Goal: Transaction & Acquisition: Purchase product/service

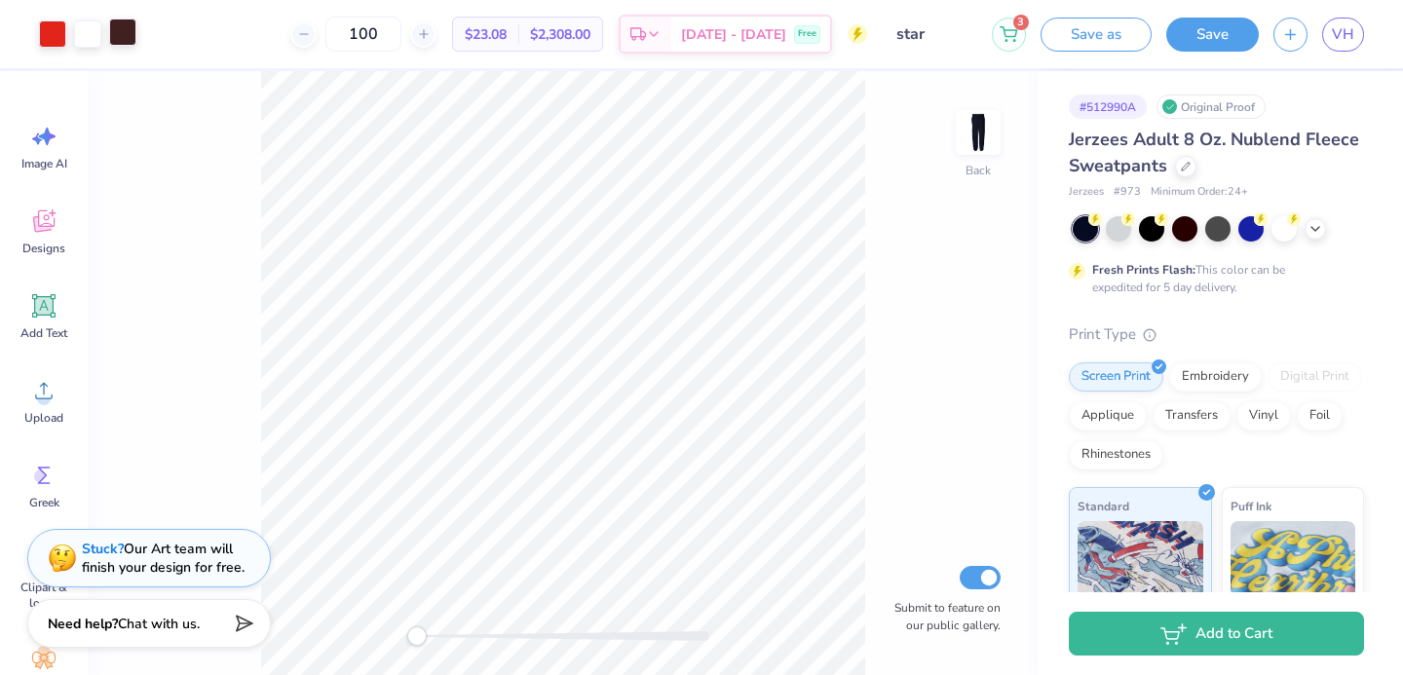
click at [134, 25] on div at bounding box center [122, 32] width 27 height 27
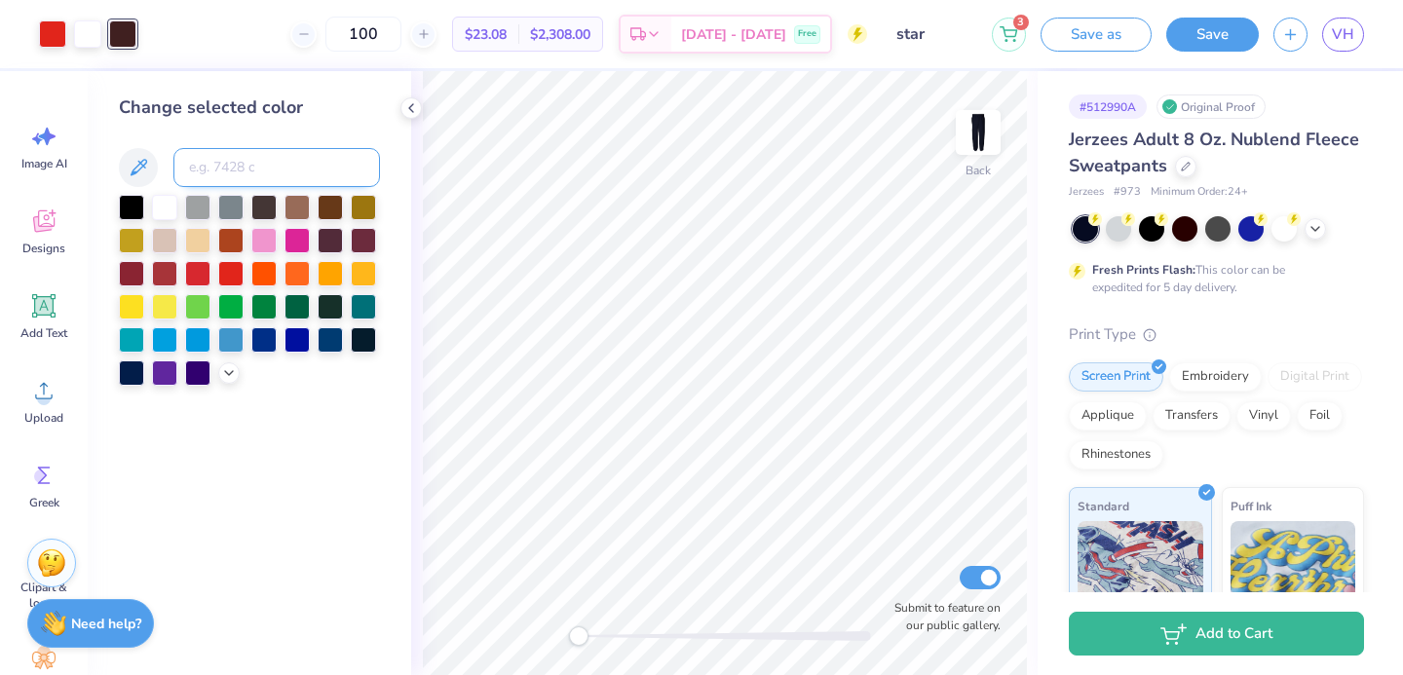
click at [226, 154] on input at bounding box center [276, 167] width 207 height 39
type input "485"
click at [978, 134] on img at bounding box center [978, 133] width 78 height 78
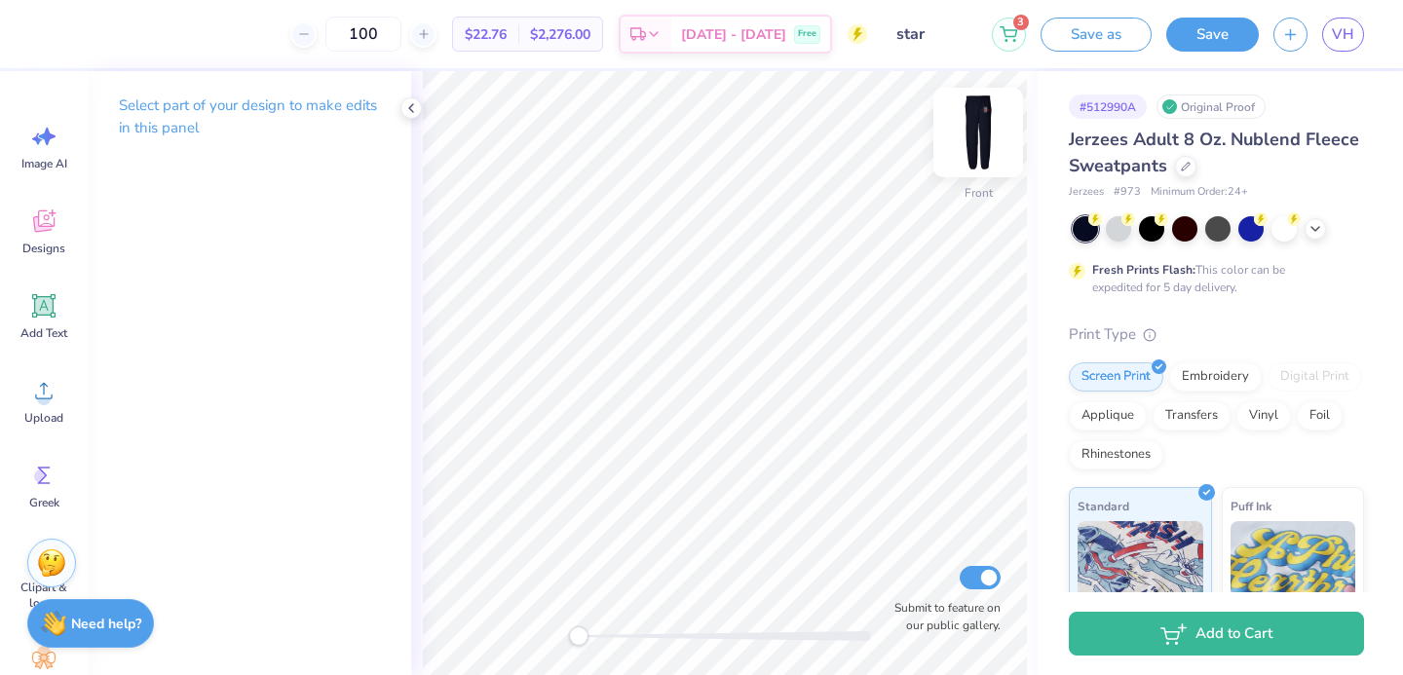
click at [979, 125] on img at bounding box center [978, 133] width 78 height 78
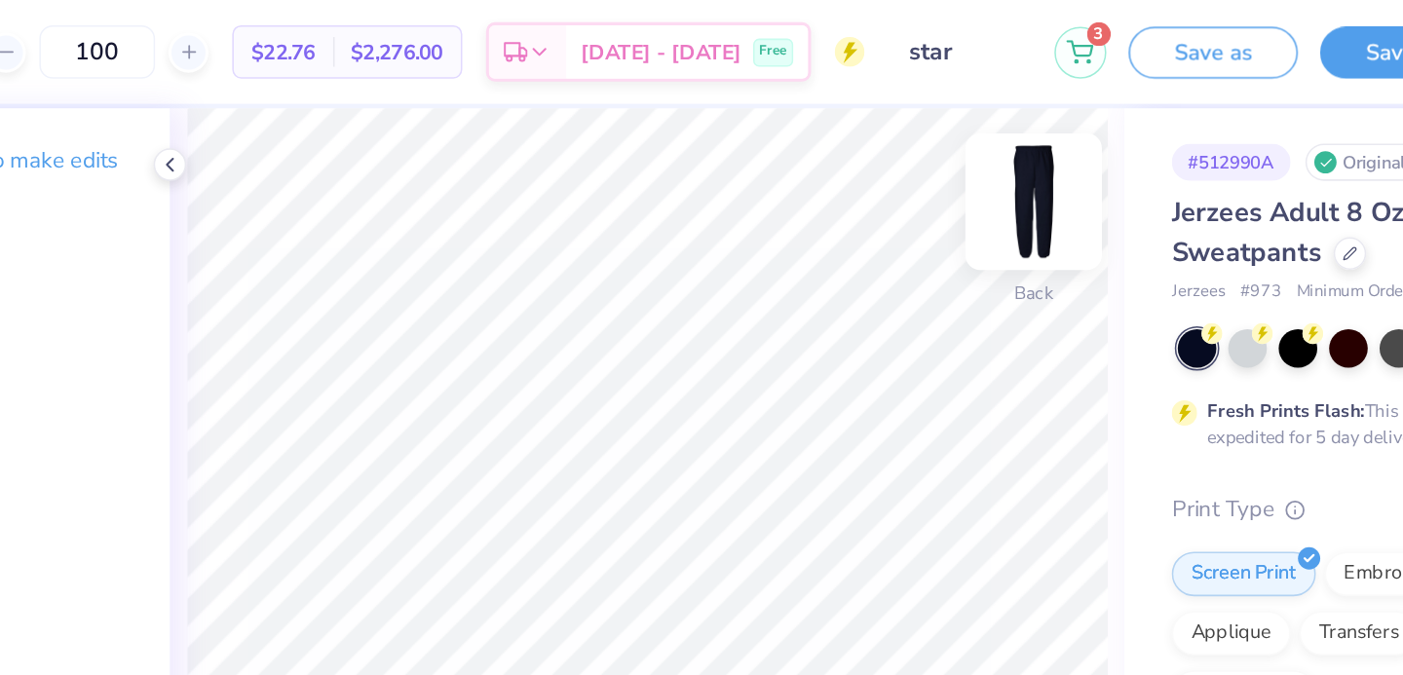
click at [976, 126] on img at bounding box center [978, 133] width 78 height 78
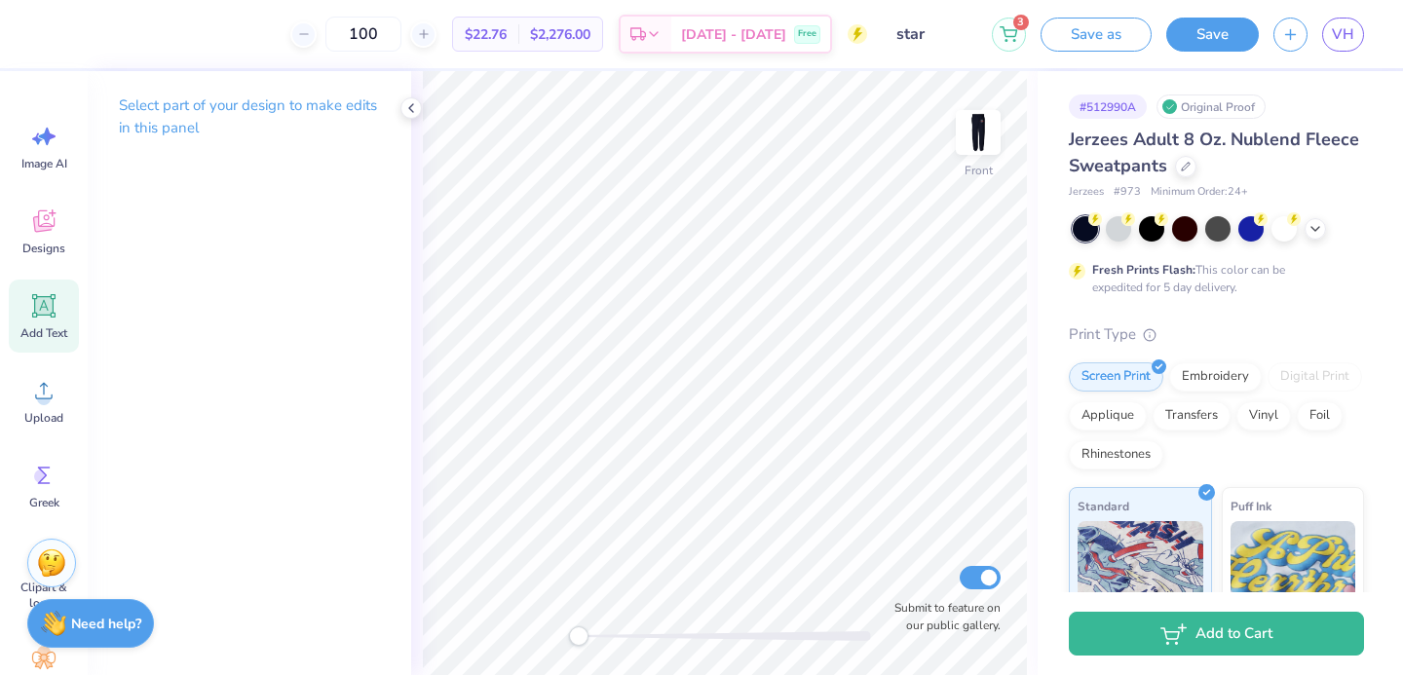
click at [53, 343] on div "Add Text" at bounding box center [44, 316] width 70 height 73
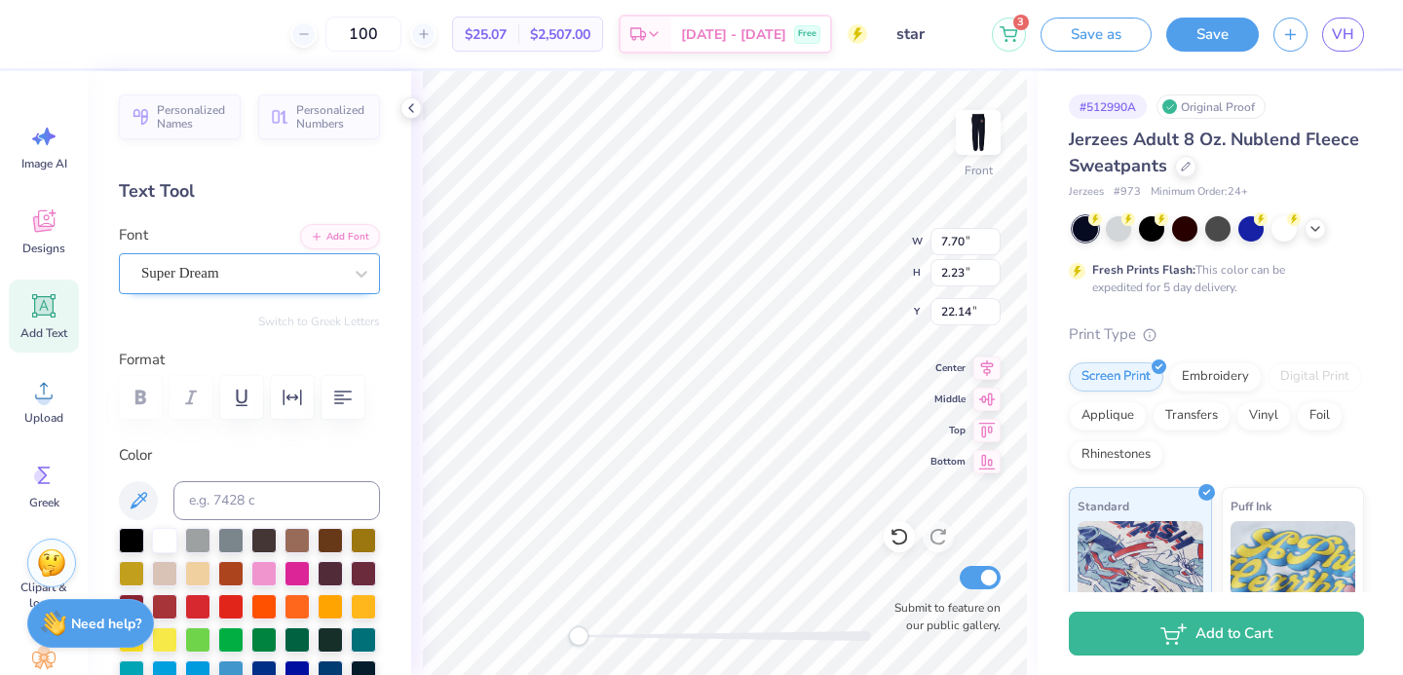
click at [193, 269] on div "Super Dream" at bounding box center [241, 273] width 205 height 30
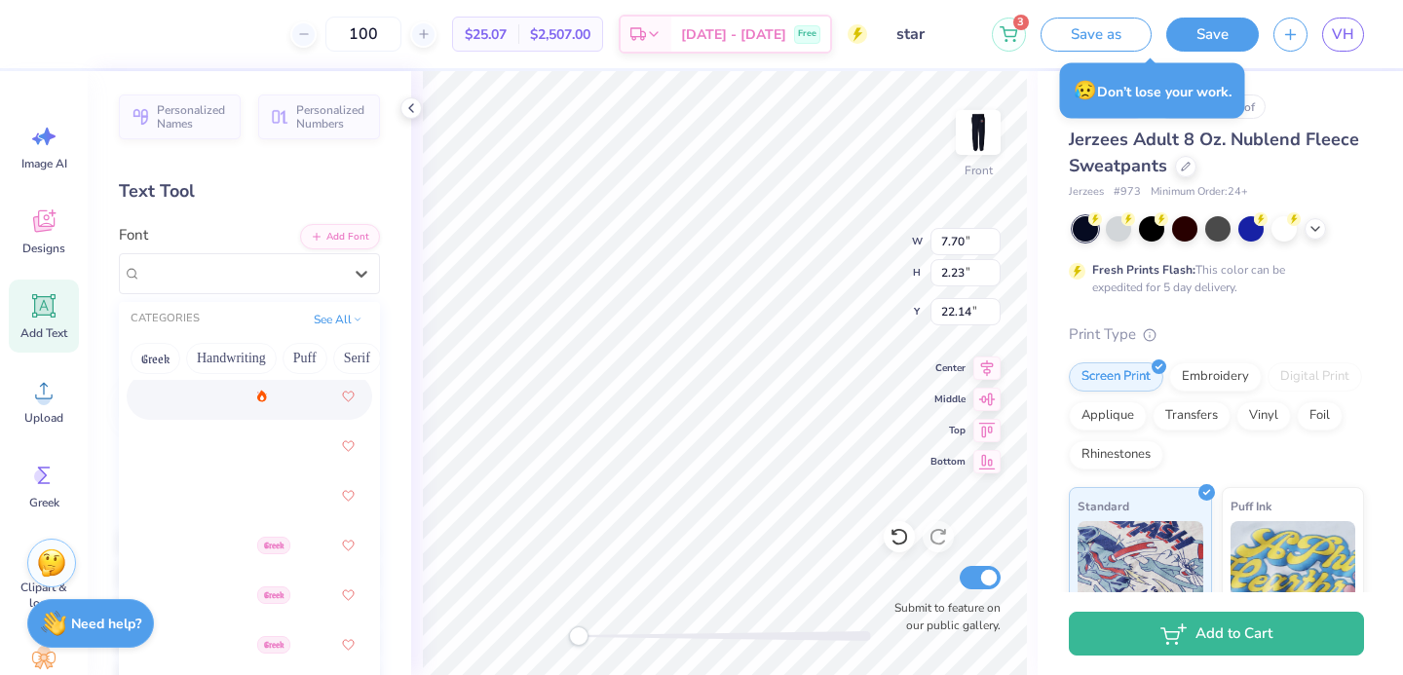
scroll to position [1144, 0]
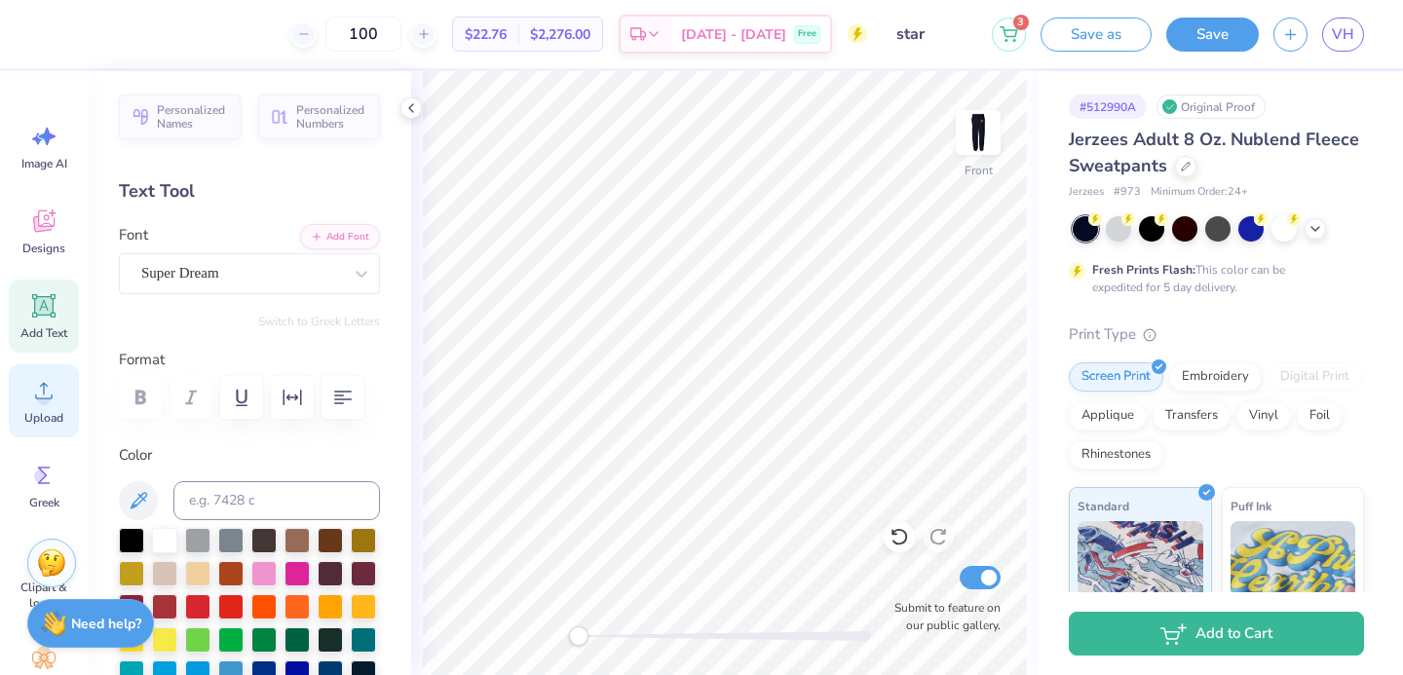
click at [44, 415] on span "Upload" at bounding box center [43, 418] width 39 height 16
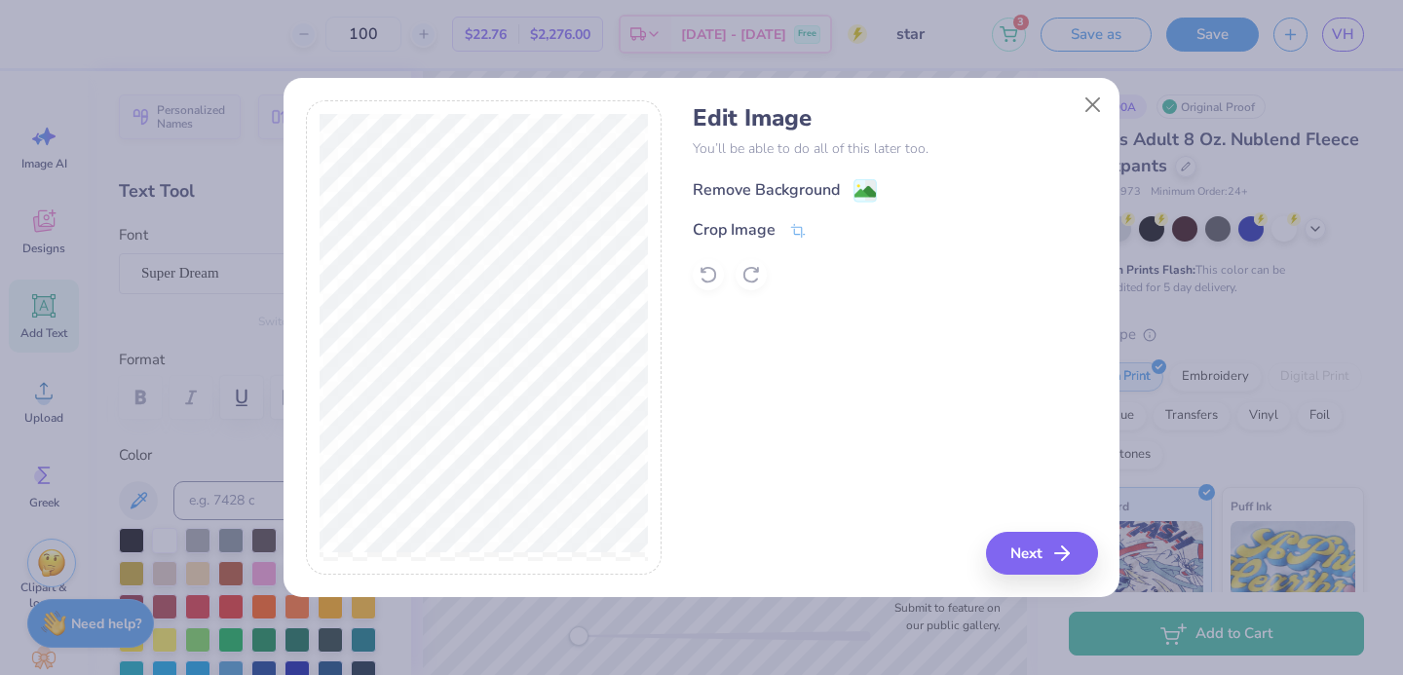
click at [764, 195] on div "Remove Background" at bounding box center [766, 189] width 147 height 23
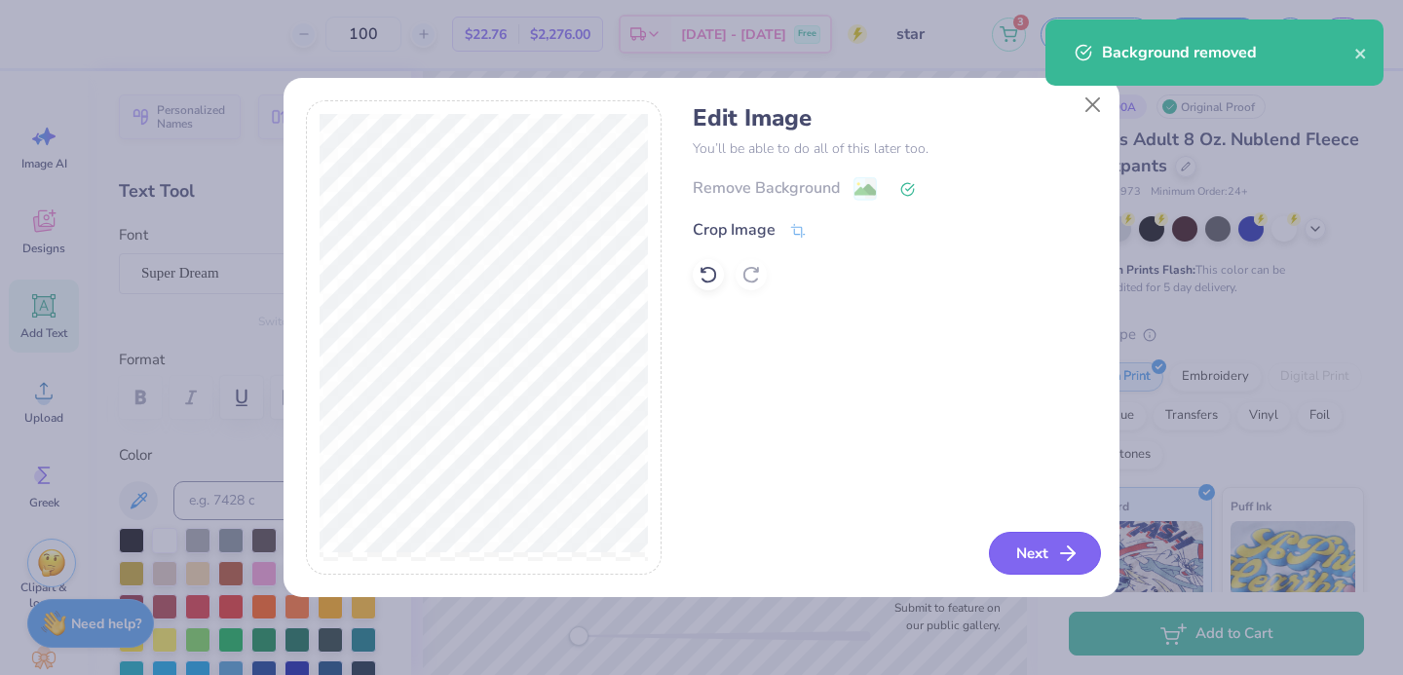
click at [1048, 572] on button "Next" at bounding box center [1045, 553] width 112 height 43
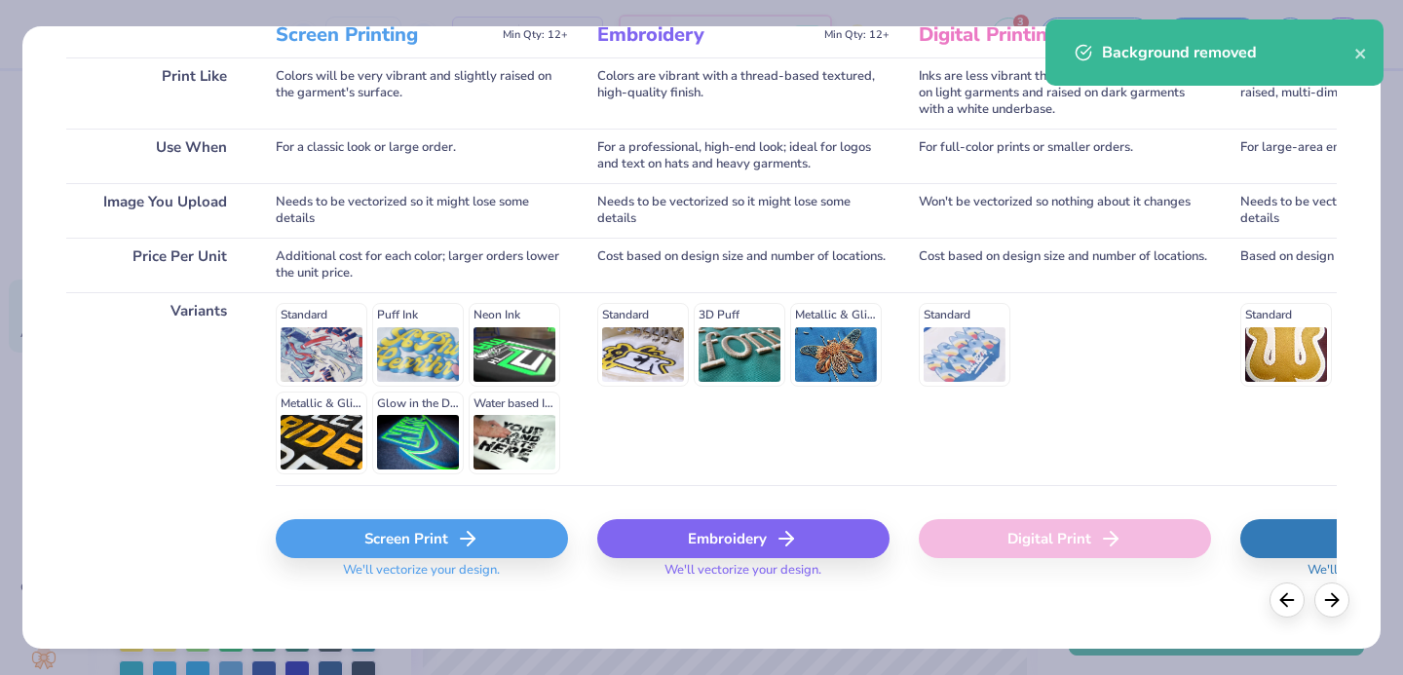
scroll to position [296, 0]
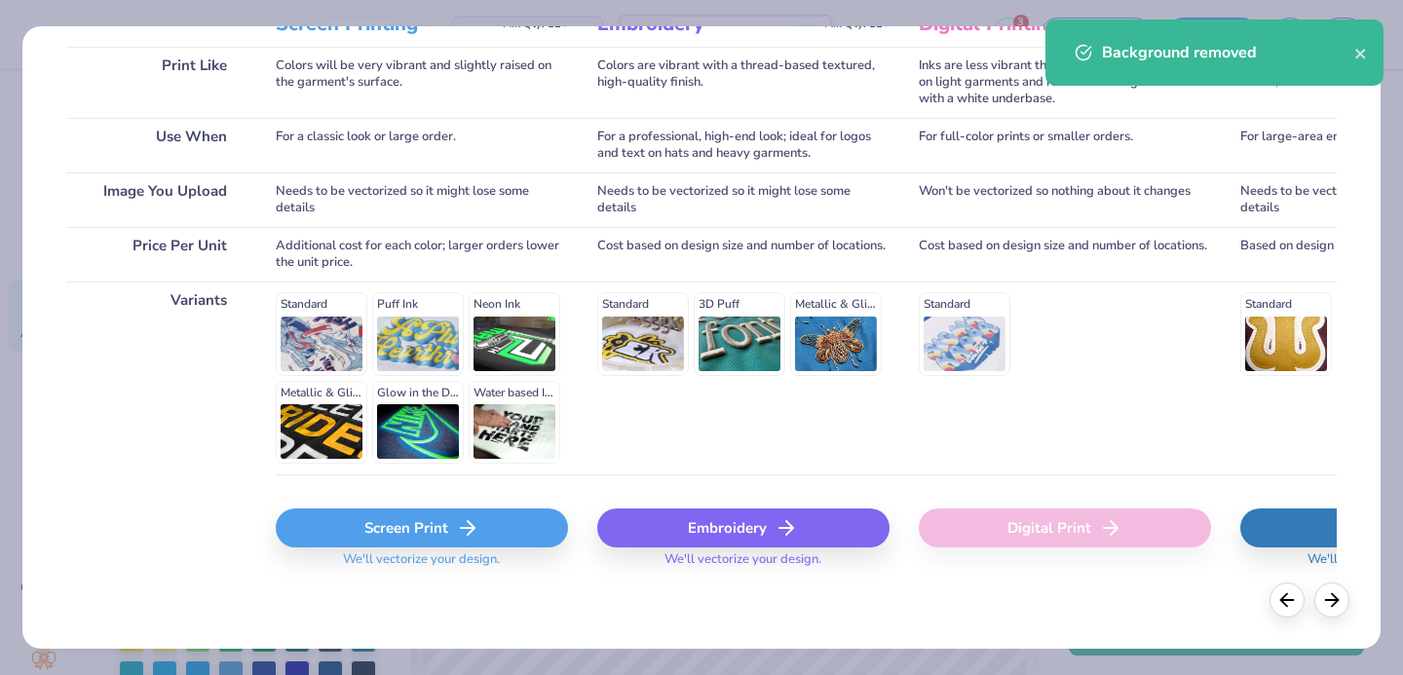
click at [380, 517] on div "Screen Print" at bounding box center [422, 528] width 292 height 39
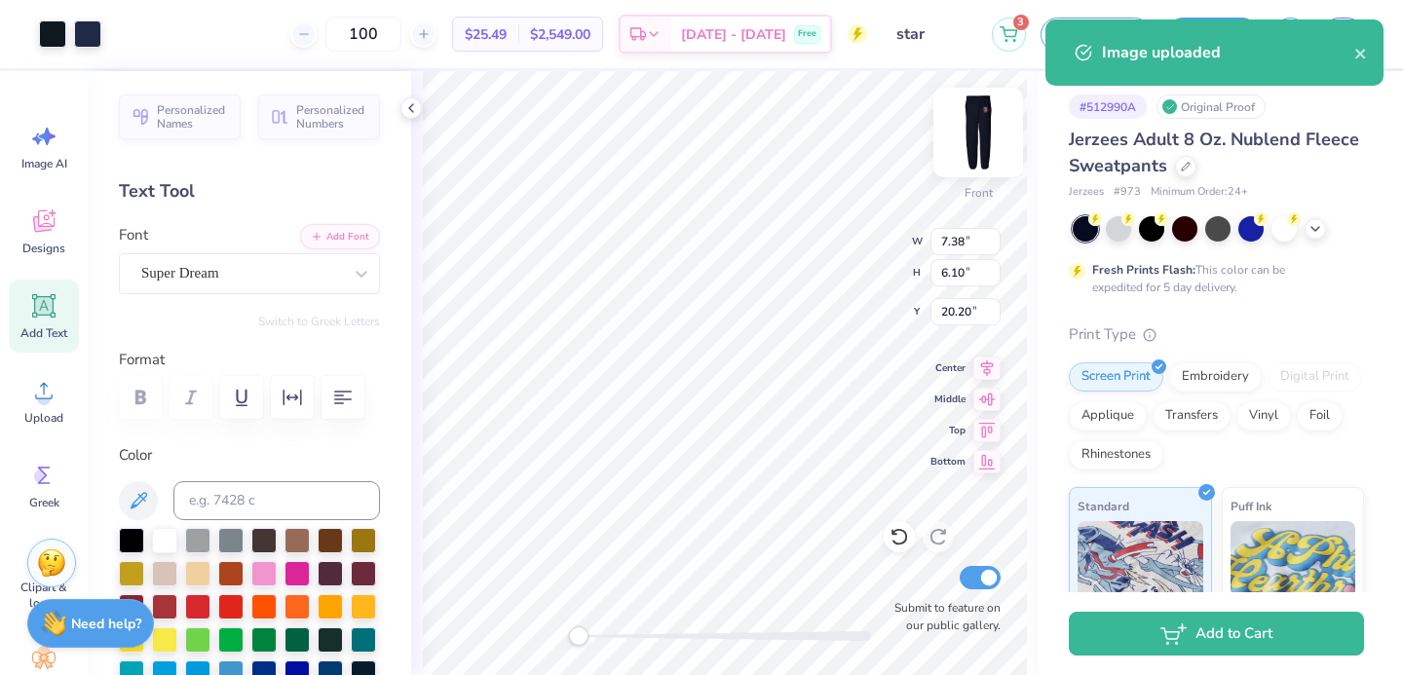
click at [972, 134] on img at bounding box center [978, 133] width 78 height 78
type input "7.34"
type input "6.06"
type input "20.19"
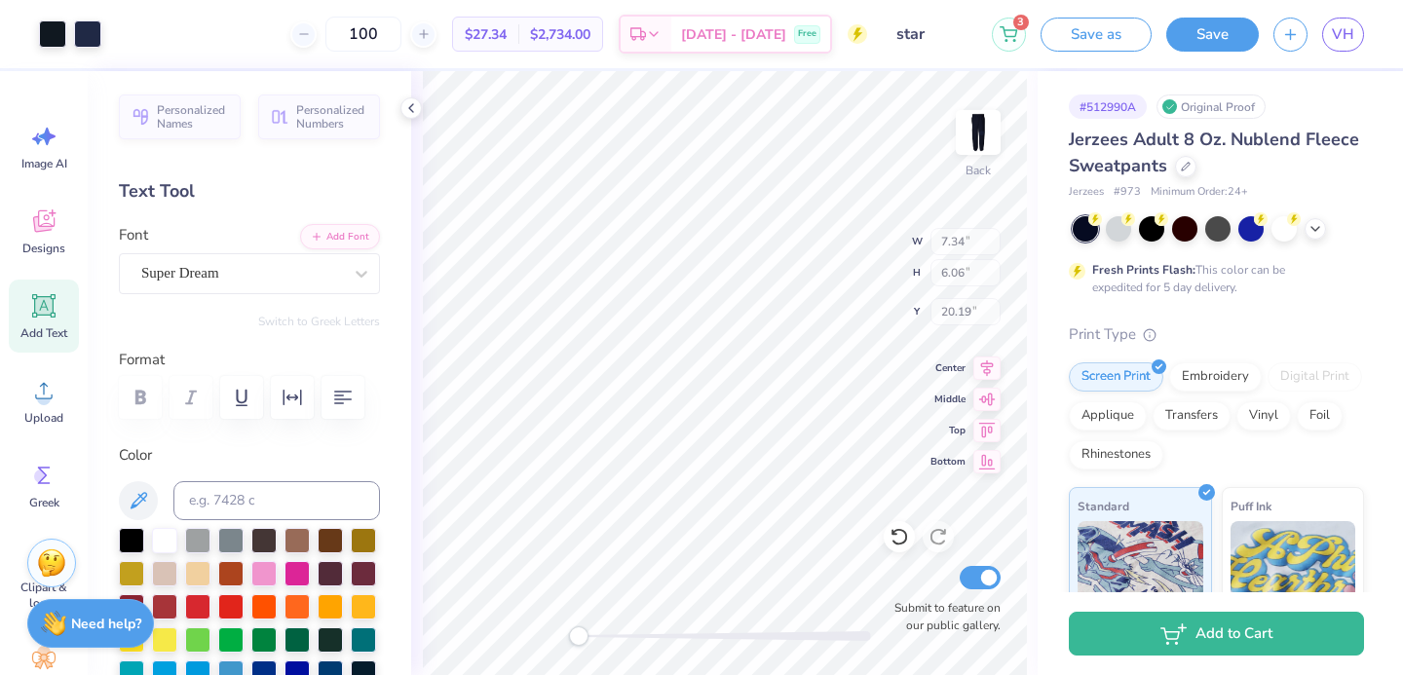
click at [973, 134] on img at bounding box center [978, 132] width 39 height 39
type input "7.38"
type input "6.10"
type input "20.20"
click at [52, 30] on div at bounding box center [52, 32] width 27 height 27
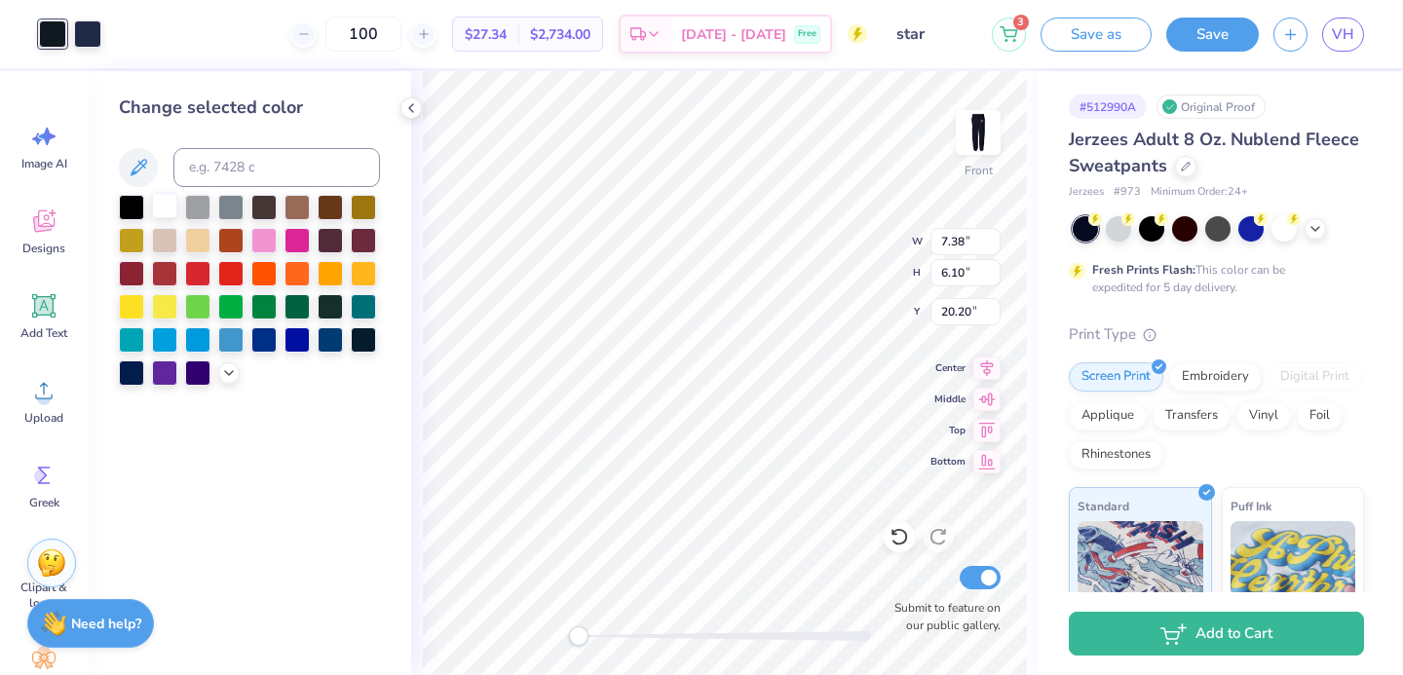
click at [153, 215] on div at bounding box center [164, 205] width 25 height 25
click at [94, 32] on div at bounding box center [87, 32] width 27 height 27
click at [174, 215] on div at bounding box center [164, 205] width 25 height 25
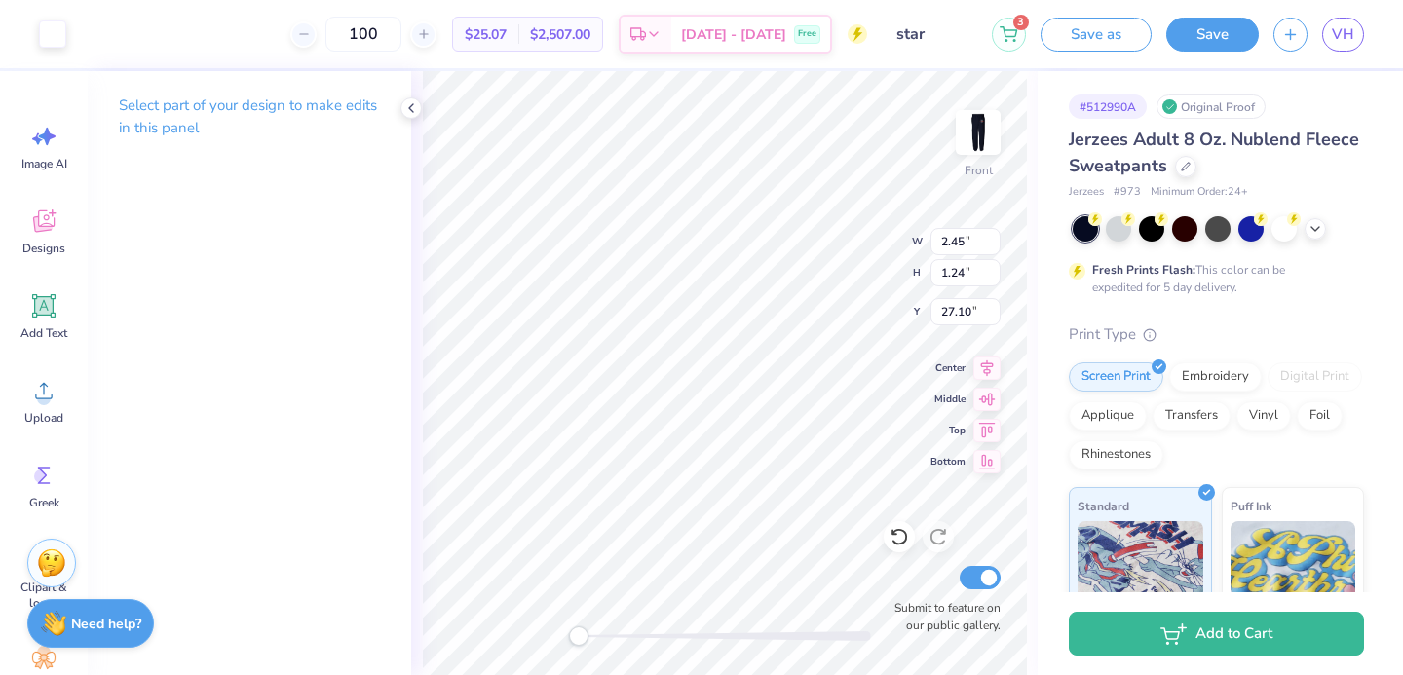
type input "26.03"
click at [902, 538] on icon at bounding box center [899, 536] width 19 height 19
click at [906, 538] on icon at bounding box center [899, 538] width 17 height 18
click at [907, 537] on icon at bounding box center [899, 536] width 19 height 19
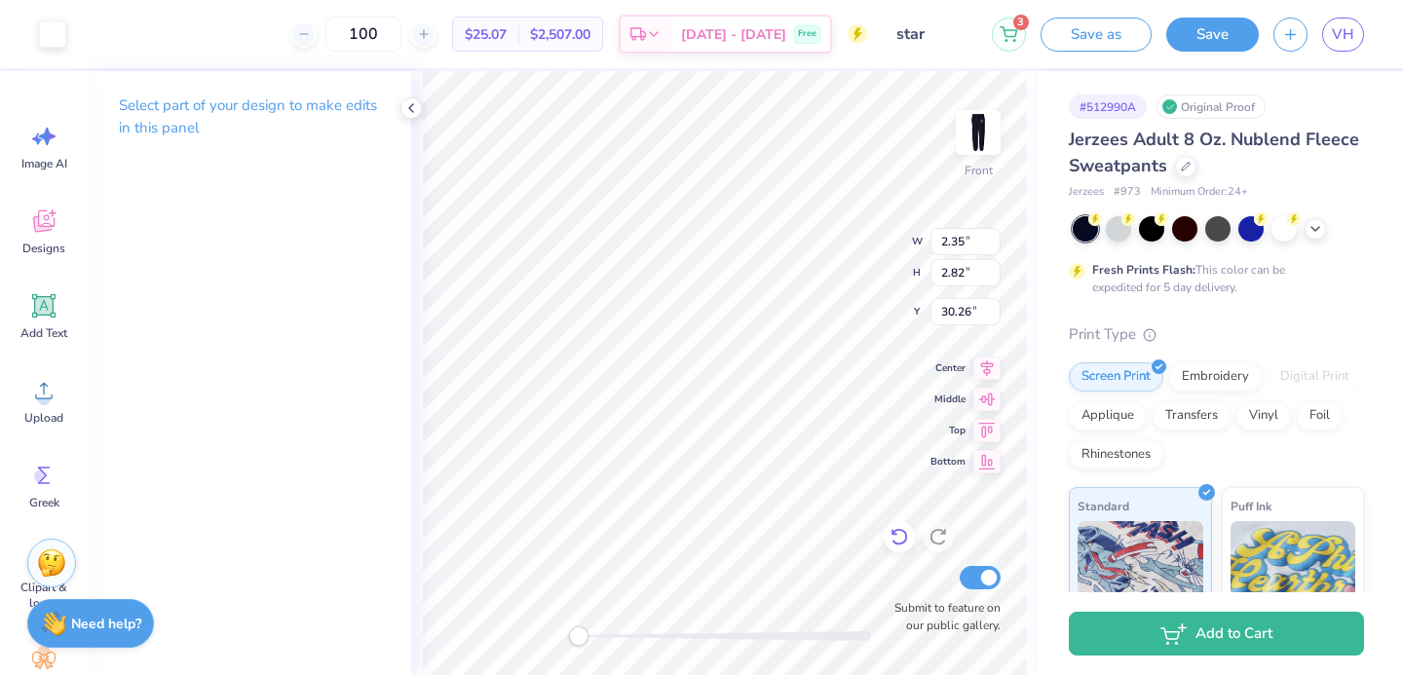
type input "0.54"
type input "0.84"
type input "30.43"
click at [976, 128] on img at bounding box center [978, 133] width 78 height 78
type input "0.53"
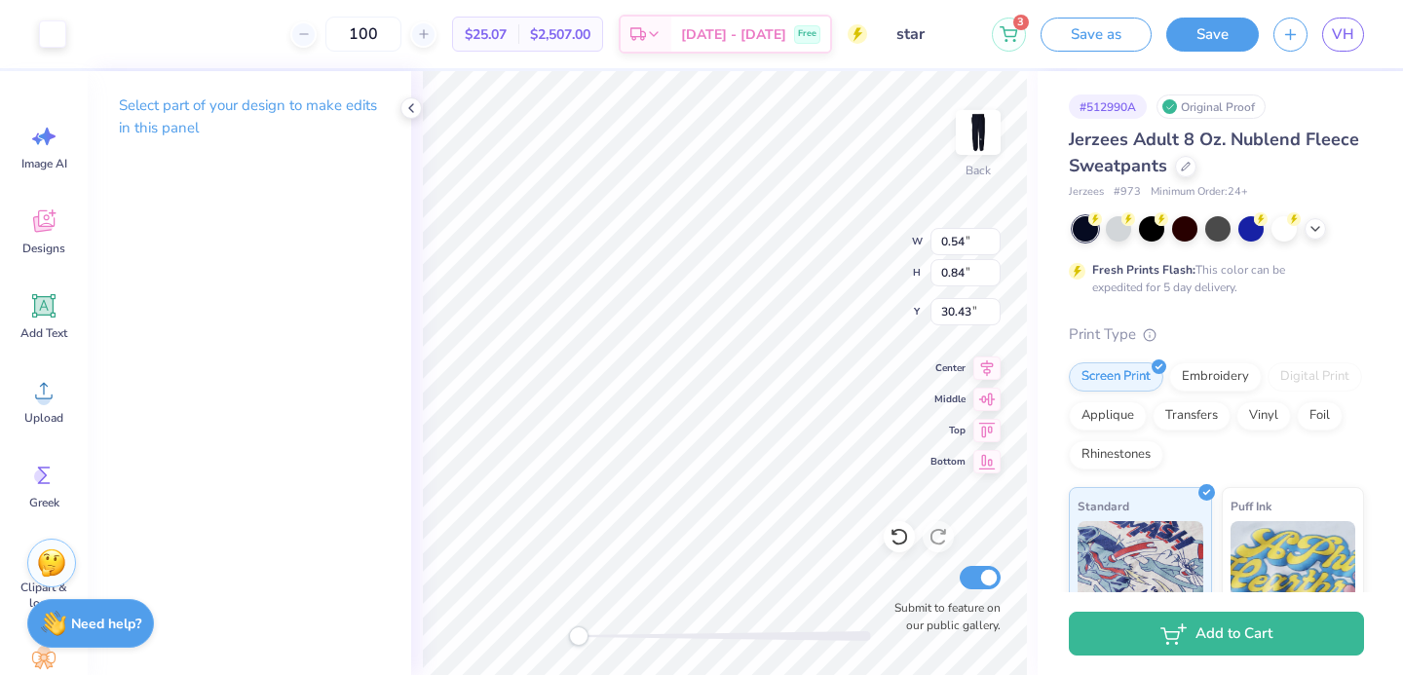
type input "30.37"
click at [987, 131] on img at bounding box center [978, 133] width 78 height 78
click at [45, 332] on span "Add Text" at bounding box center [43, 333] width 47 height 16
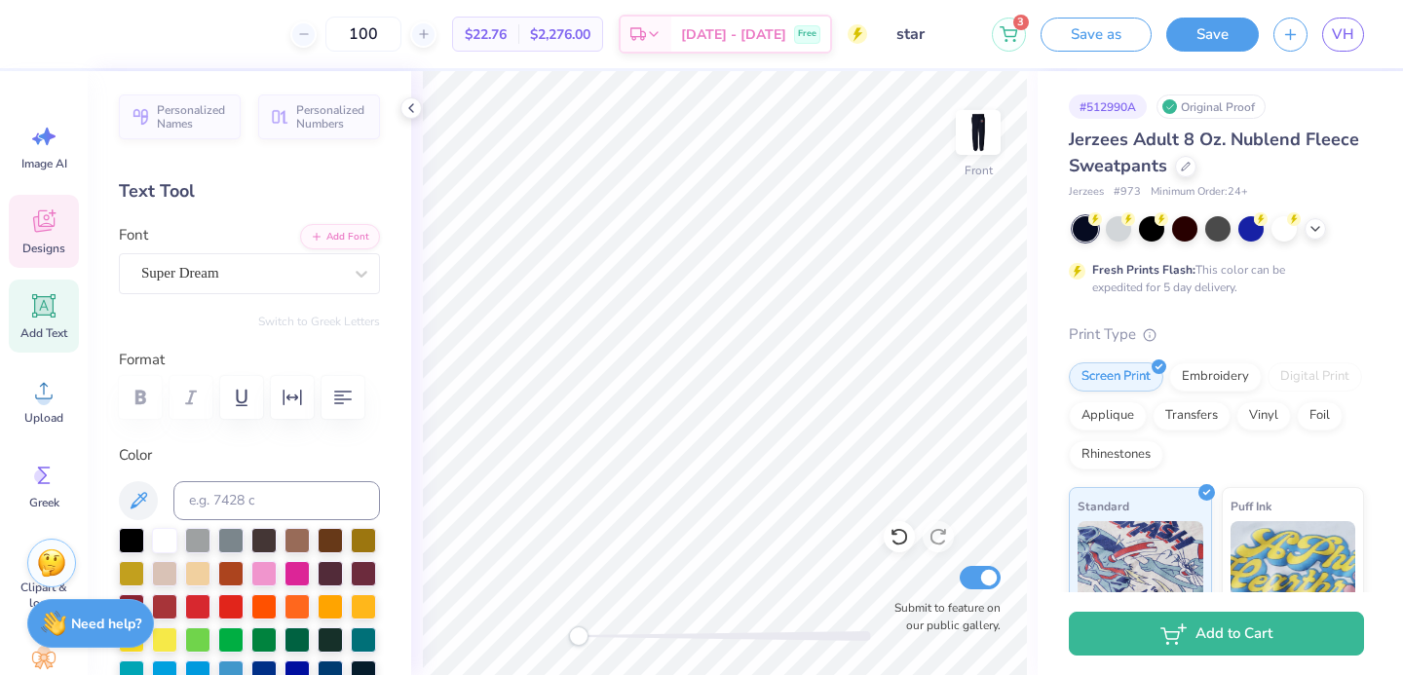
click at [53, 230] on icon at bounding box center [43, 221] width 29 height 29
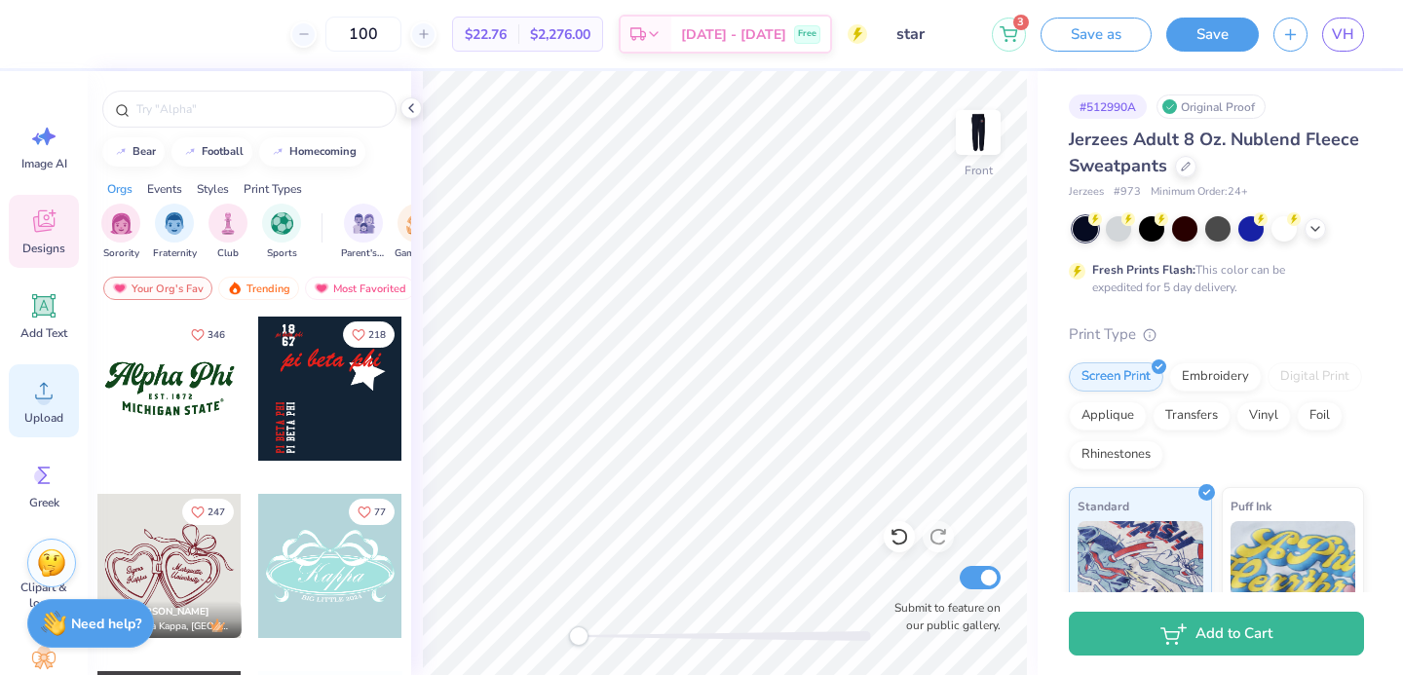
click at [21, 408] on div "Upload" at bounding box center [44, 400] width 70 height 73
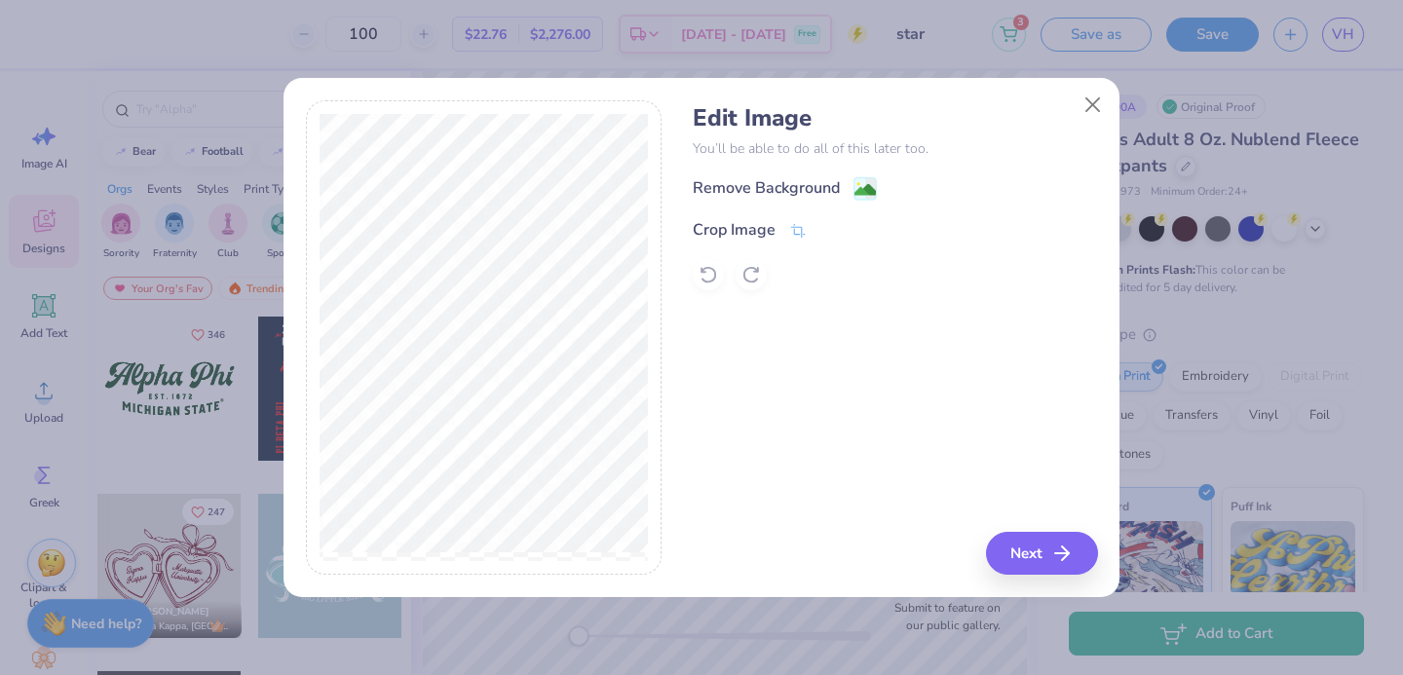
click at [735, 190] on div "Remove Background" at bounding box center [766, 187] width 147 height 23
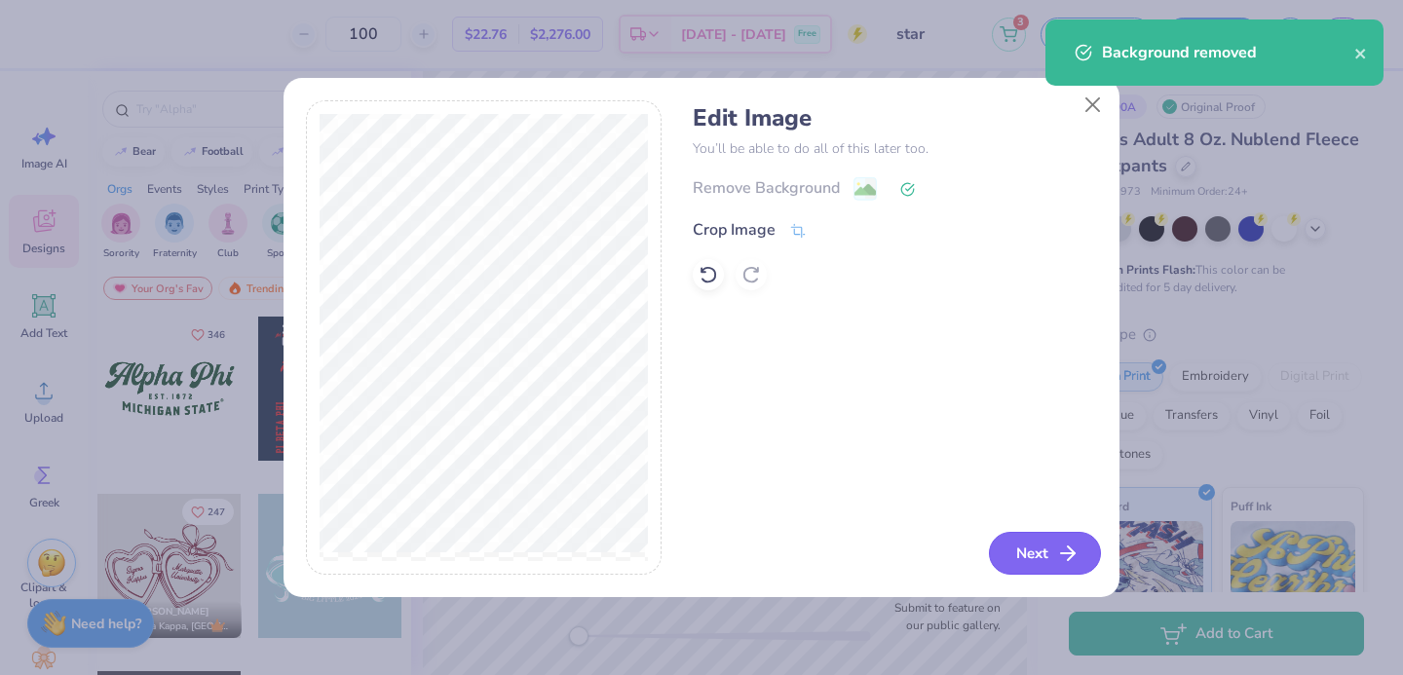
click at [1014, 546] on button "Next" at bounding box center [1045, 553] width 112 height 43
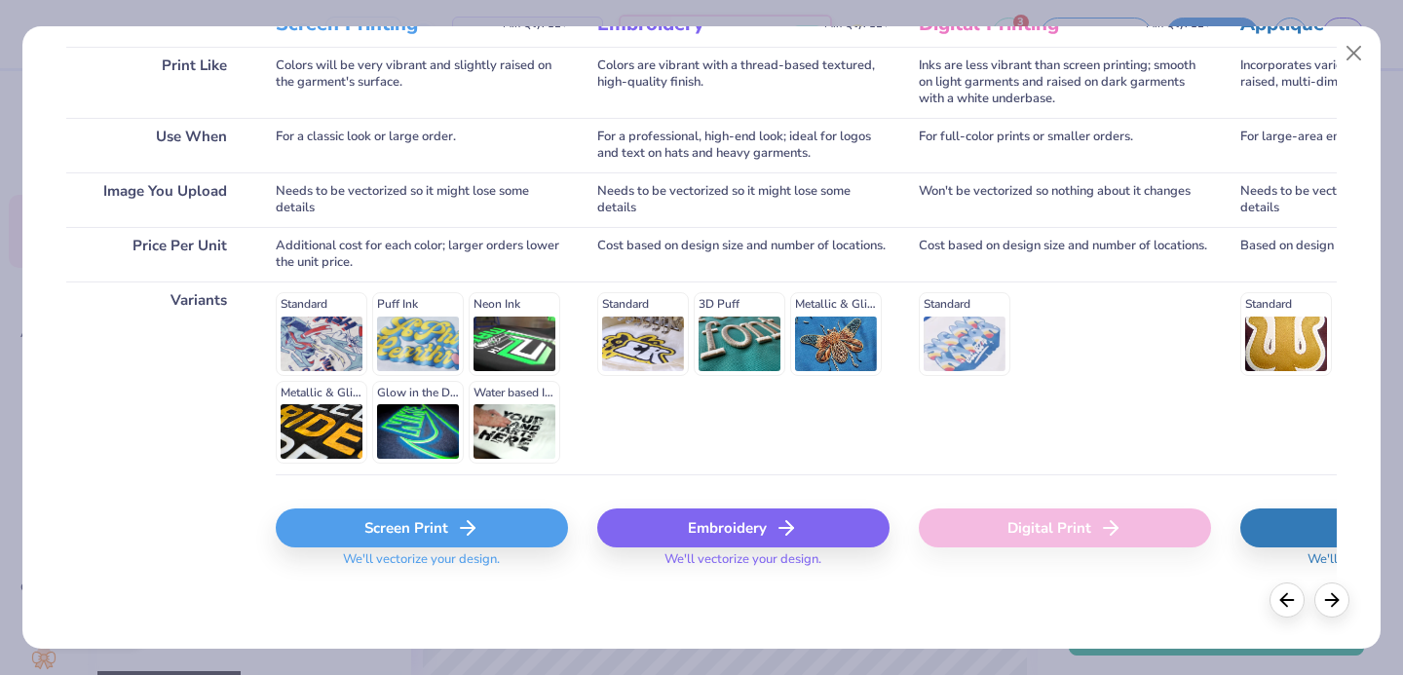
click at [451, 528] on div "Screen Print" at bounding box center [422, 528] width 292 height 39
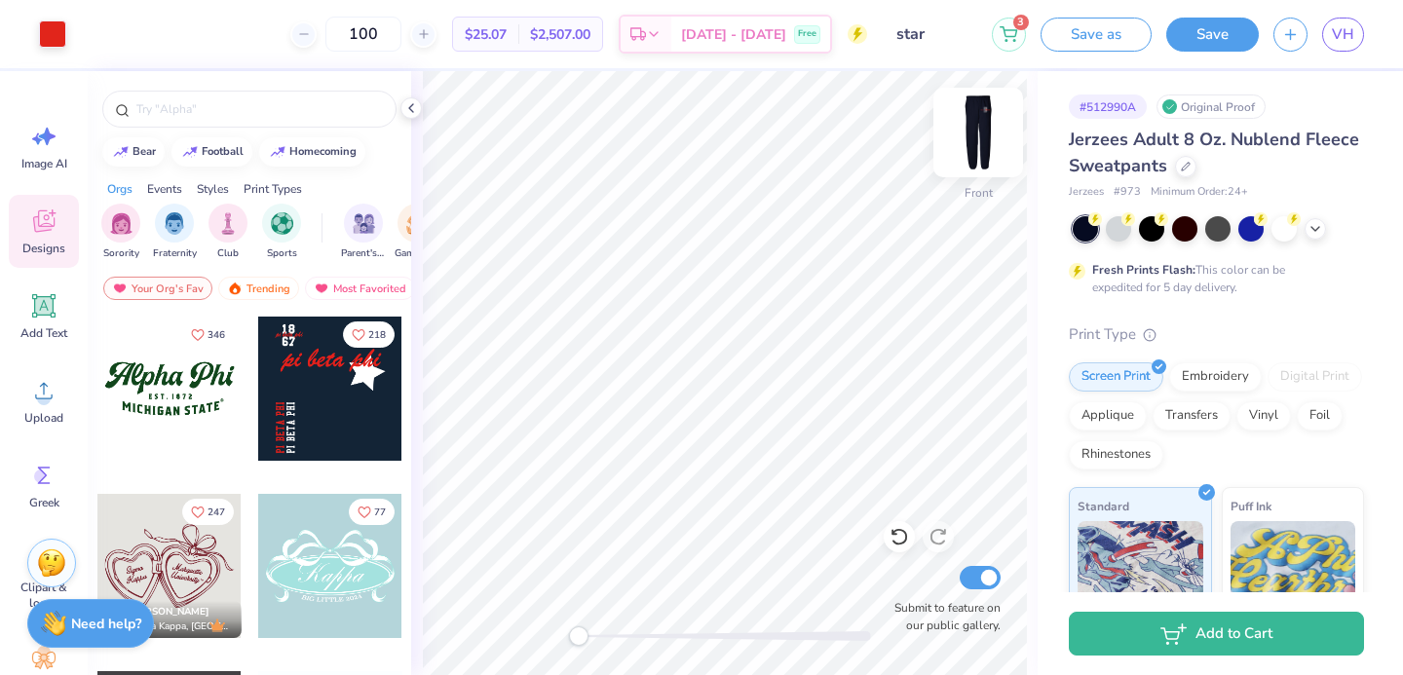
click at [960, 132] on img at bounding box center [978, 133] width 78 height 78
click at [961, 132] on img at bounding box center [978, 132] width 39 height 39
click at [973, 136] on img at bounding box center [978, 133] width 78 height 78
click at [973, 137] on img at bounding box center [978, 132] width 39 height 39
type input "2.21"
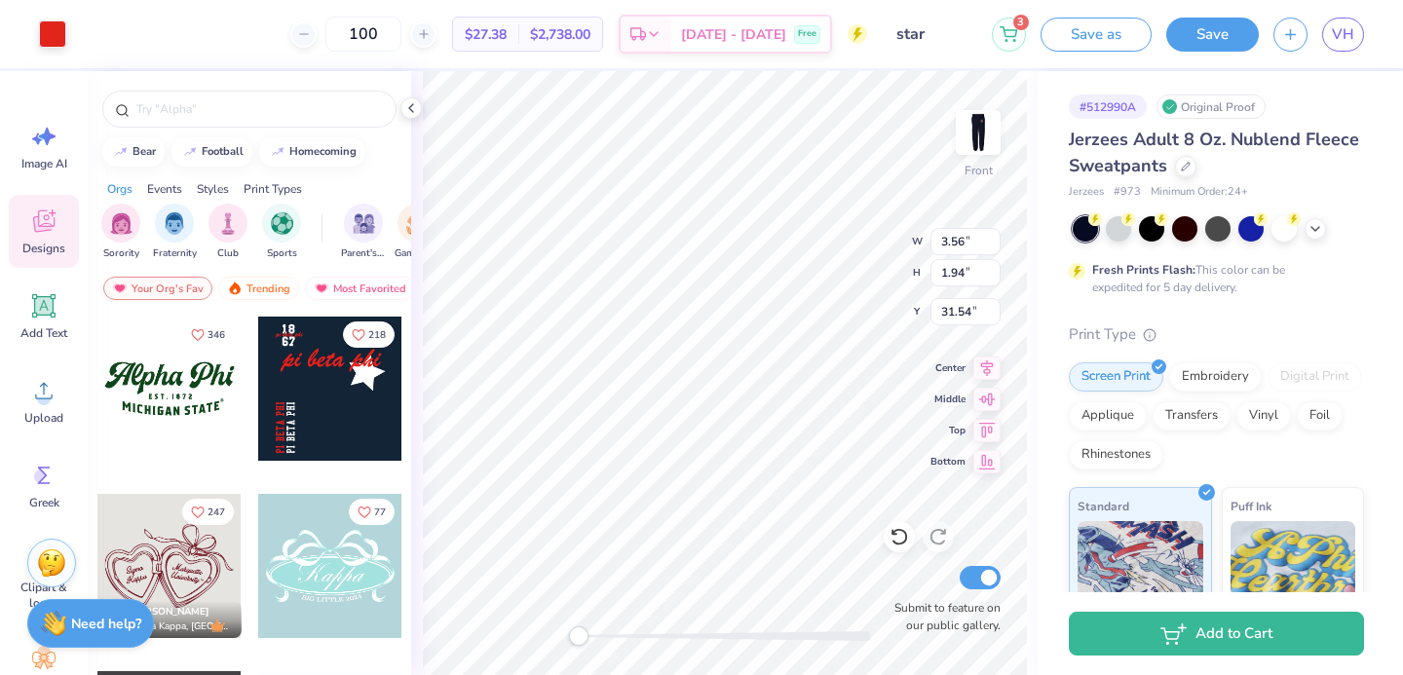
type input "1.02"
type input "32.26"
click at [301, 379] on div at bounding box center [330, 389] width 144 height 144
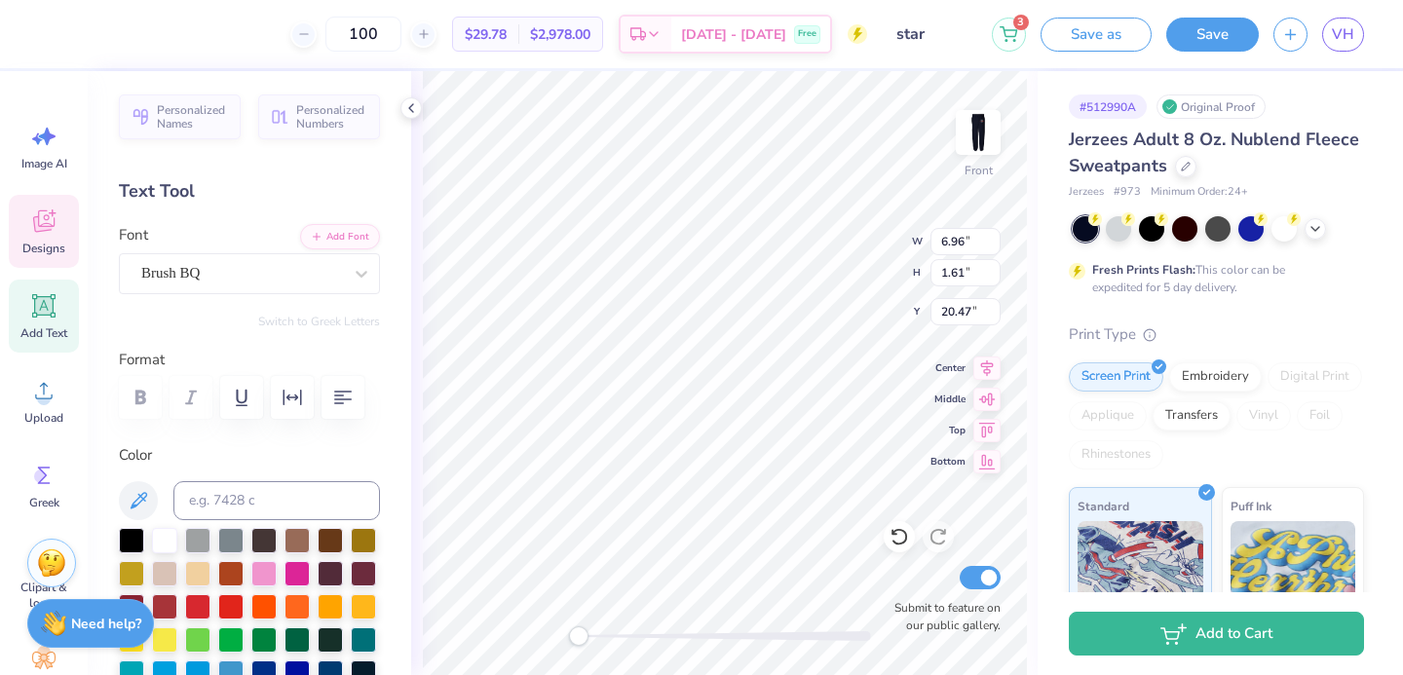
scroll to position [0, 1]
type textarea "aim high"
type input "6.79"
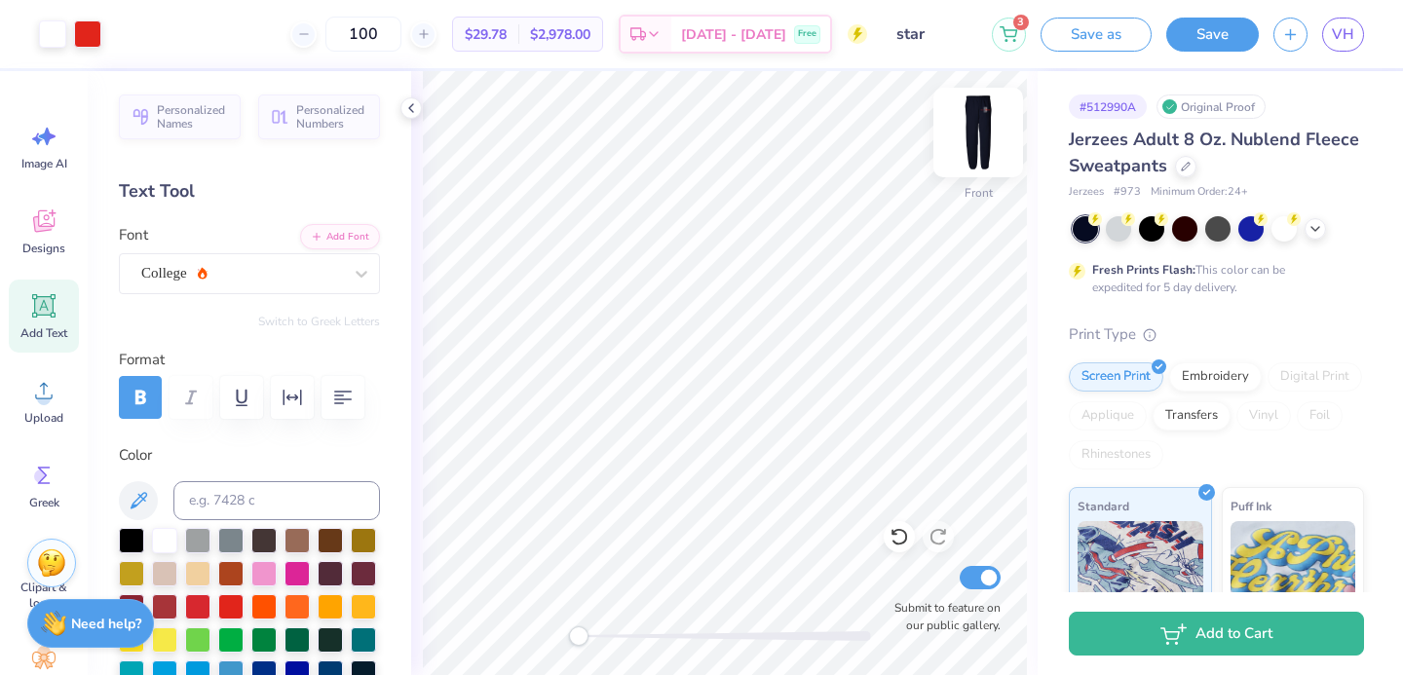
click at [980, 111] on img at bounding box center [978, 133] width 78 height 78
click at [976, 122] on img at bounding box center [978, 133] width 78 height 78
type input "4.72"
type input "2.15"
type input "7.41"
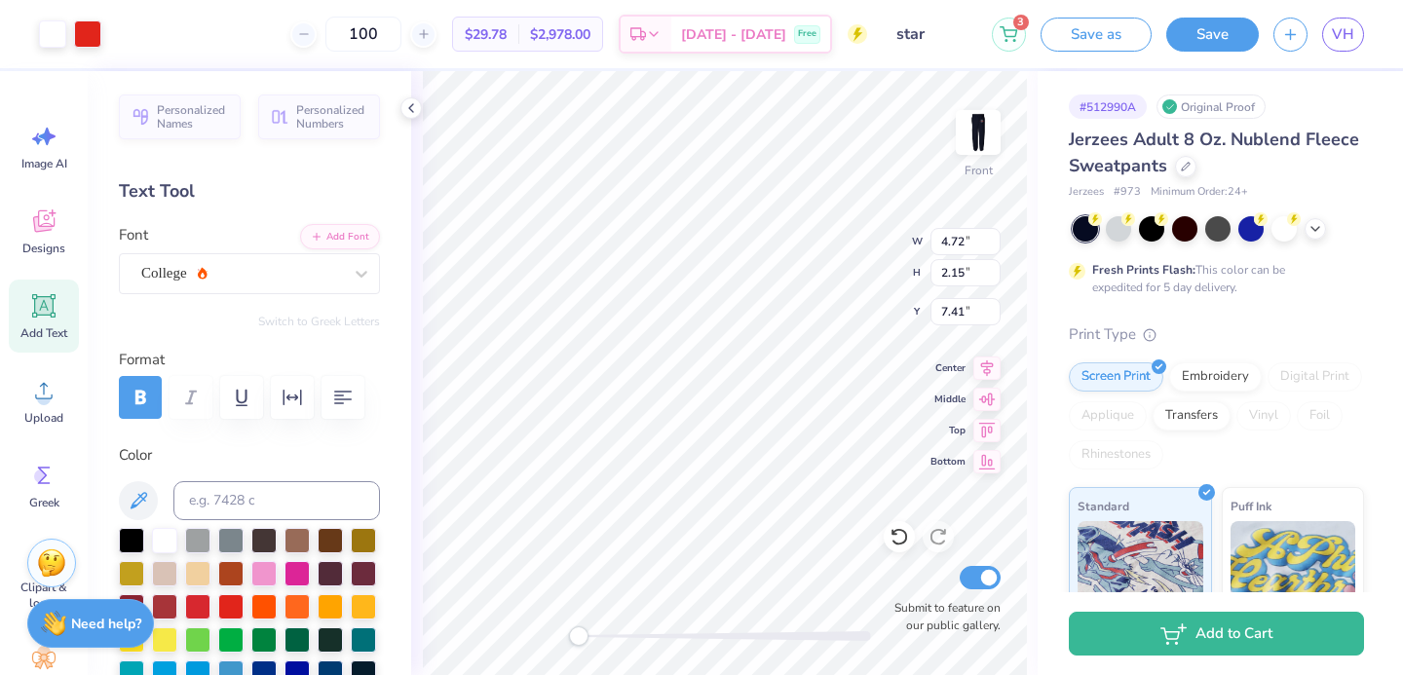
type input "6.89"
type input "3.14"
type input "30.24"
type input "5.36"
type input "2.44"
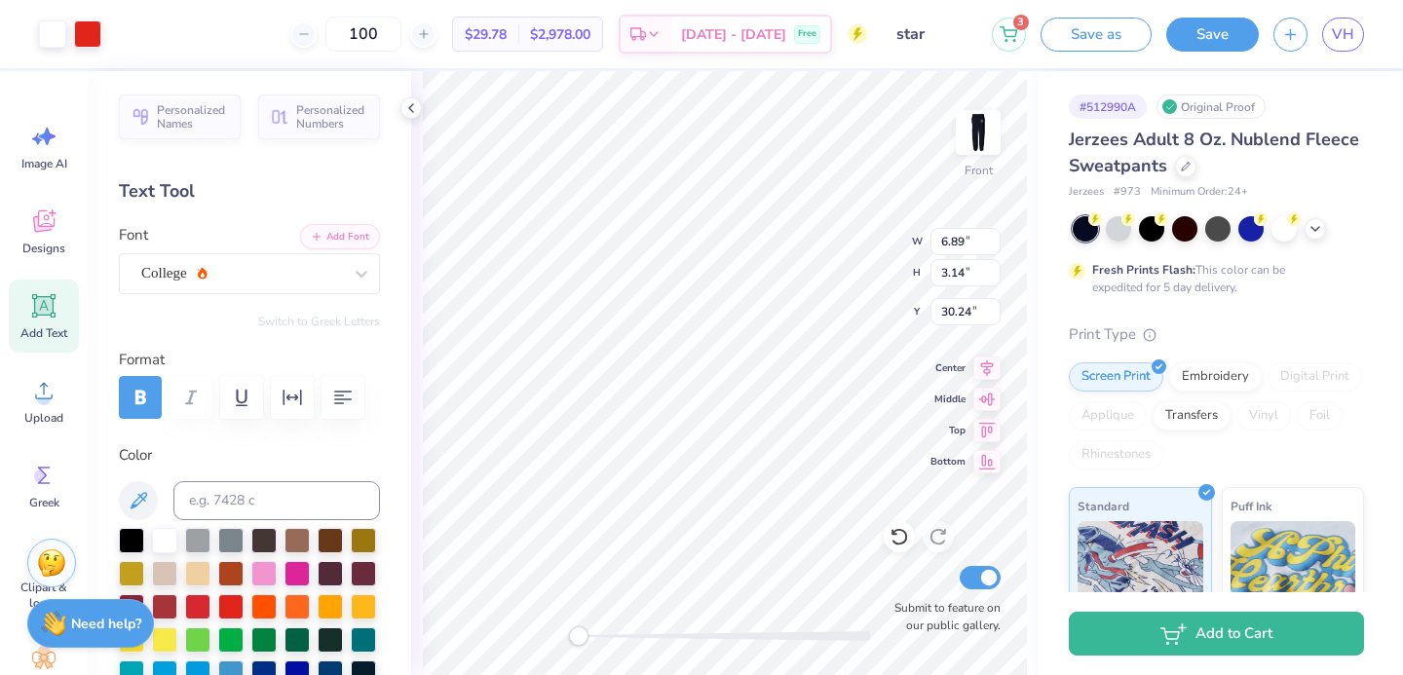
type input "30.76"
click at [983, 125] on img at bounding box center [978, 133] width 78 height 78
click at [983, 125] on img at bounding box center [978, 132] width 39 height 39
type input "32.14"
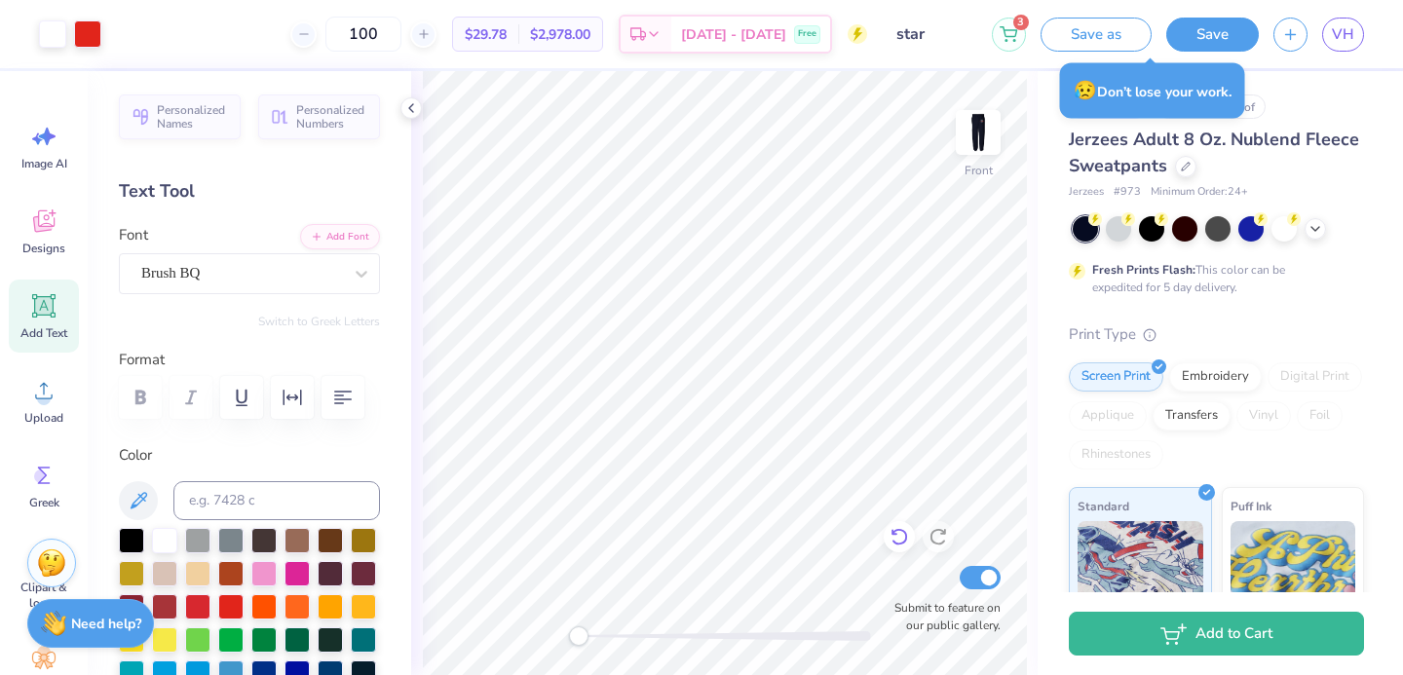
click at [887, 537] on div at bounding box center [899, 536] width 31 height 31
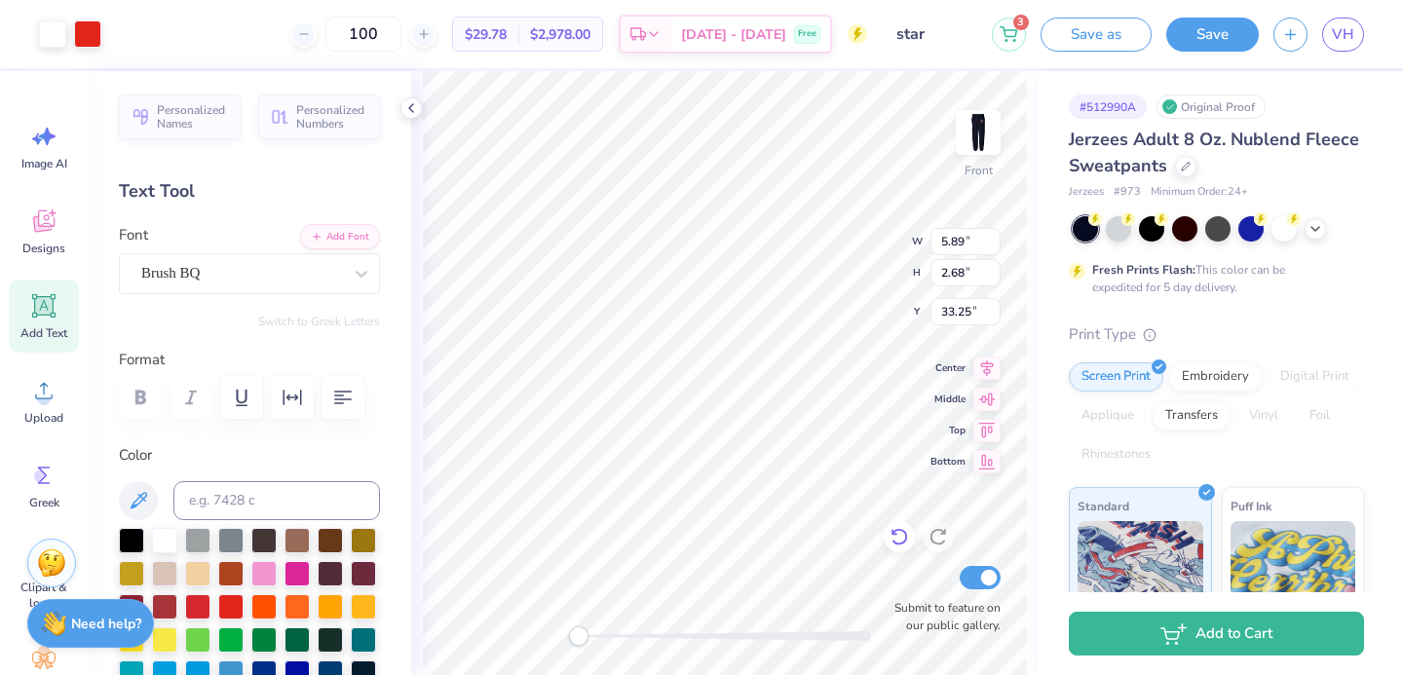
type input "33.25"
type input "34.46"
type input "34.55"
type input "34.09"
type input "33.74"
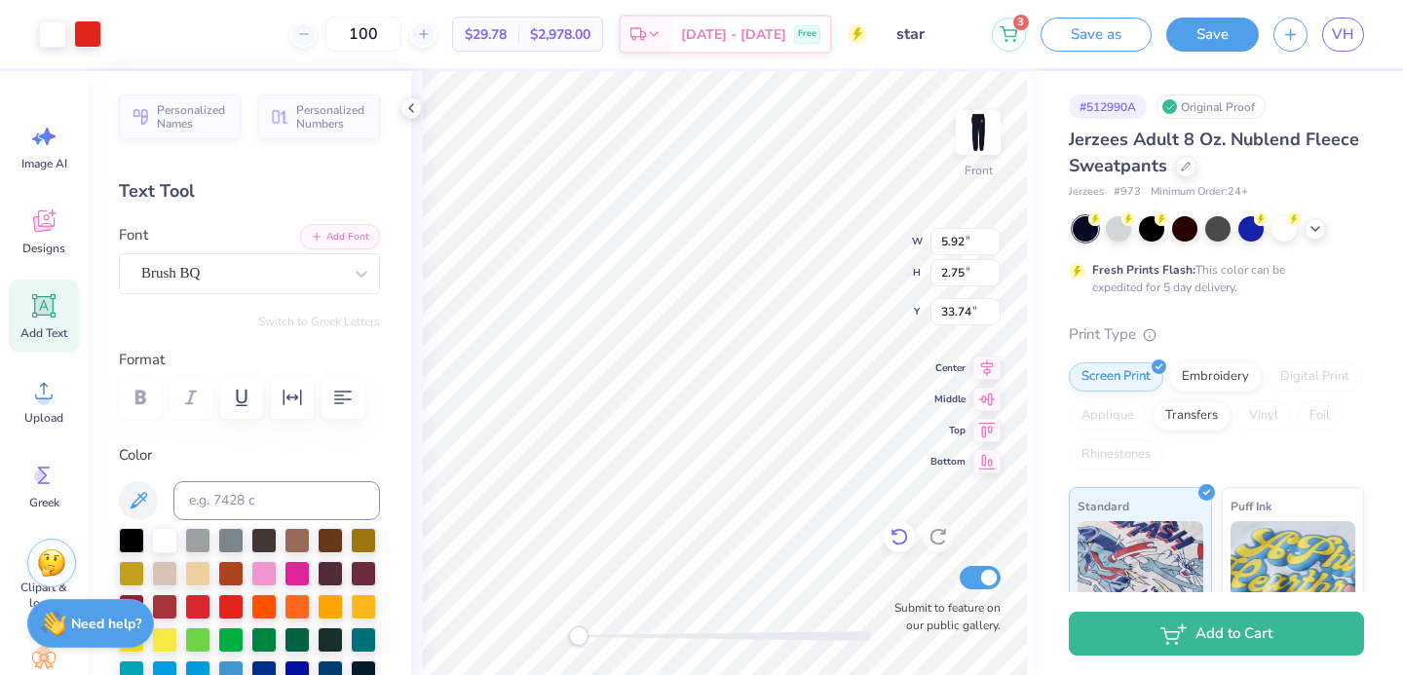
type input "4.59"
type input "2.13"
type input "34.21"
type input "34.43"
type input "6.11"
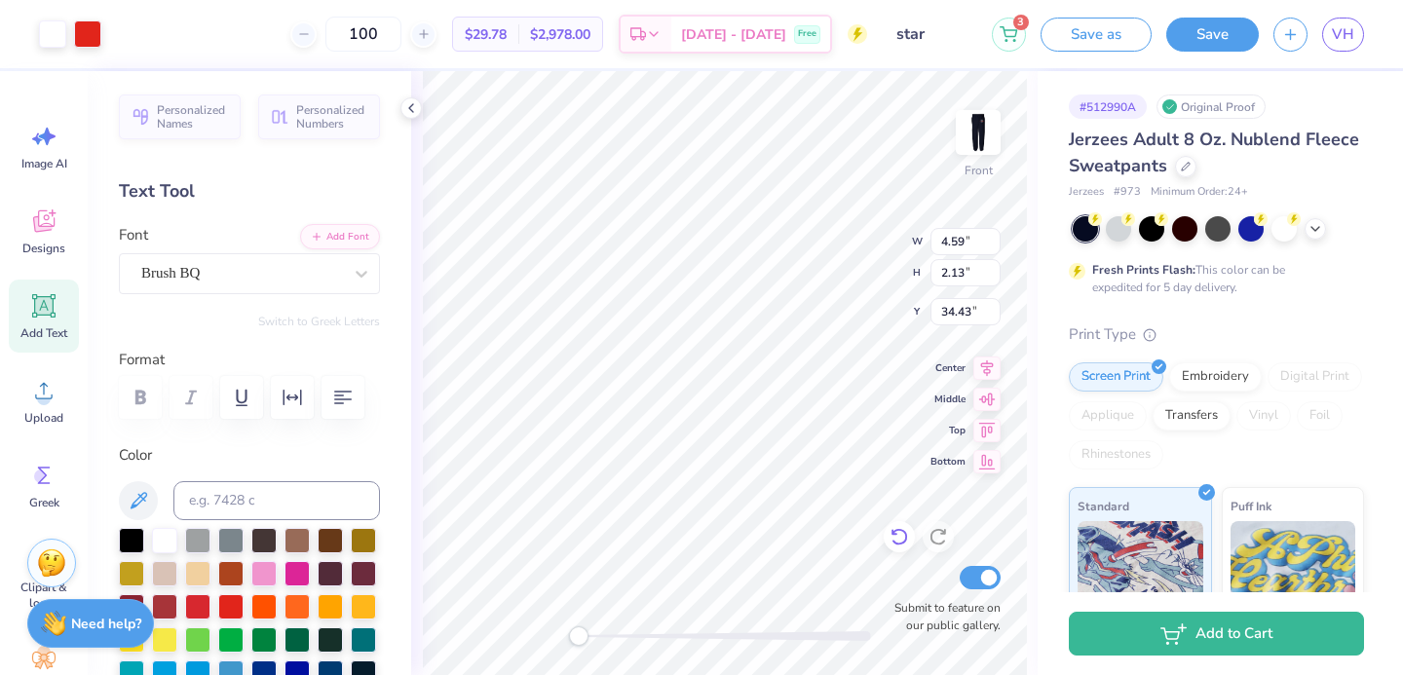
type input "2.83"
type input "33.92"
type input "5.36"
type input "2.48"
type input "34.18"
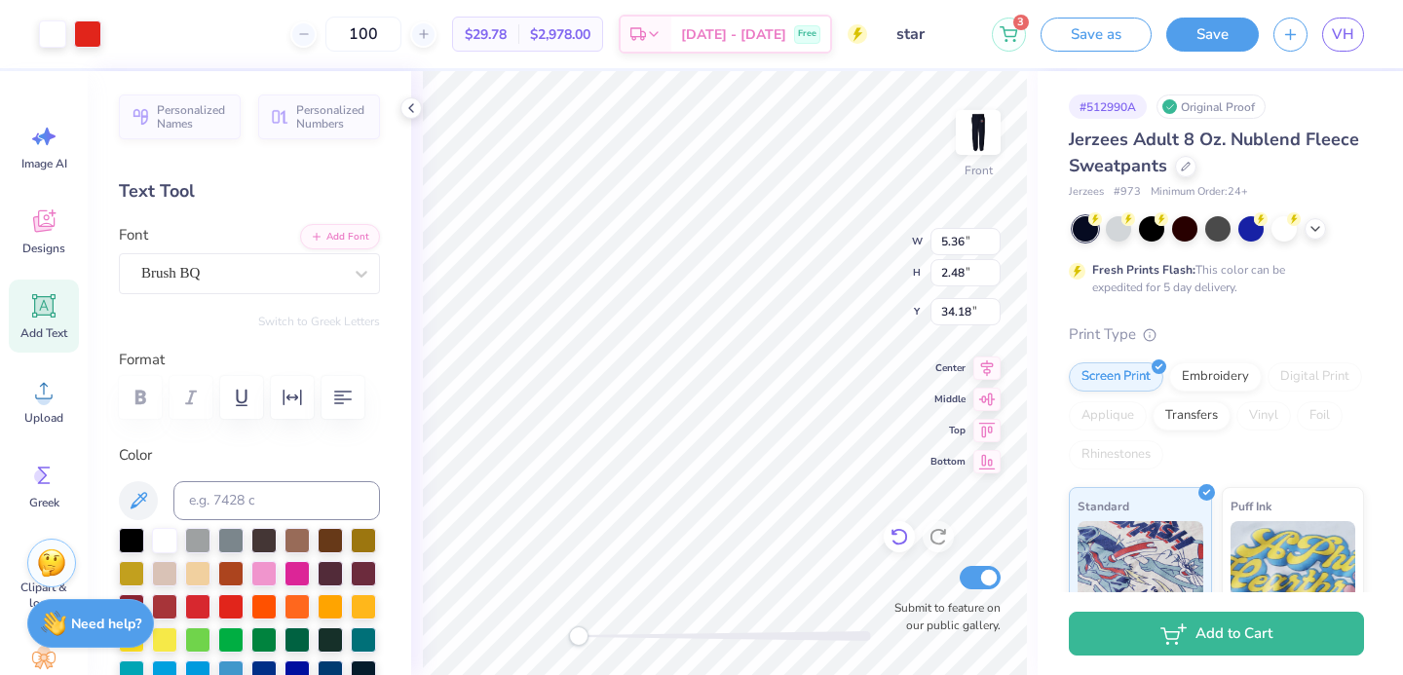
type input "4.83"
type input "2.24"
type input "34.37"
click at [1392, 621] on div "Add to Cart" at bounding box center [1220, 634] width 365 height 83
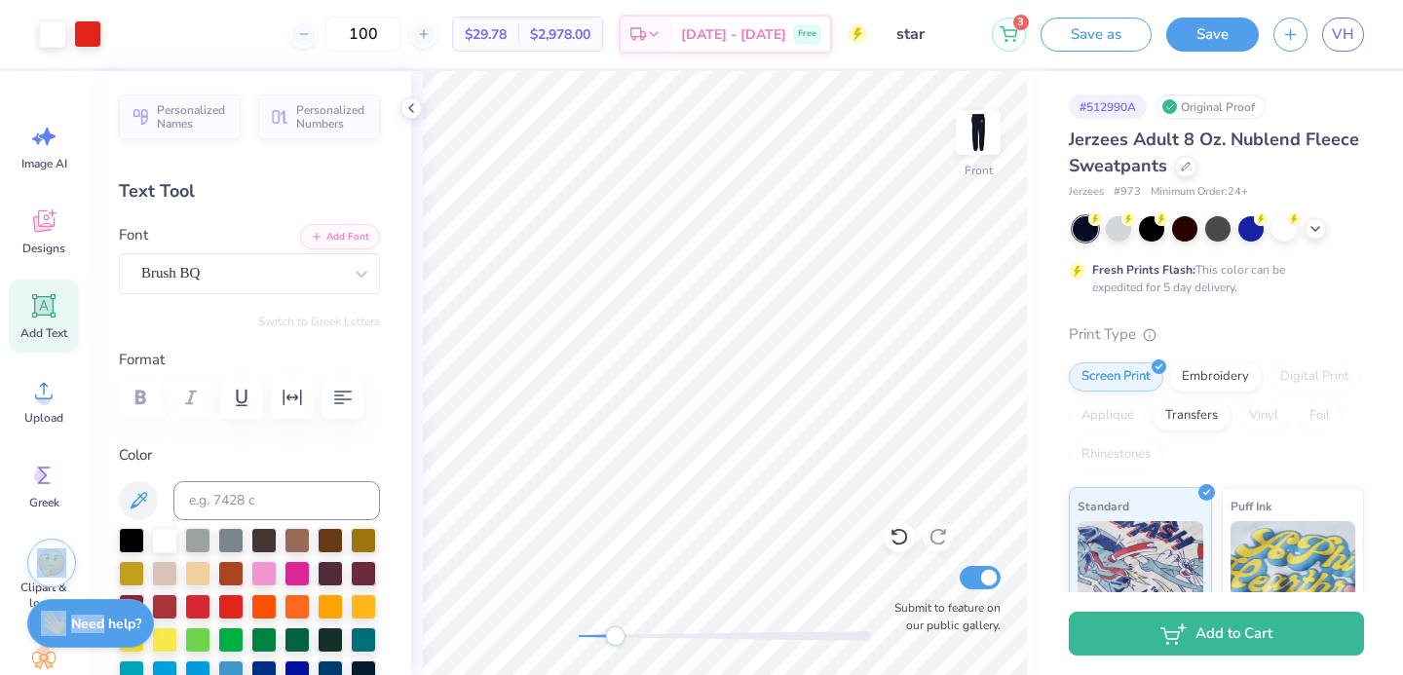
drag, startPoint x: 577, startPoint y: 642, endPoint x: 614, endPoint y: 640, distance: 37.1
click at [614, 640] on div "Accessibility label" at bounding box center [614, 636] width 19 height 19
drag, startPoint x: 622, startPoint y: 636, endPoint x: 632, endPoint y: 635, distance: 10.8
click at [632, 635] on div "Accessibility label" at bounding box center [632, 636] width 19 height 19
click at [1201, 35] on button "Save" at bounding box center [1213, 32] width 93 height 34
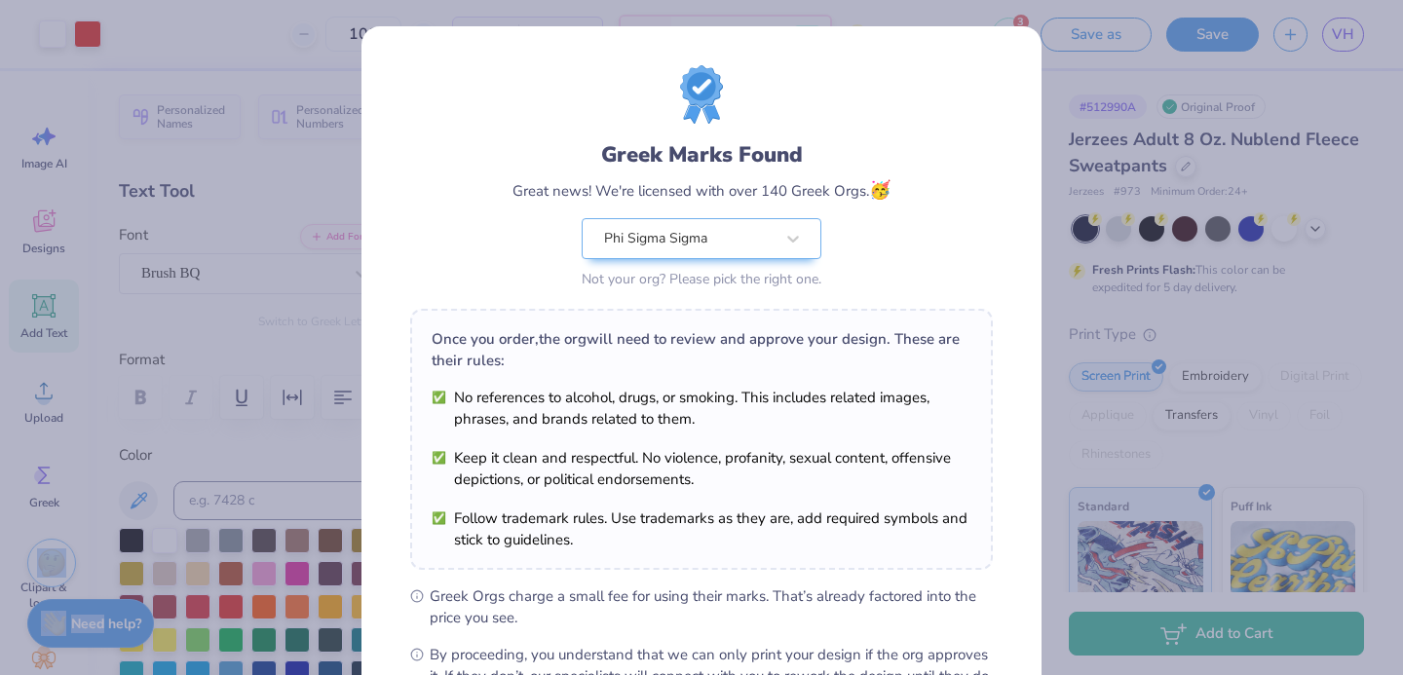
scroll to position [237, 0]
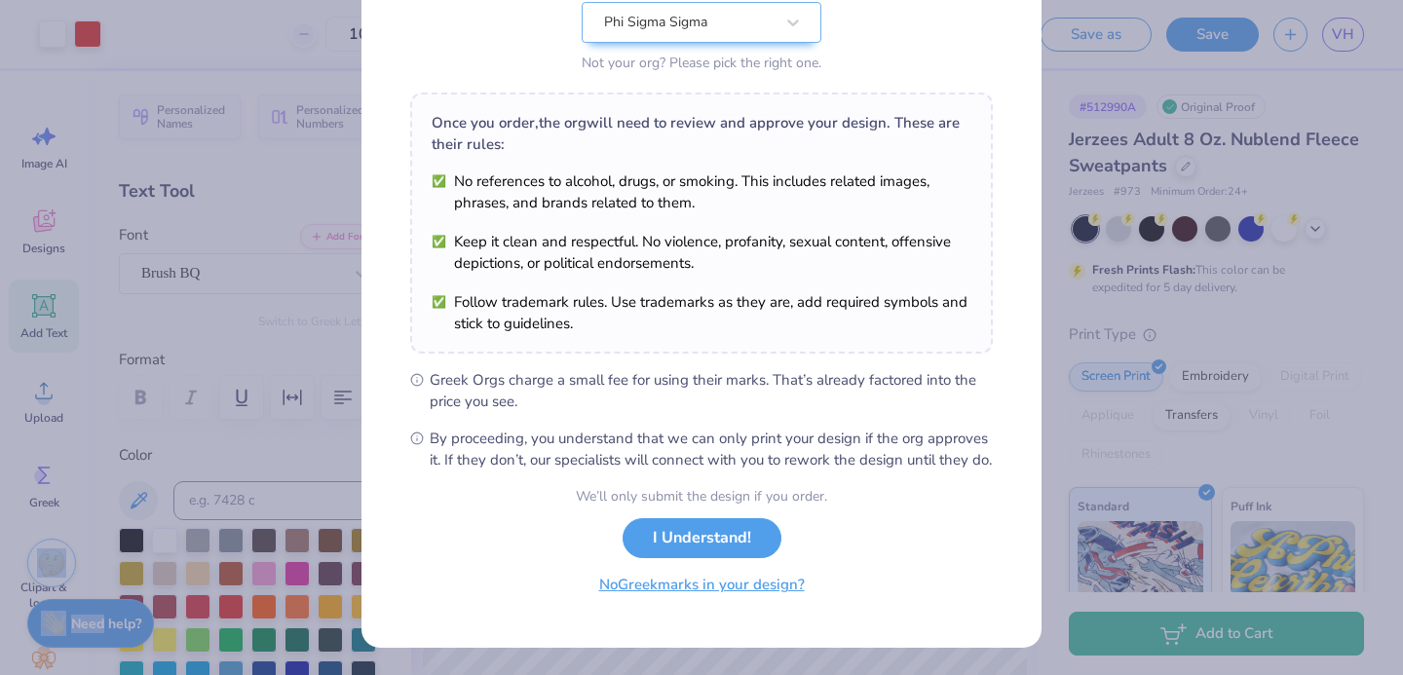
click at [690, 594] on button "No Greek marks in your design?" at bounding box center [702, 585] width 239 height 40
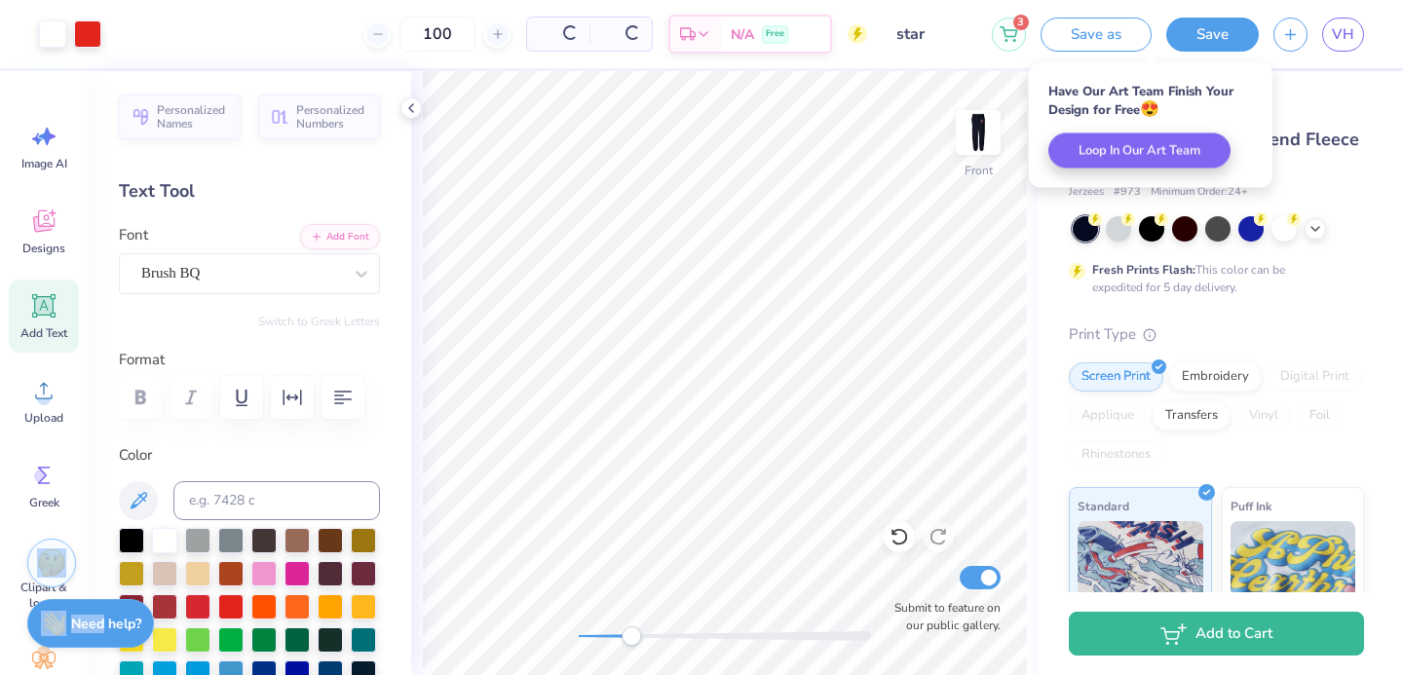
scroll to position [0, 0]
click at [1341, 38] on span "VH" at bounding box center [1343, 34] width 22 height 22
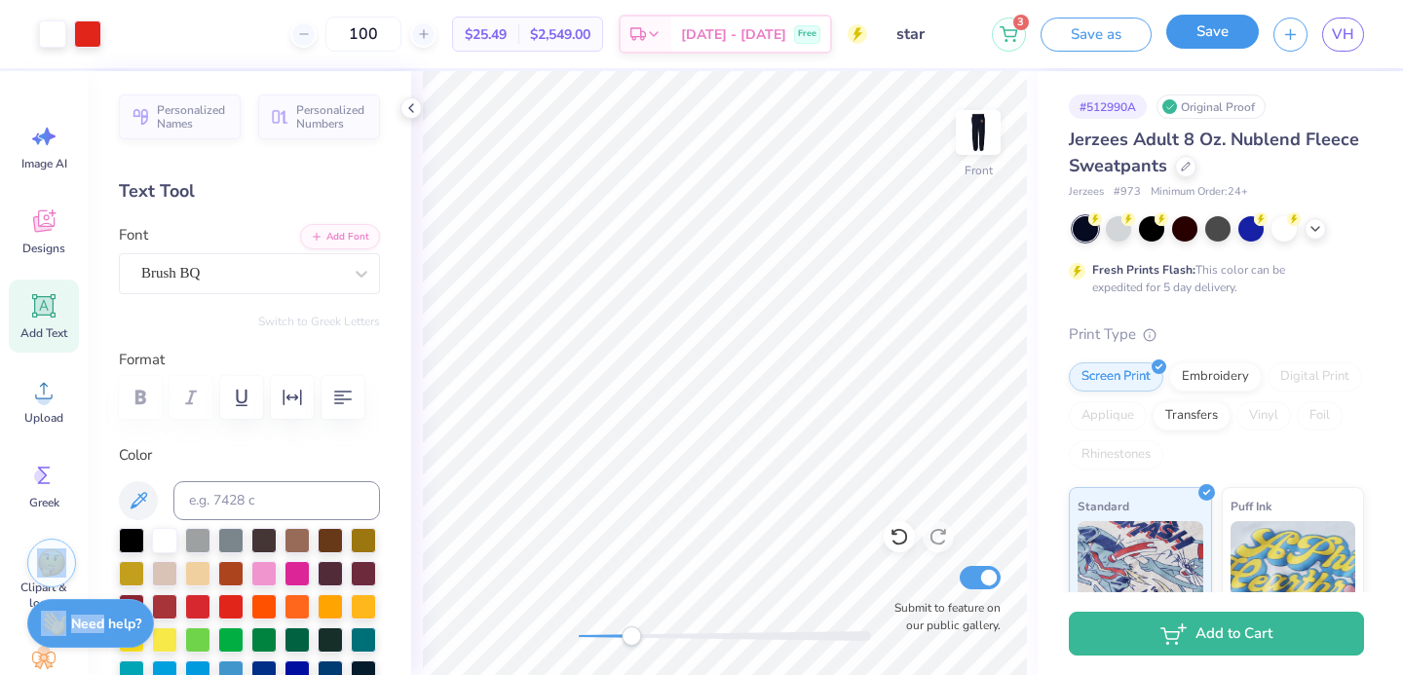
click at [1194, 41] on button "Save" at bounding box center [1213, 32] width 93 height 34
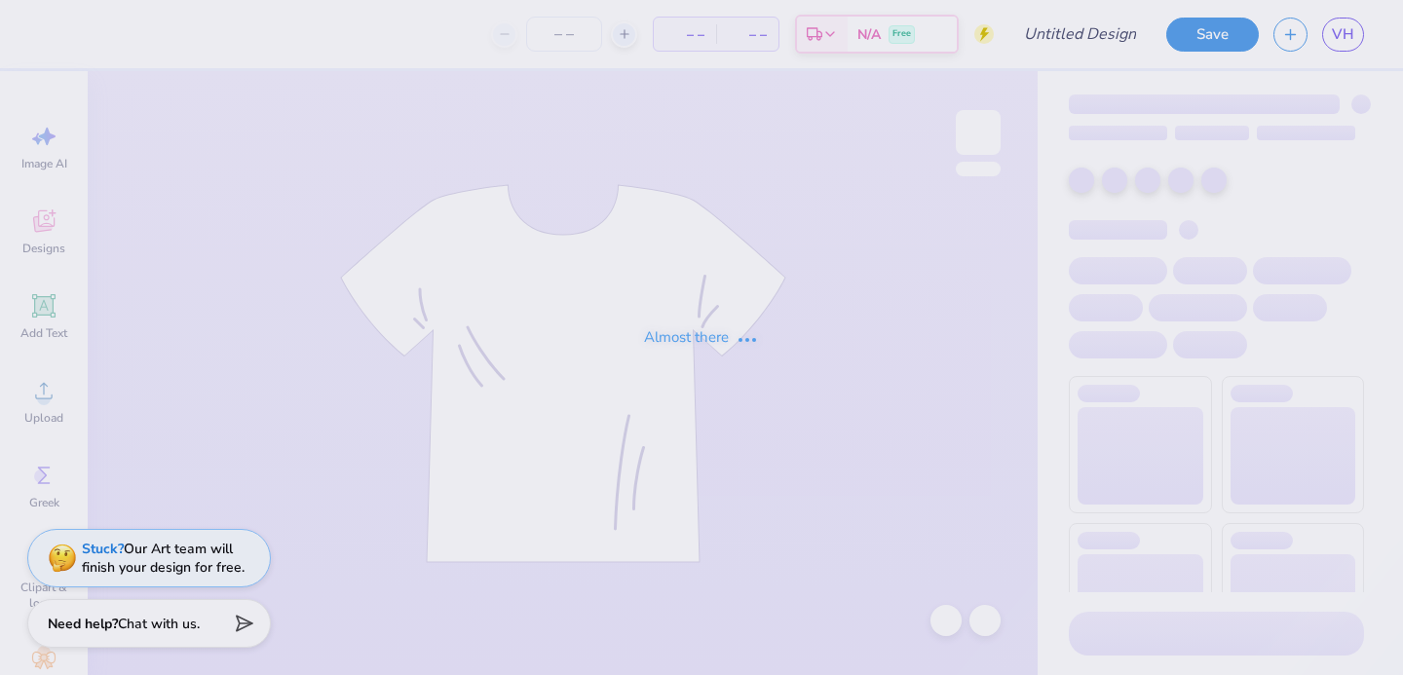
type input "green"
type input "100"
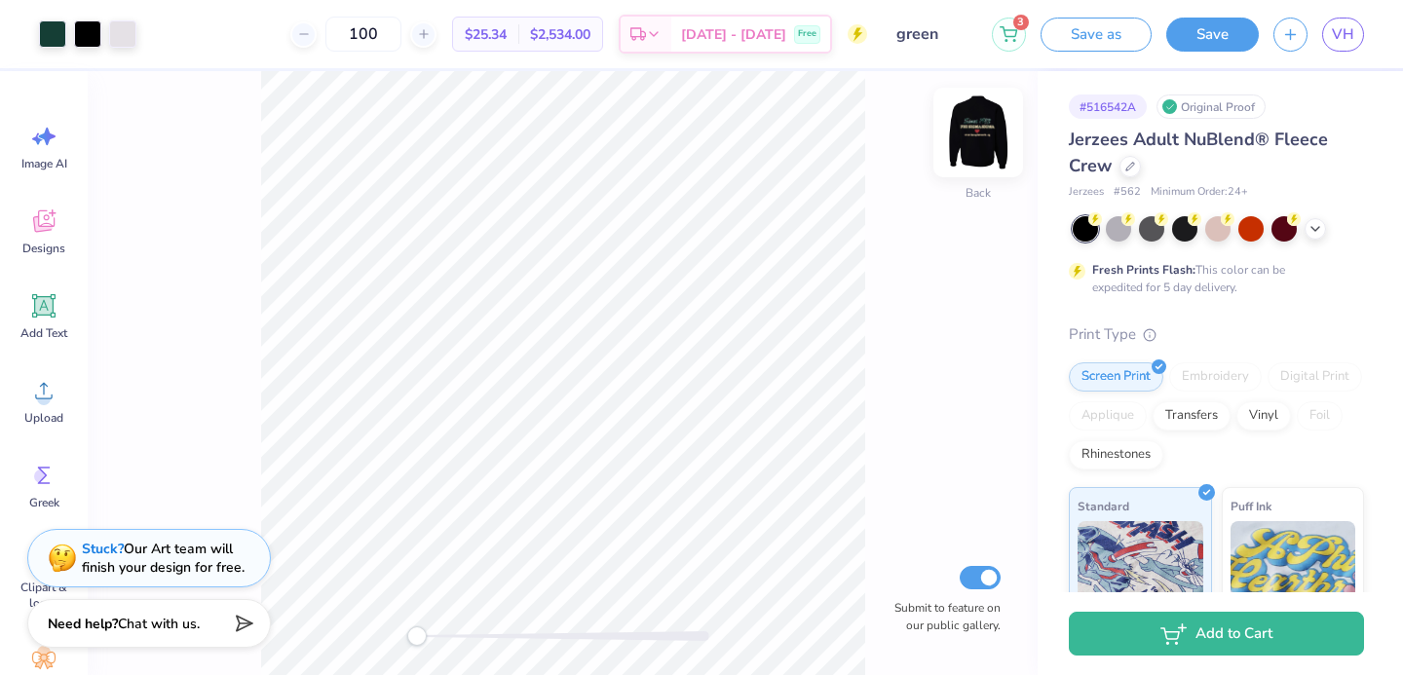
click at [960, 123] on img at bounding box center [978, 133] width 78 height 78
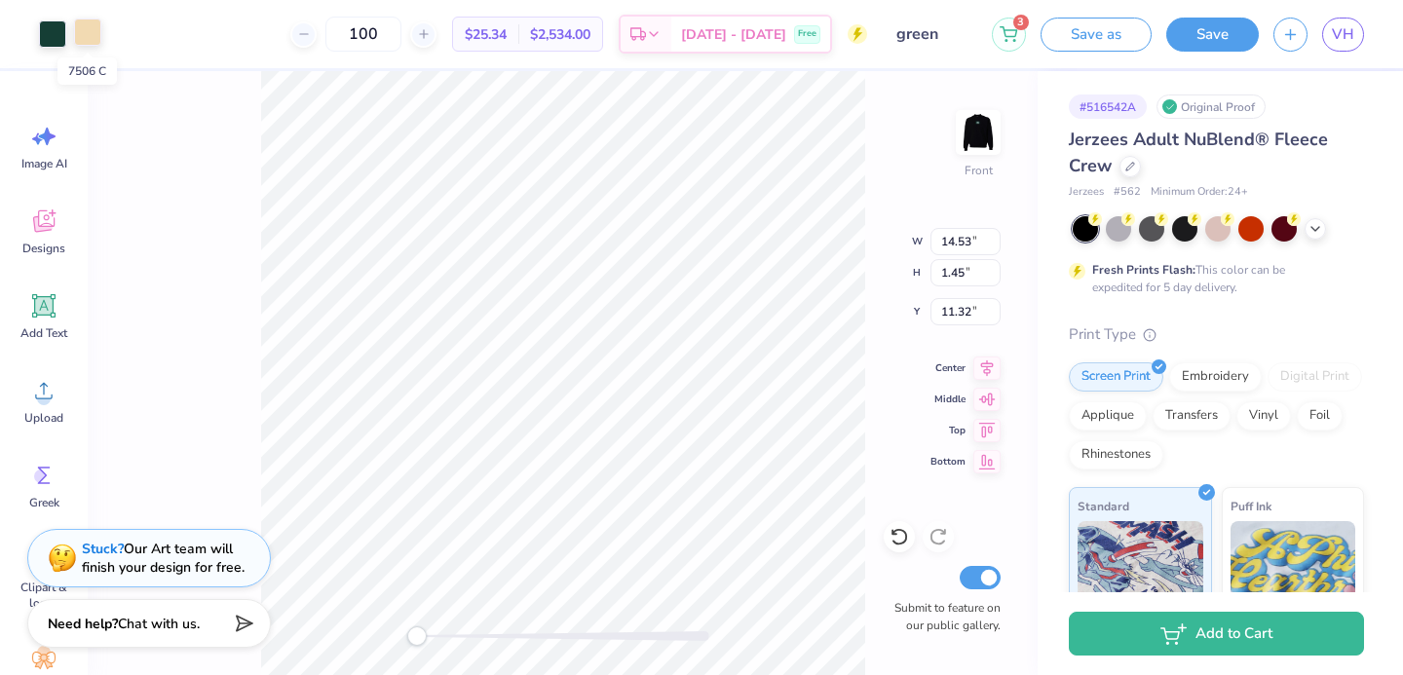
click at [89, 35] on div at bounding box center [87, 32] width 27 height 27
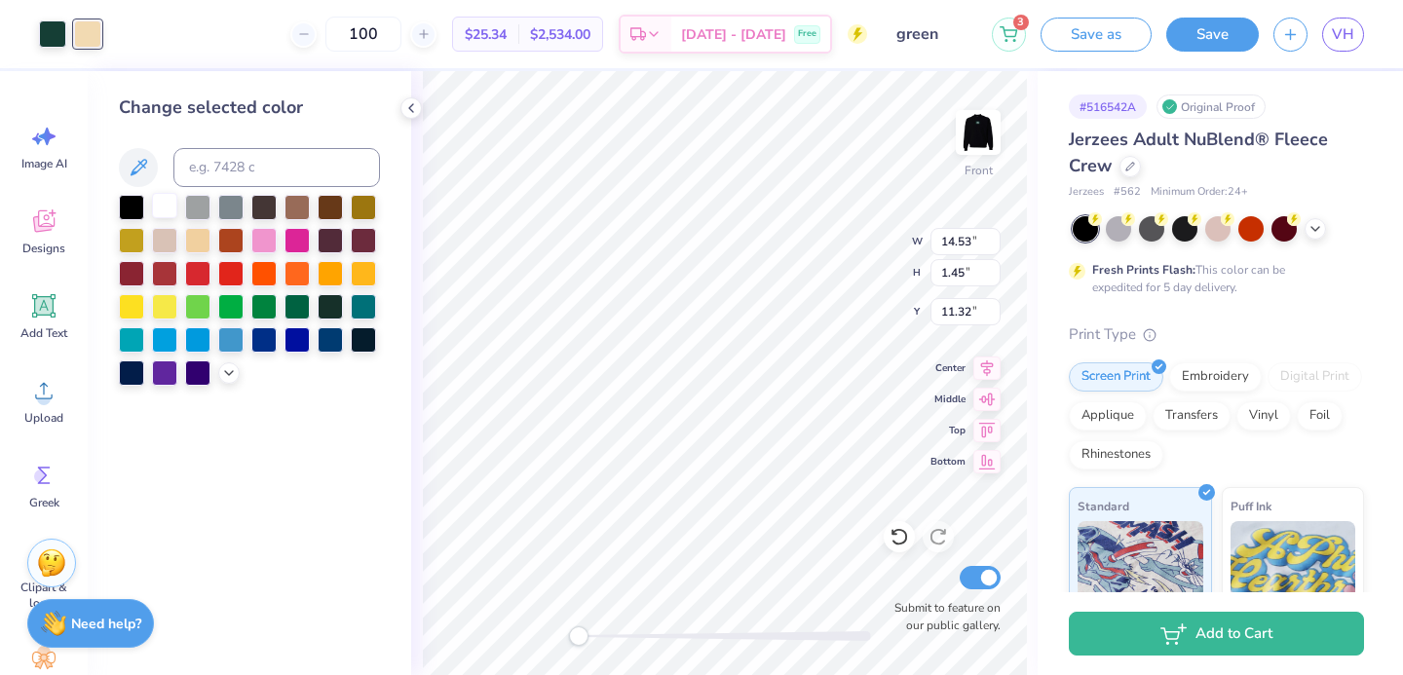
click at [152, 200] on div at bounding box center [164, 205] width 25 height 25
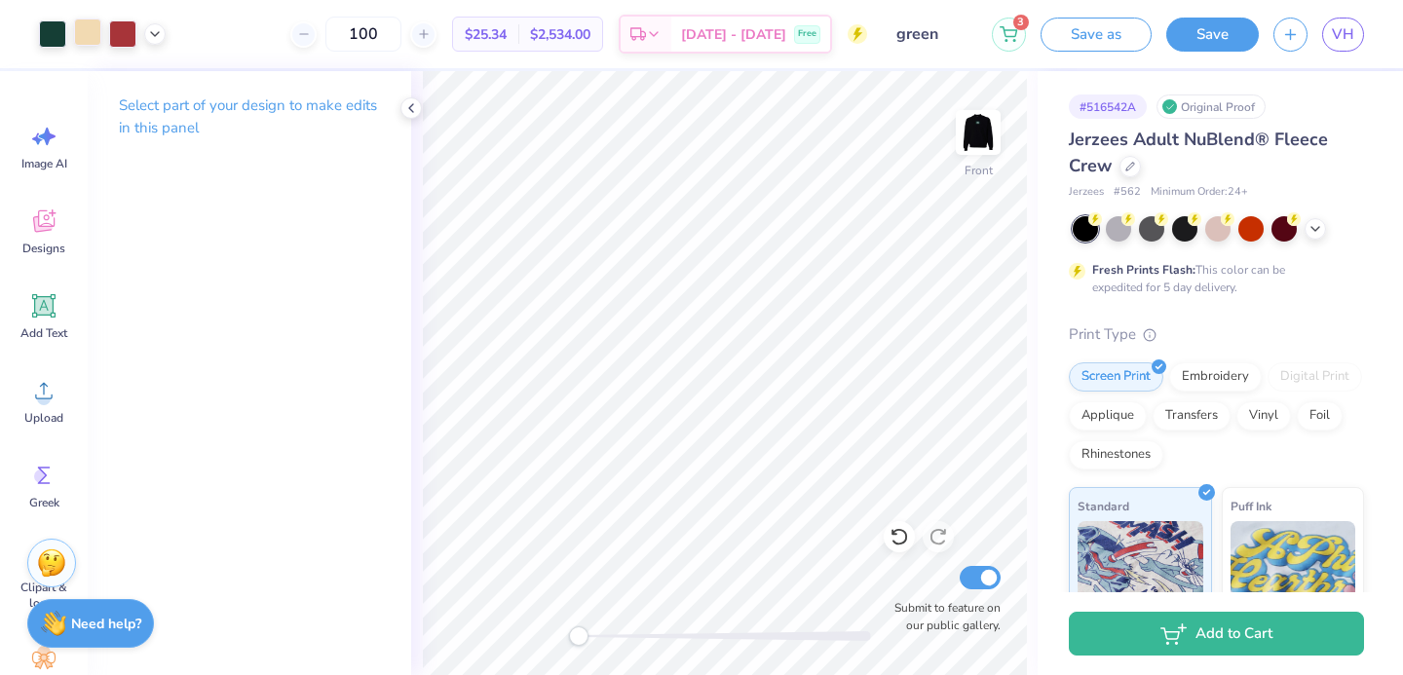
click at [88, 41] on div at bounding box center [87, 32] width 27 height 27
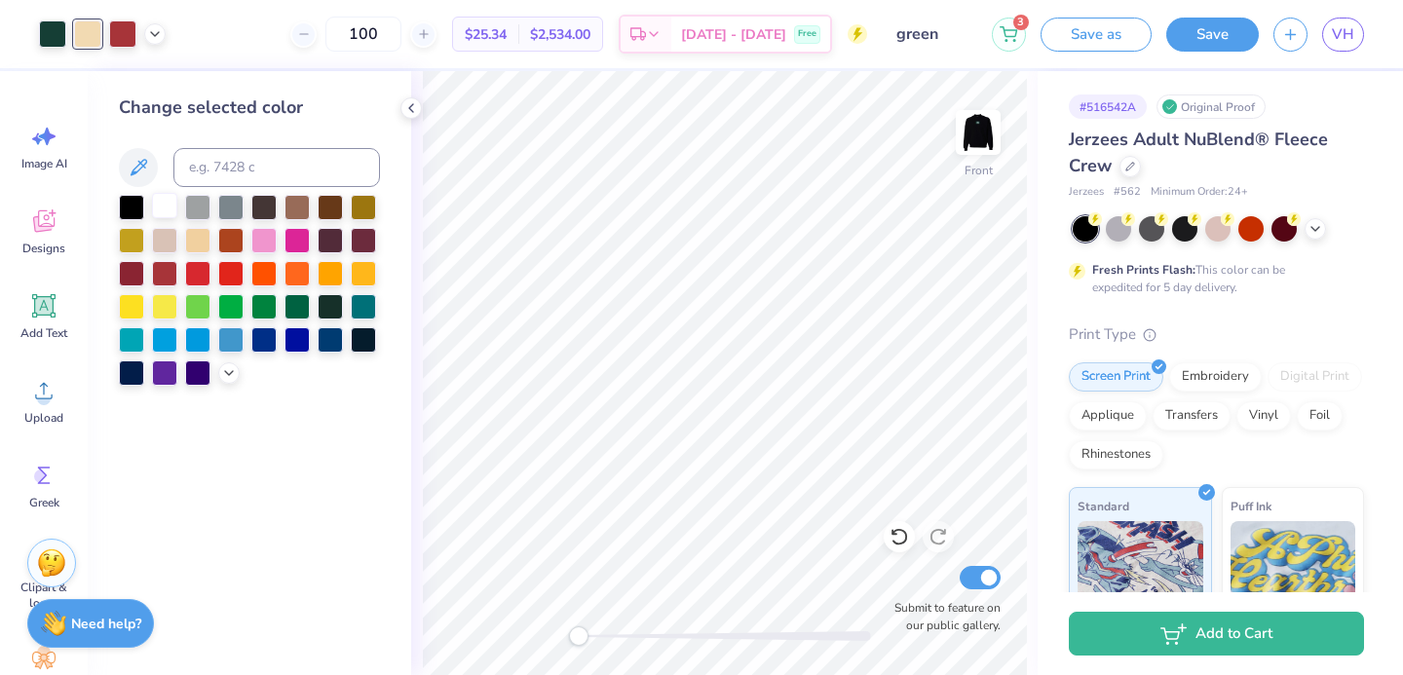
click at [153, 200] on div at bounding box center [164, 205] width 25 height 25
click at [164, 213] on div at bounding box center [164, 205] width 25 height 25
click at [416, 112] on icon at bounding box center [411, 108] width 16 height 16
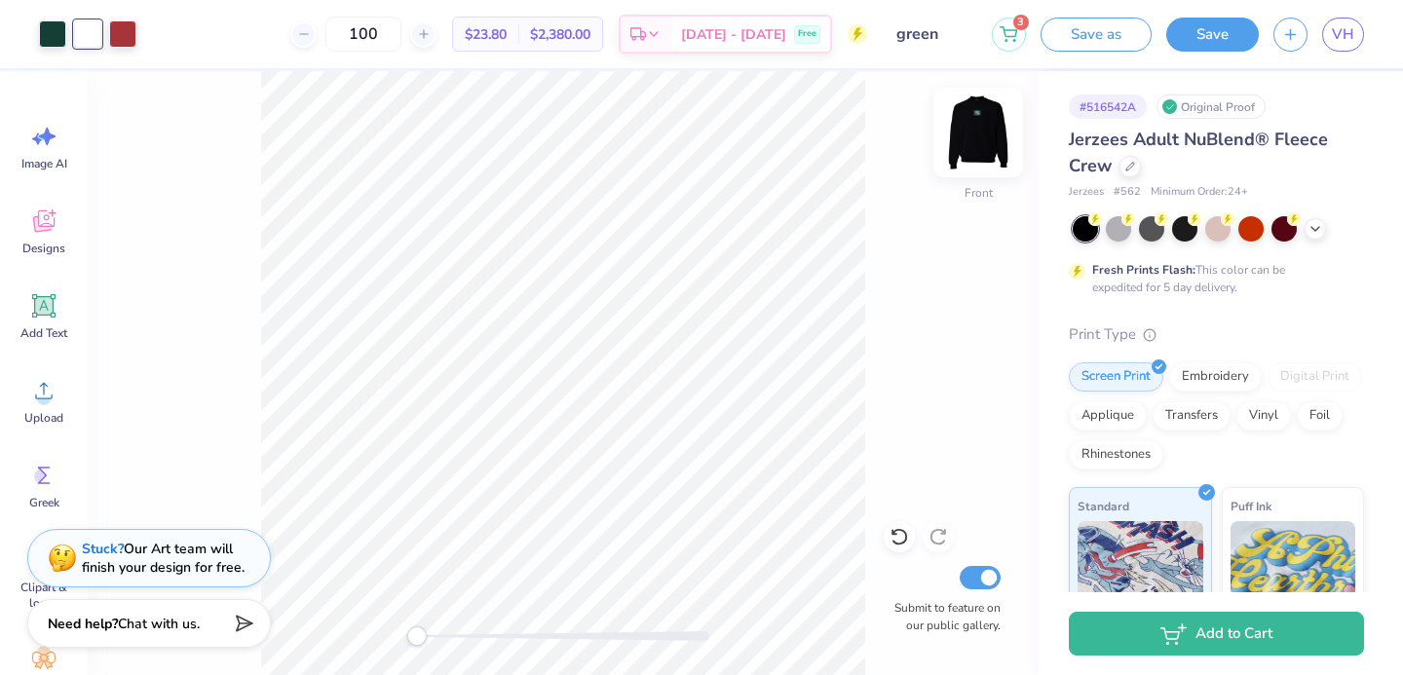
click at [992, 147] on img at bounding box center [978, 133] width 78 height 78
click at [947, 130] on img at bounding box center [978, 133] width 78 height 78
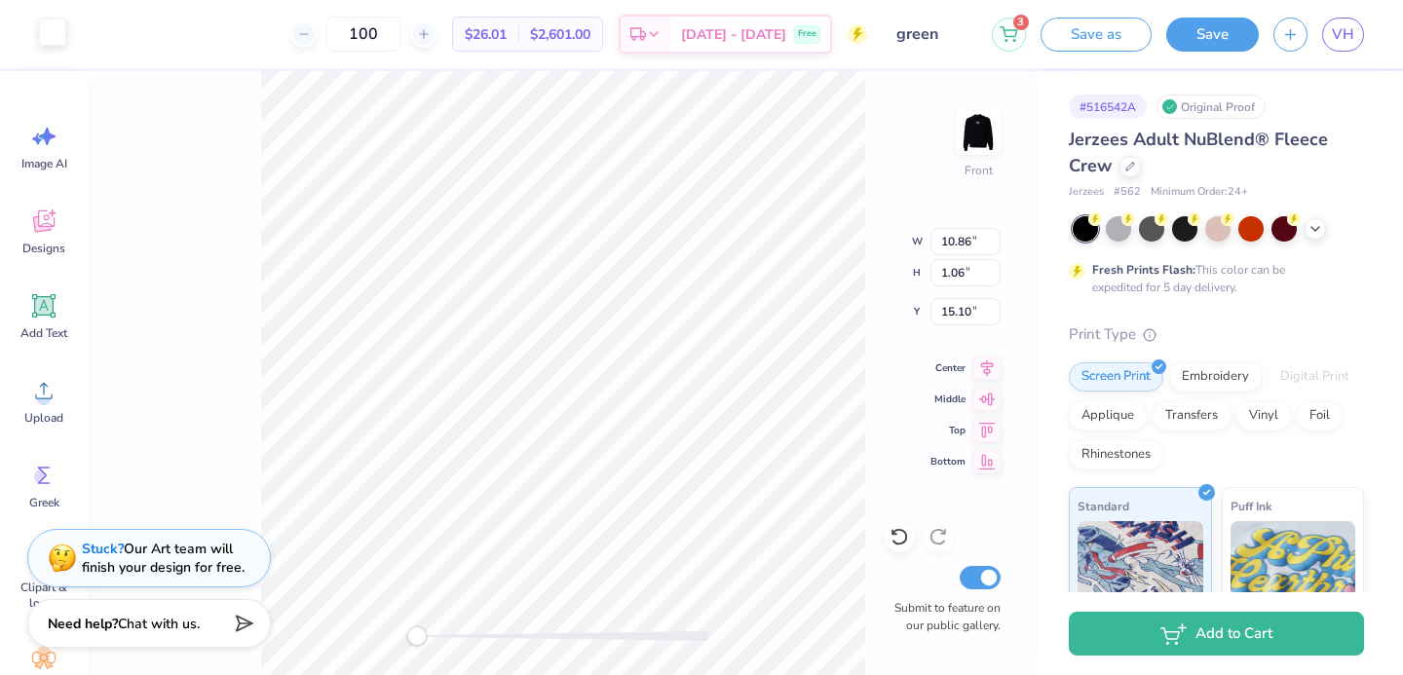
click at [60, 44] on div at bounding box center [52, 32] width 27 height 27
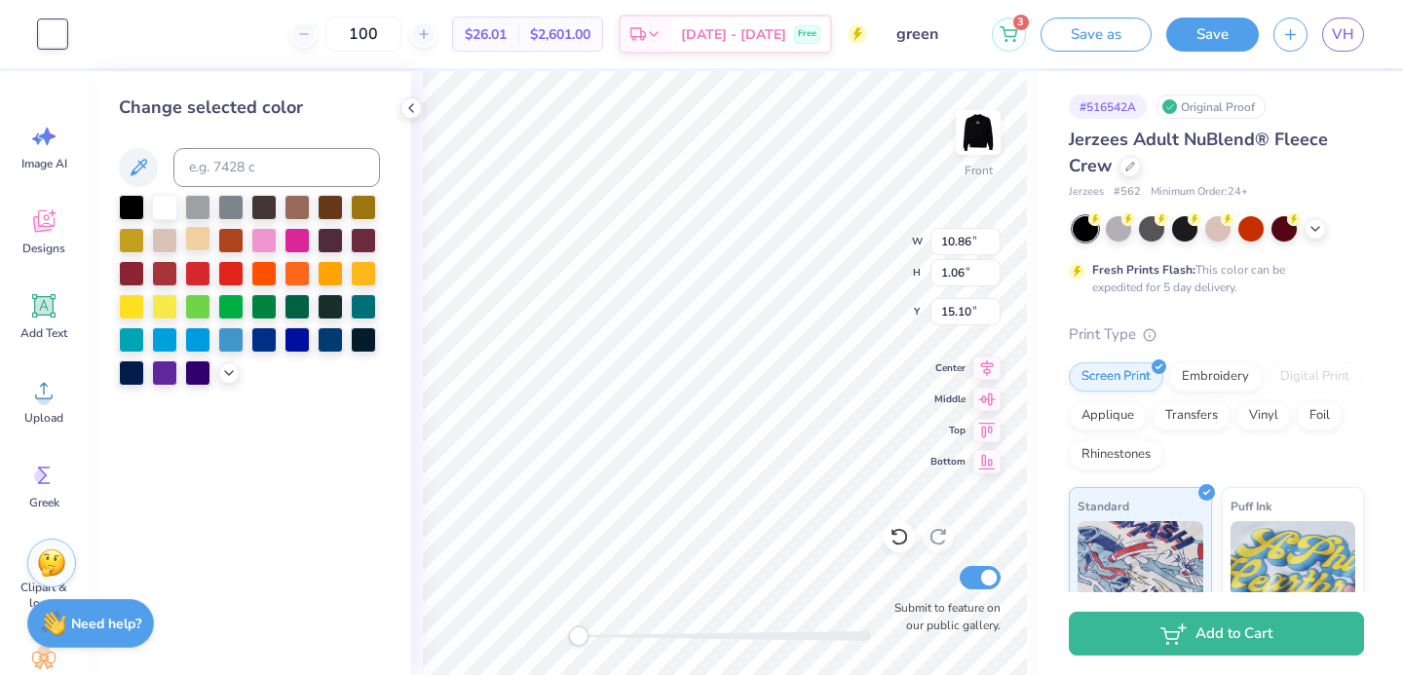
click at [192, 248] on div at bounding box center [197, 238] width 25 height 25
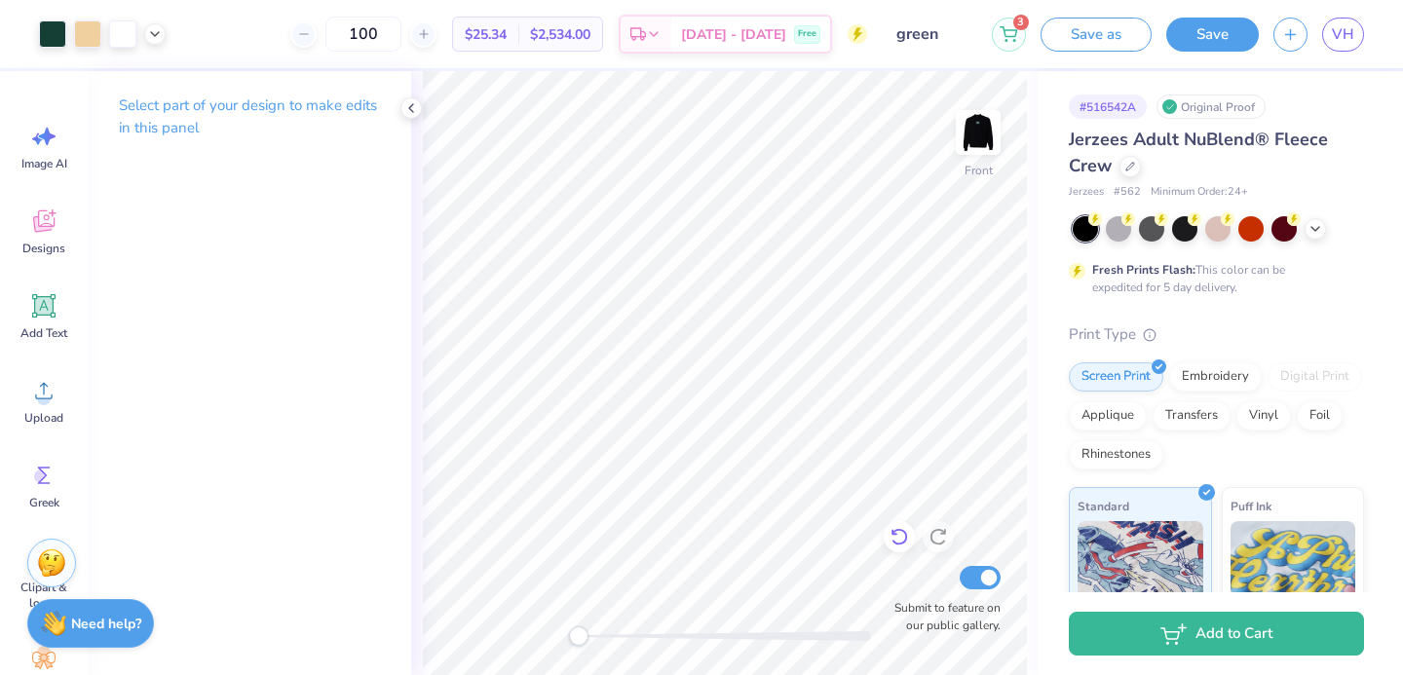
click at [900, 540] on icon at bounding box center [899, 536] width 19 height 19
click at [900, 546] on icon at bounding box center [899, 536] width 19 height 19
click at [900, 547] on div at bounding box center [899, 536] width 31 height 31
click at [968, 139] on img at bounding box center [978, 133] width 78 height 78
click at [969, 139] on img at bounding box center [978, 132] width 39 height 39
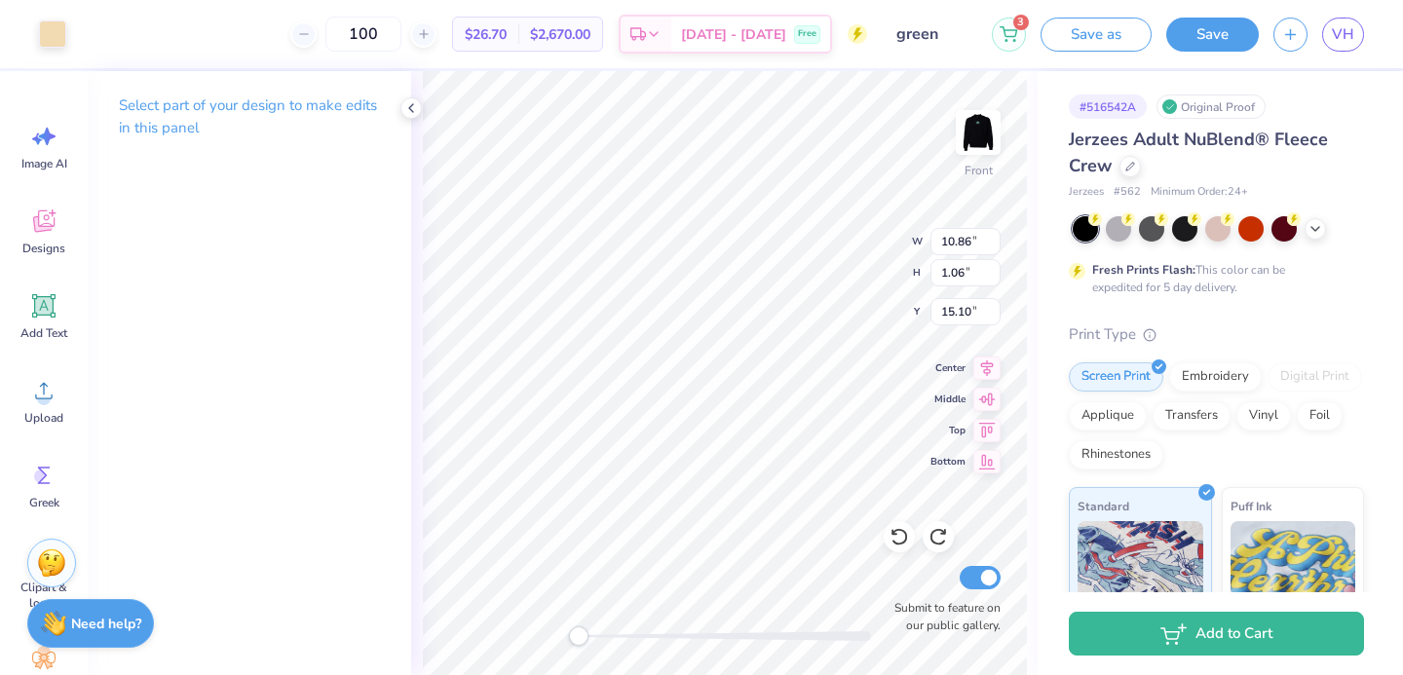
click at [34, 36] on div "Art colors" at bounding box center [33, 34] width 66 height 68
click at [57, 36] on div at bounding box center [52, 32] width 27 height 27
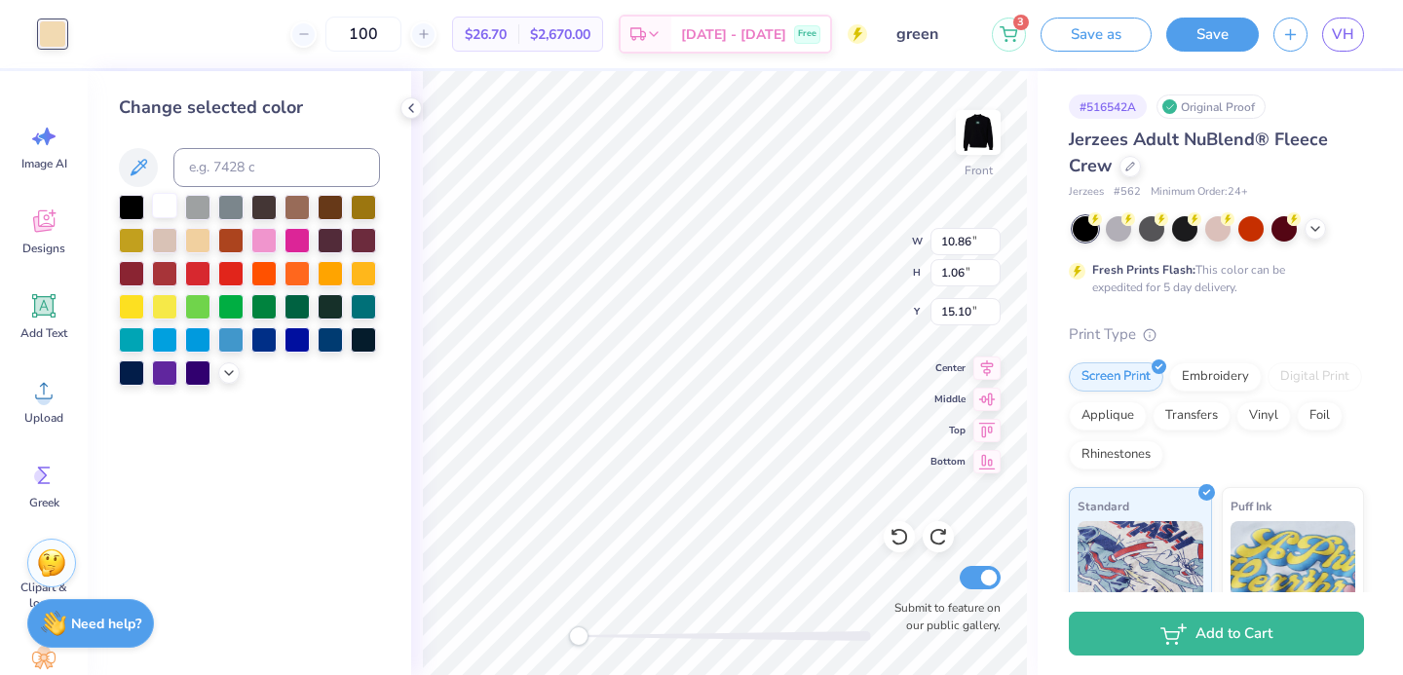
click at [170, 217] on div at bounding box center [164, 205] width 25 height 25
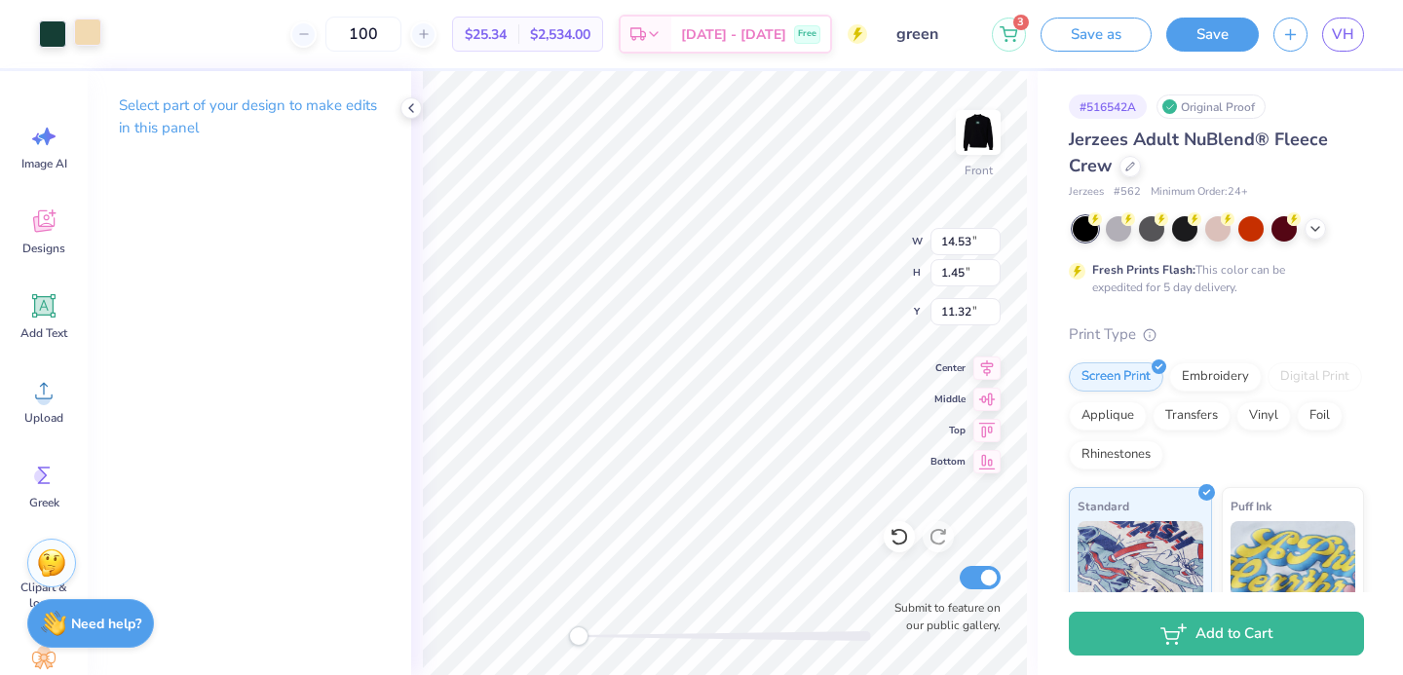
click at [82, 45] on div at bounding box center [87, 32] width 27 height 27
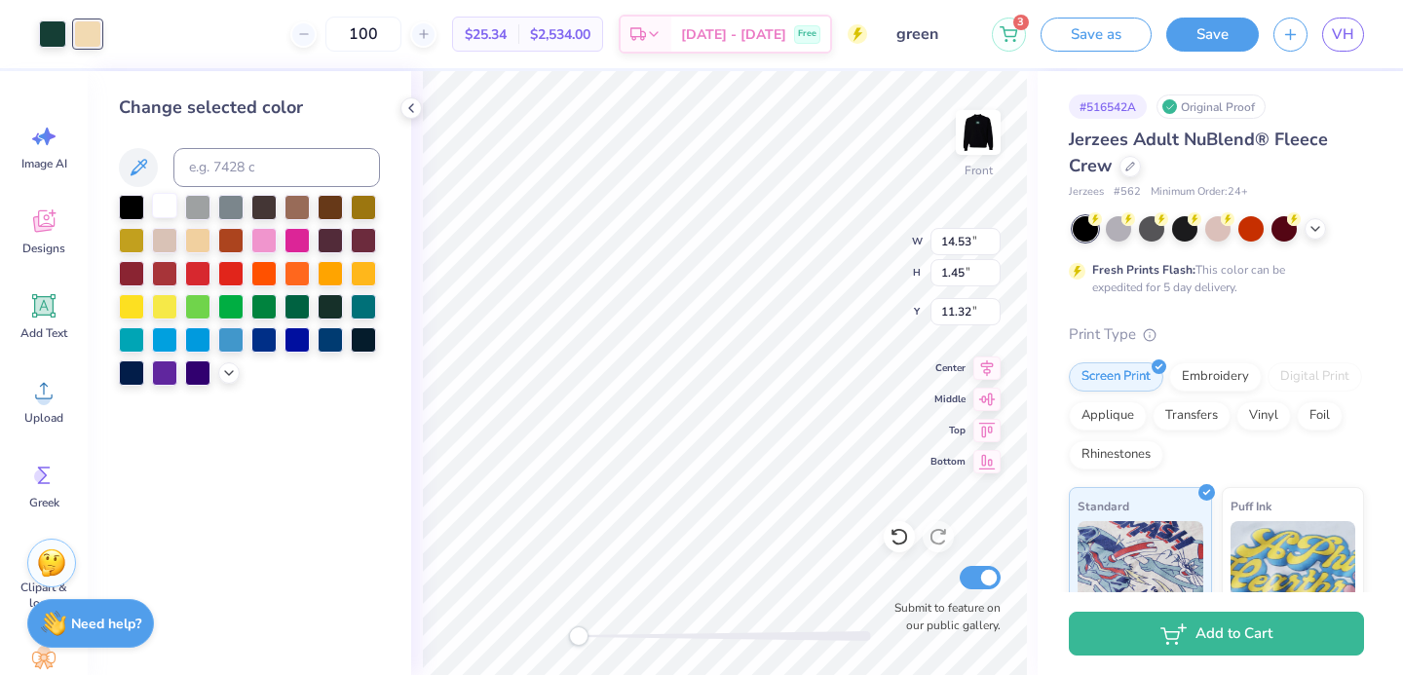
click at [168, 202] on div at bounding box center [164, 205] width 25 height 25
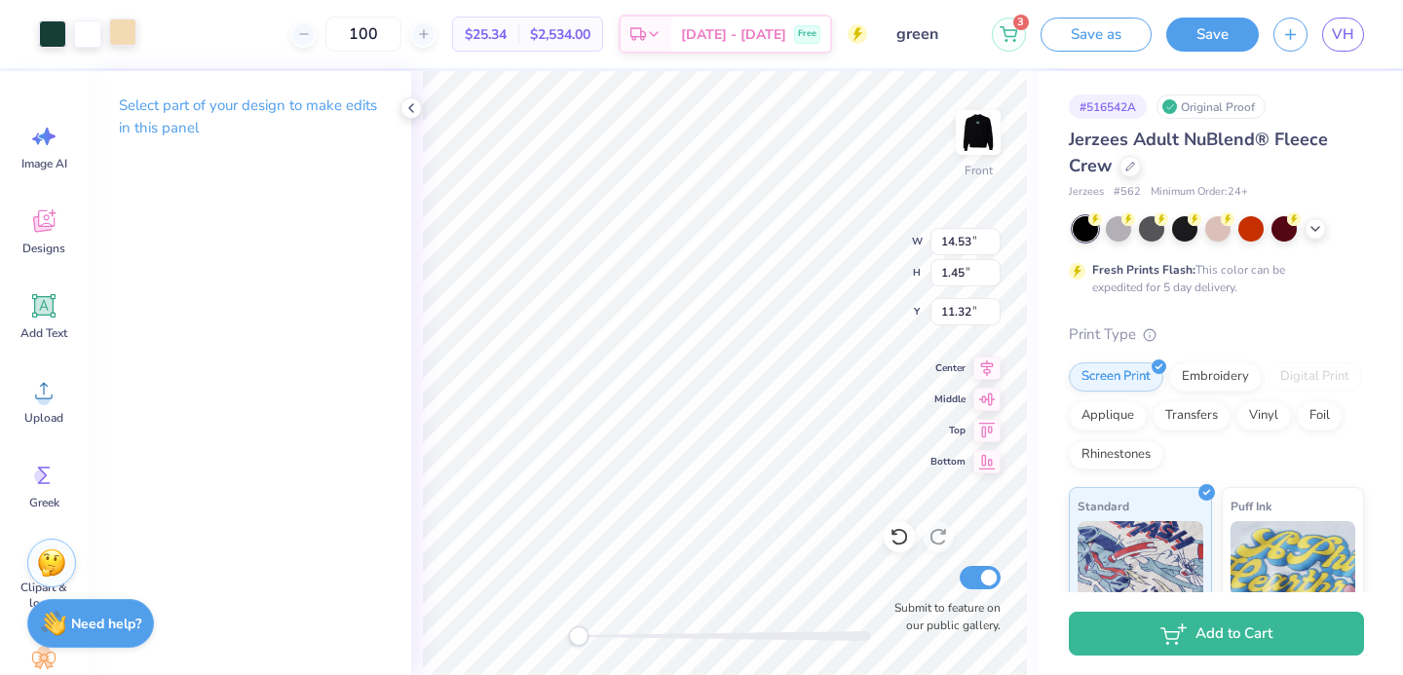
click at [120, 49] on div "Art colors" at bounding box center [68, 34] width 136 height 68
click at [116, 40] on div at bounding box center [122, 32] width 27 height 27
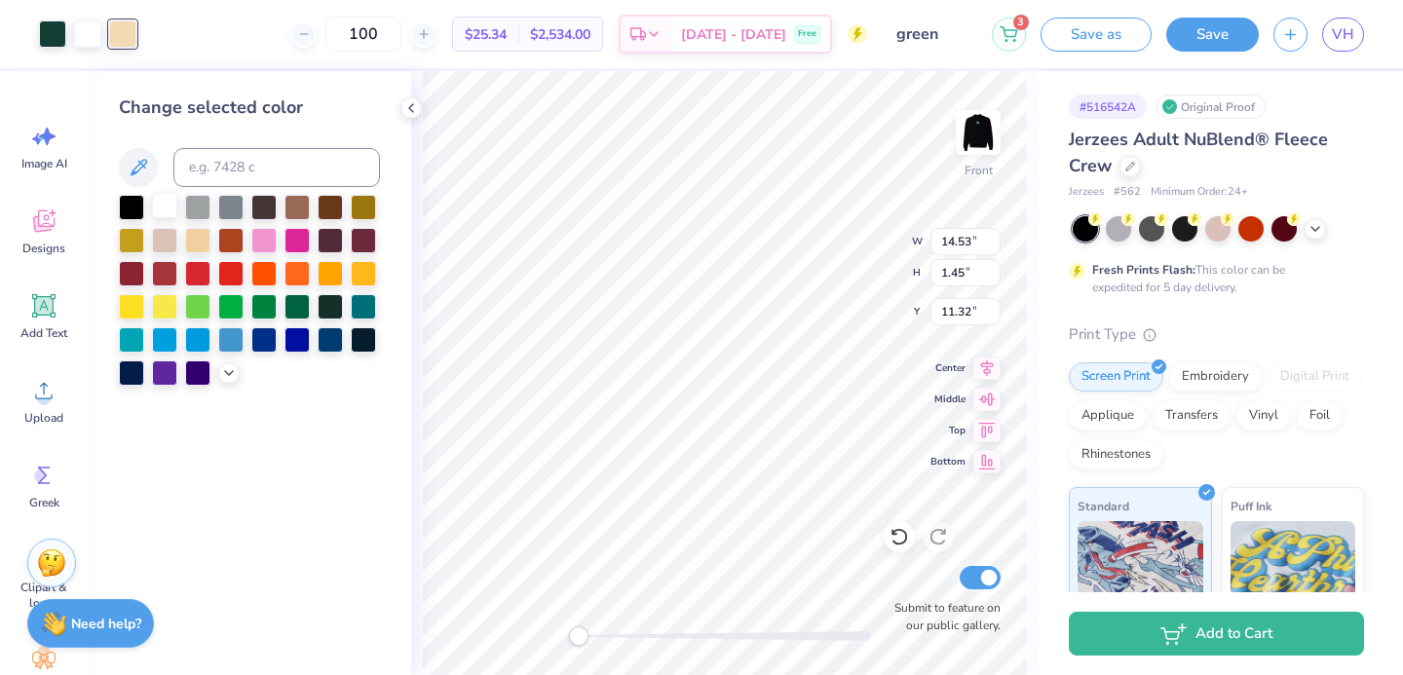
click at [170, 205] on div at bounding box center [164, 205] width 25 height 25
click at [208, 212] on div at bounding box center [197, 205] width 25 height 25
click at [158, 212] on div at bounding box center [164, 205] width 25 height 25
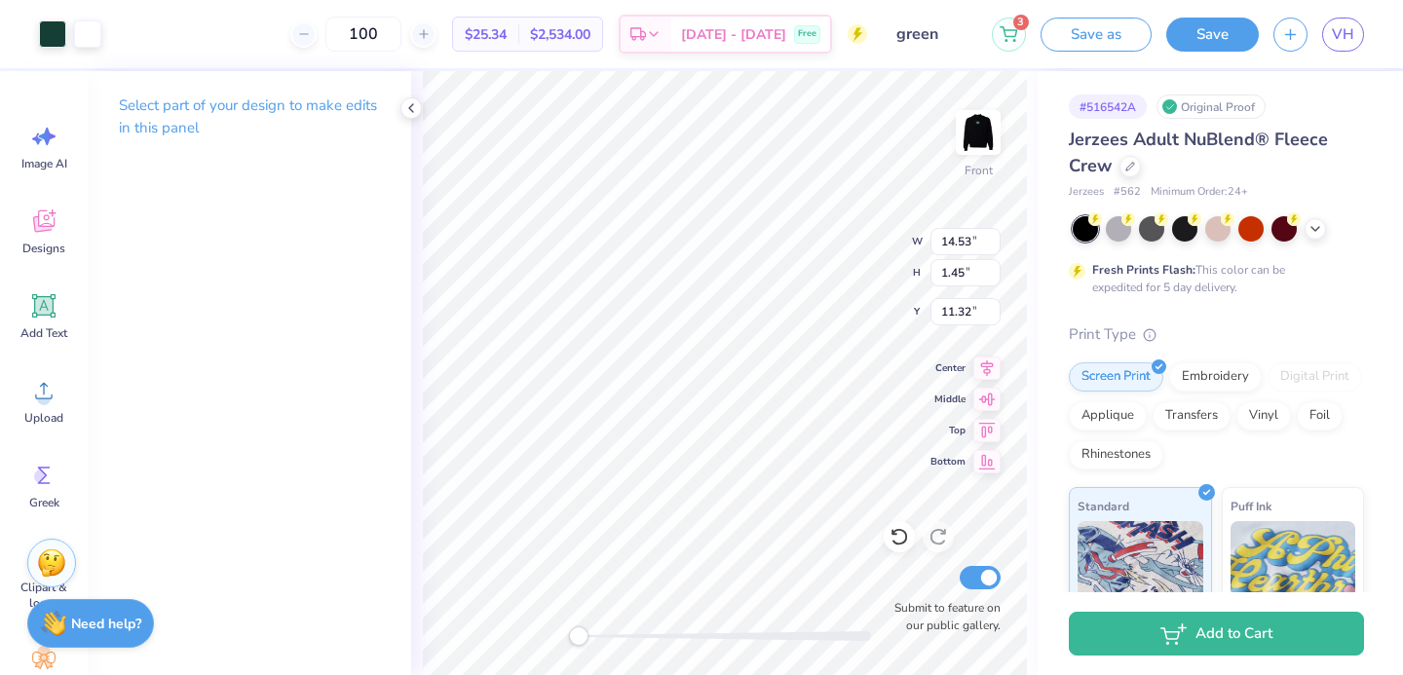
click at [106, 41] on div "Art colors 100 $25.34 Per Item $2,534.00 Total Est. Delivery Sep 21 - 24 Free D…" at bounding box center [701, 34] width 1403 height 68
click at [96, 41] on div at bounding box center [87, 32] width 27 height 27
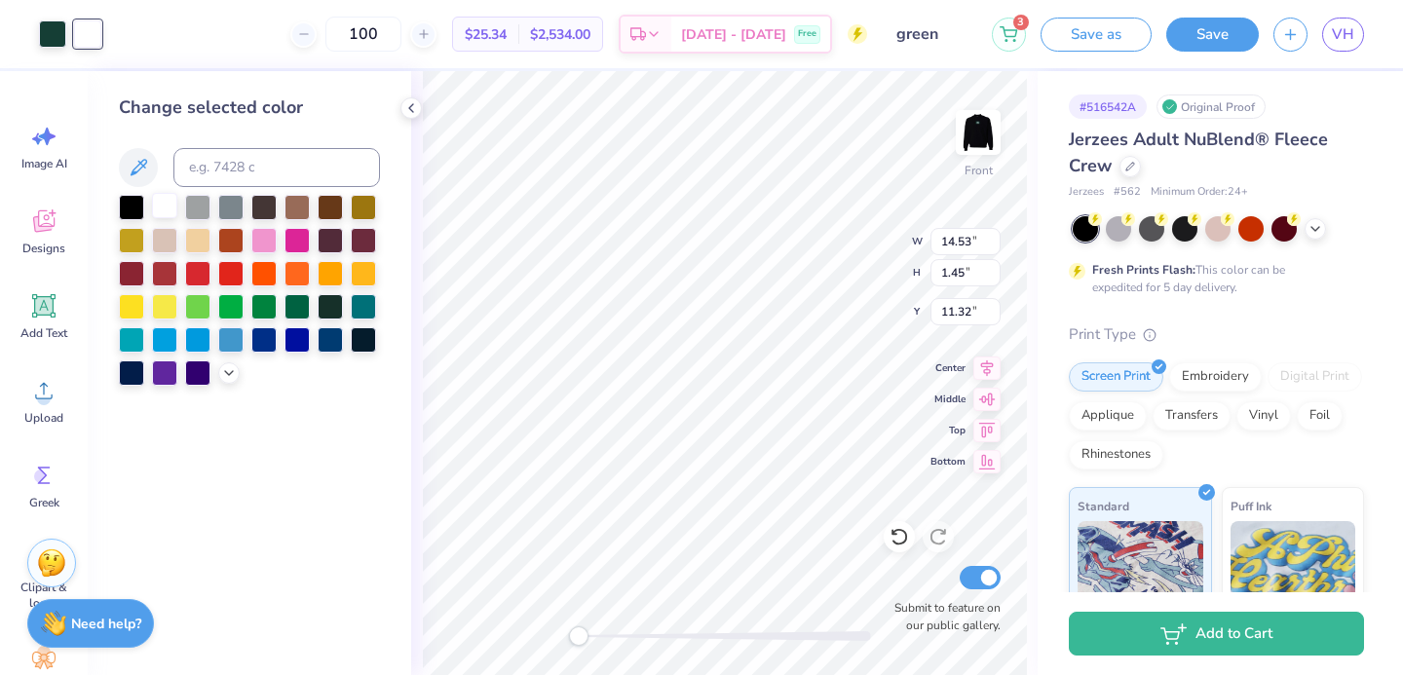
click at [156, 196] on div at bounding box center [164, 205] width 25 height 25
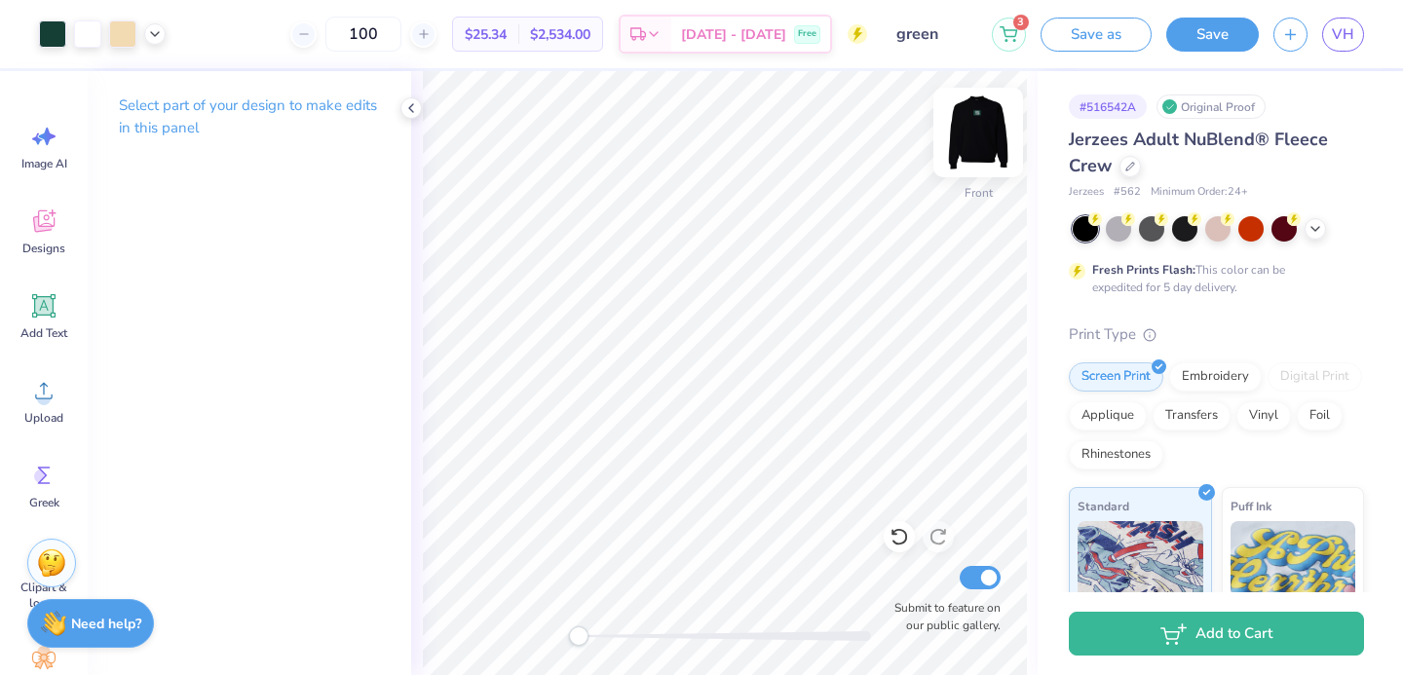
click at [976, 131] on img at bounding box center [978, 133] width 78 height 78
click at [976, 134] on img at bounding box center [978, 133] width 78 height 78
click at [983, 128] on img at bounding box center [978, 133] width 78 height 78
click at [979, 132] on img at bounding box center [978, 133] width 78 height 78
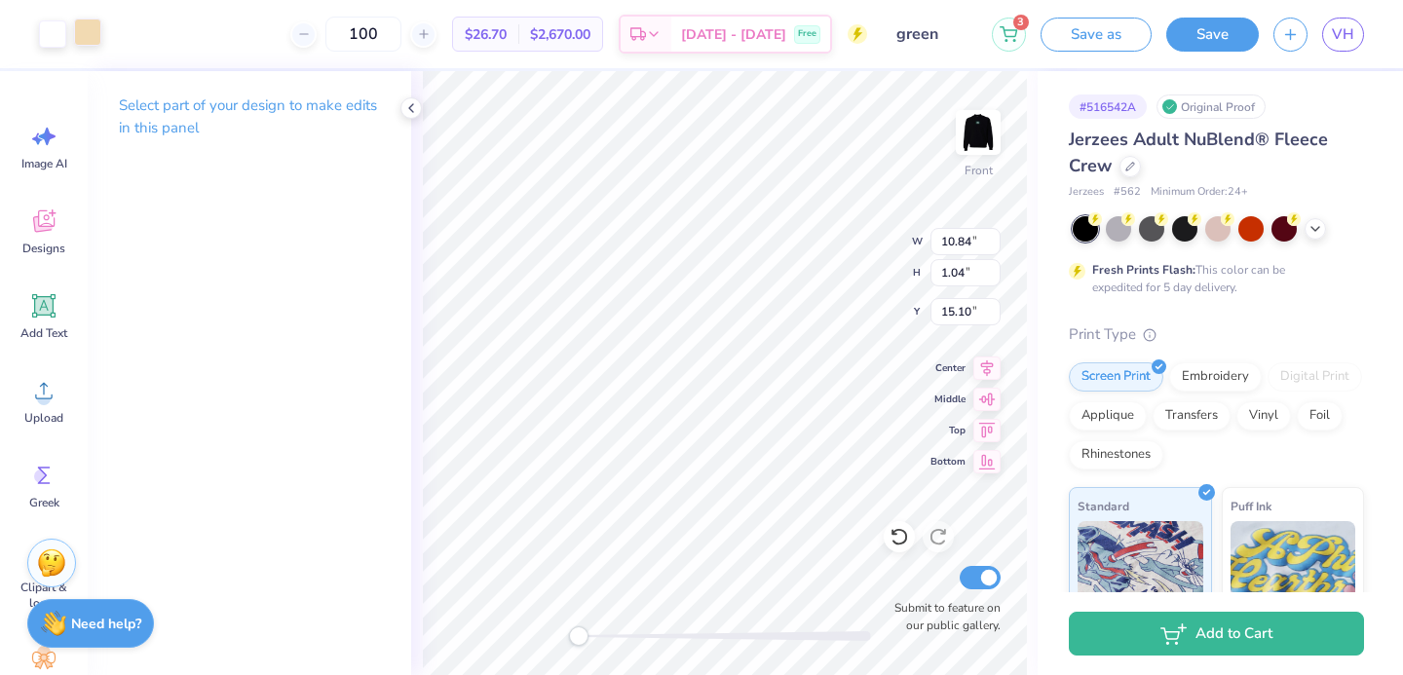
click at [87, 27] on div at bounding box center [87, 32] width 27 height 27
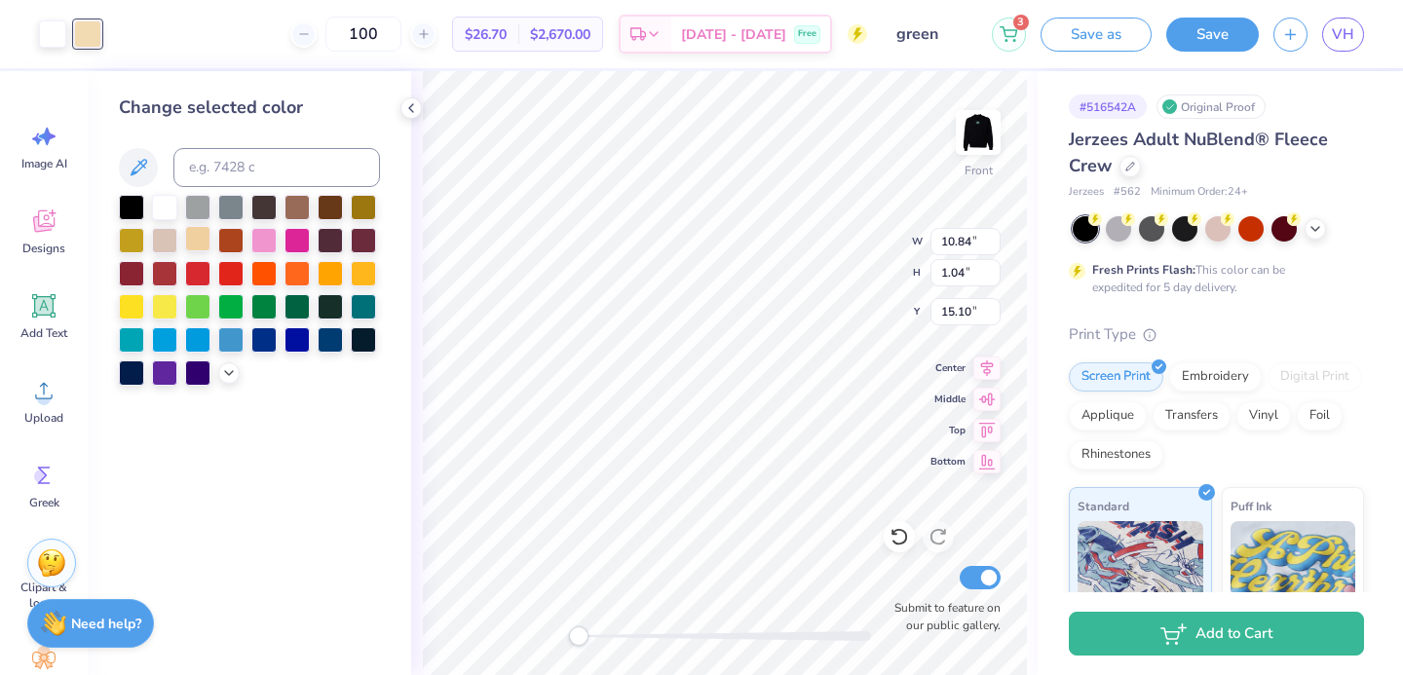
click at [208, 239] on div at bounding box center [197, 238] width 25 height 25
click at [40, 38] on div at bounding box center [52, 32] width 27 height 27
click at [181, 223] on div at bounding box center [249, 290] width 261 height 191
click at [193, 254] on div at bounding box center [249, 290] width 261 height 191
click at [197, 246] on div at bounding box center [197, 238] width 25 height 25
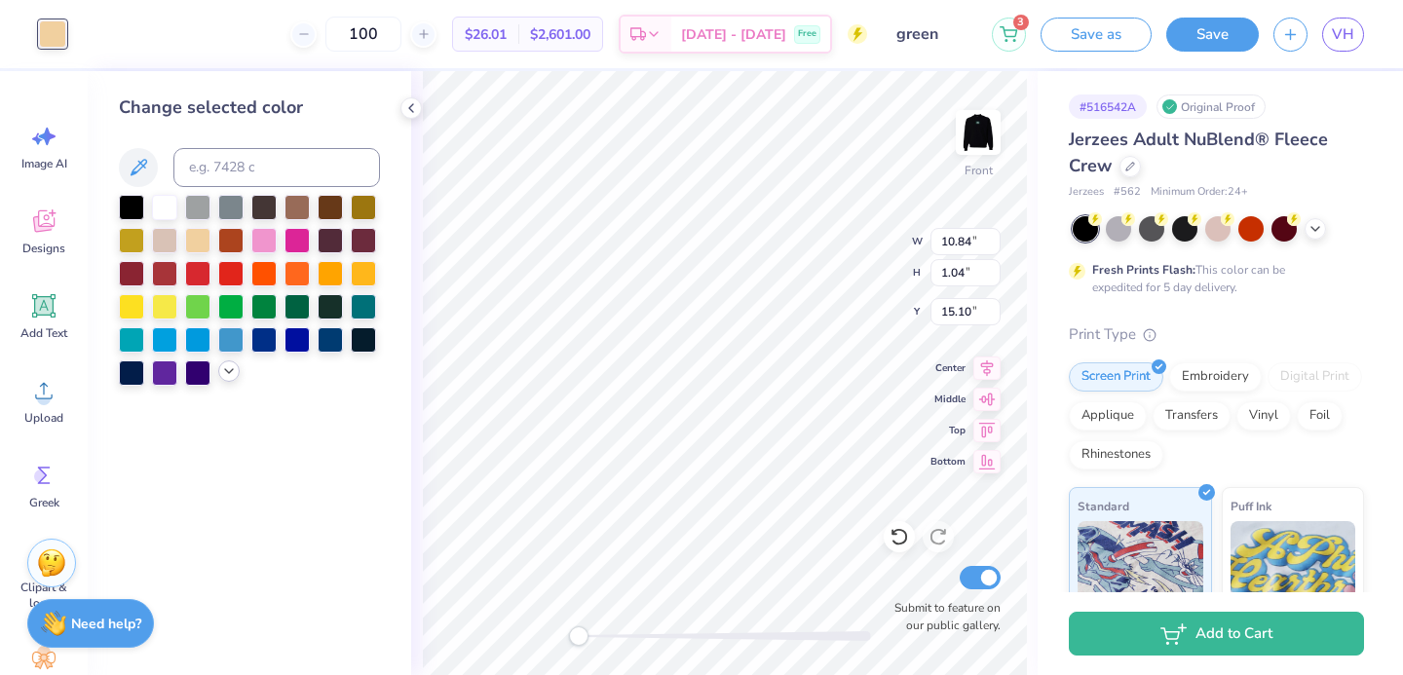
click at [233, 376] on icon at bounding box center [229, 372] width 16 height 16
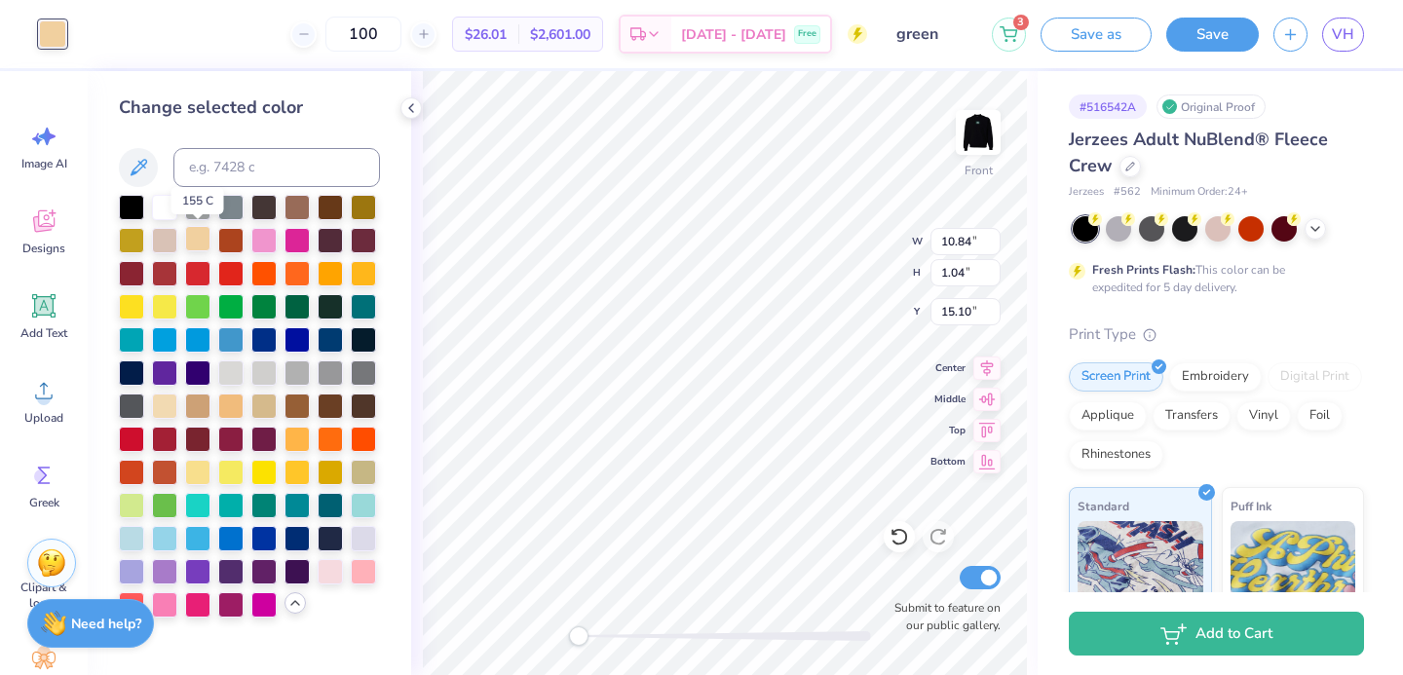
click at [186, 242] on div at bounding box center [197, 238] width 25 height 25
click at [157, 407] on div at bounding box center [164, 404] width 25 height 25
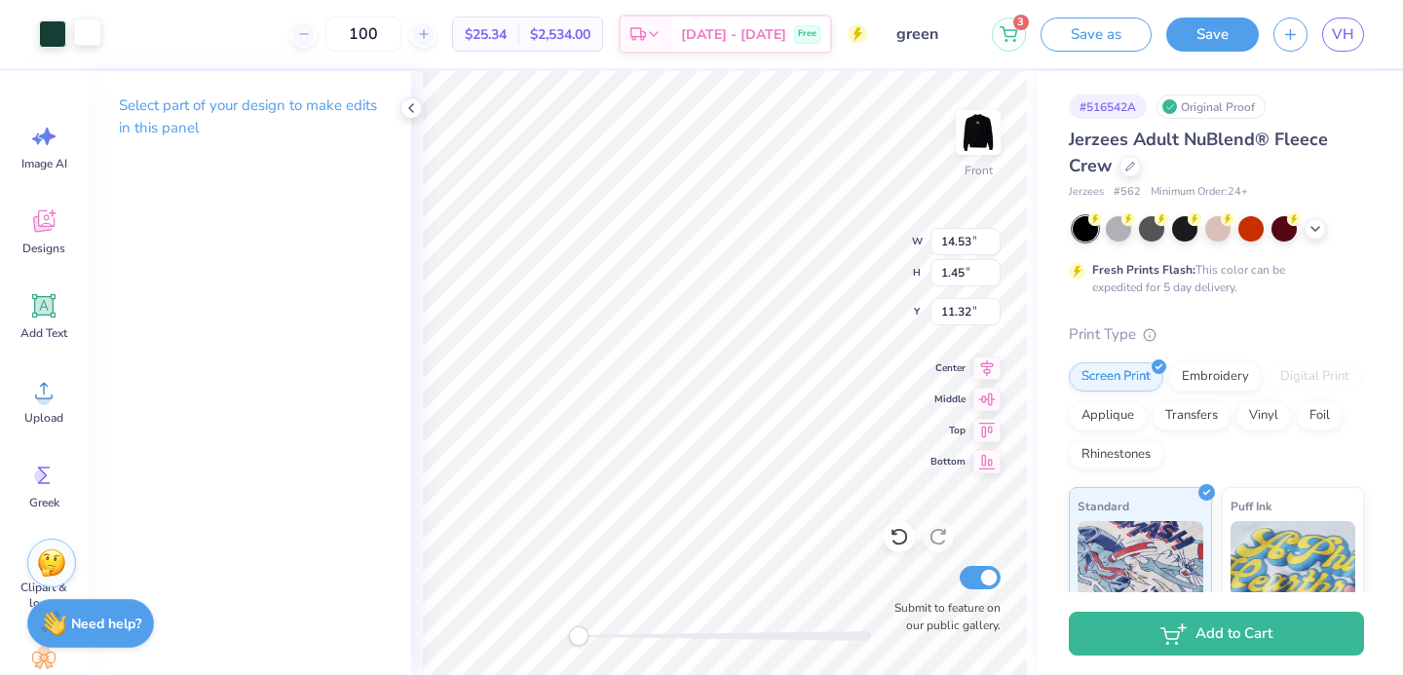
click at [83, 36] on div at bounding box center [87, 32] width 27 height 27
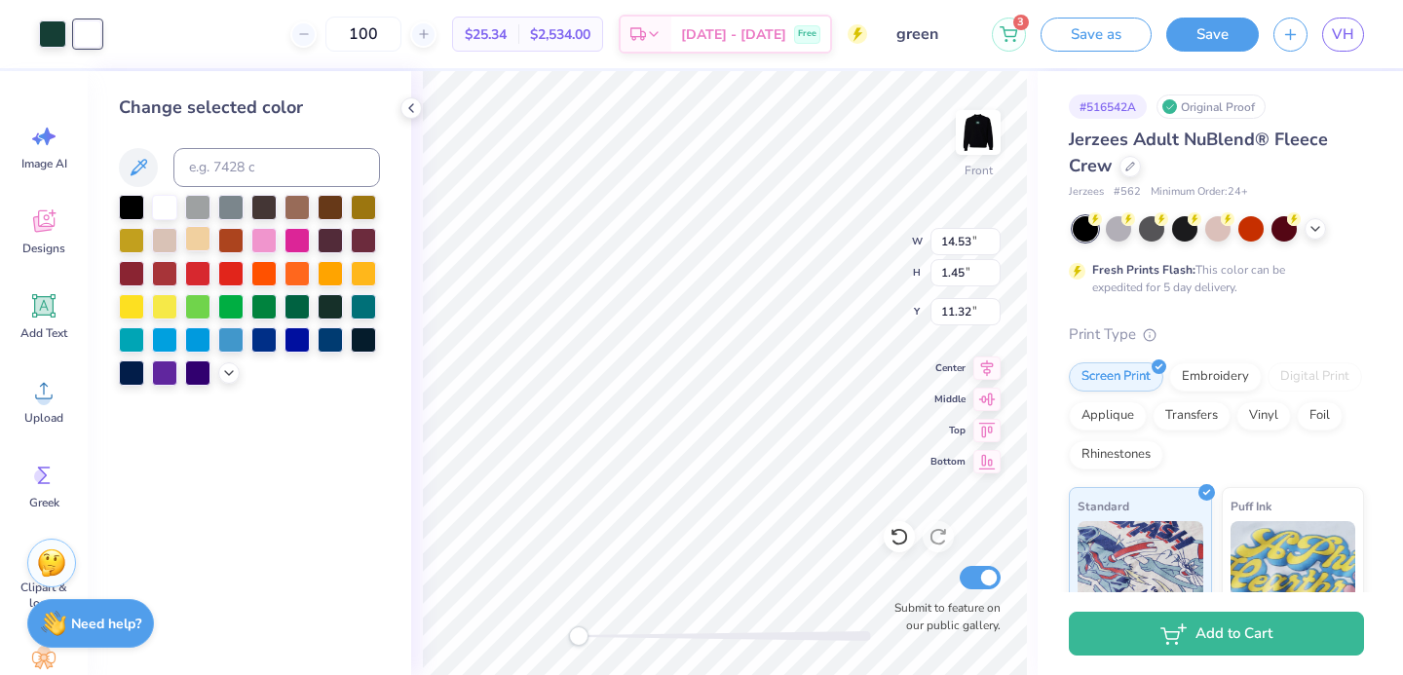
click at [201, 239] on div at bounding box center [197, 238] width 25 height 25
click at [229, 374] on icon at bounding box center [229, 372] width 16 height 16
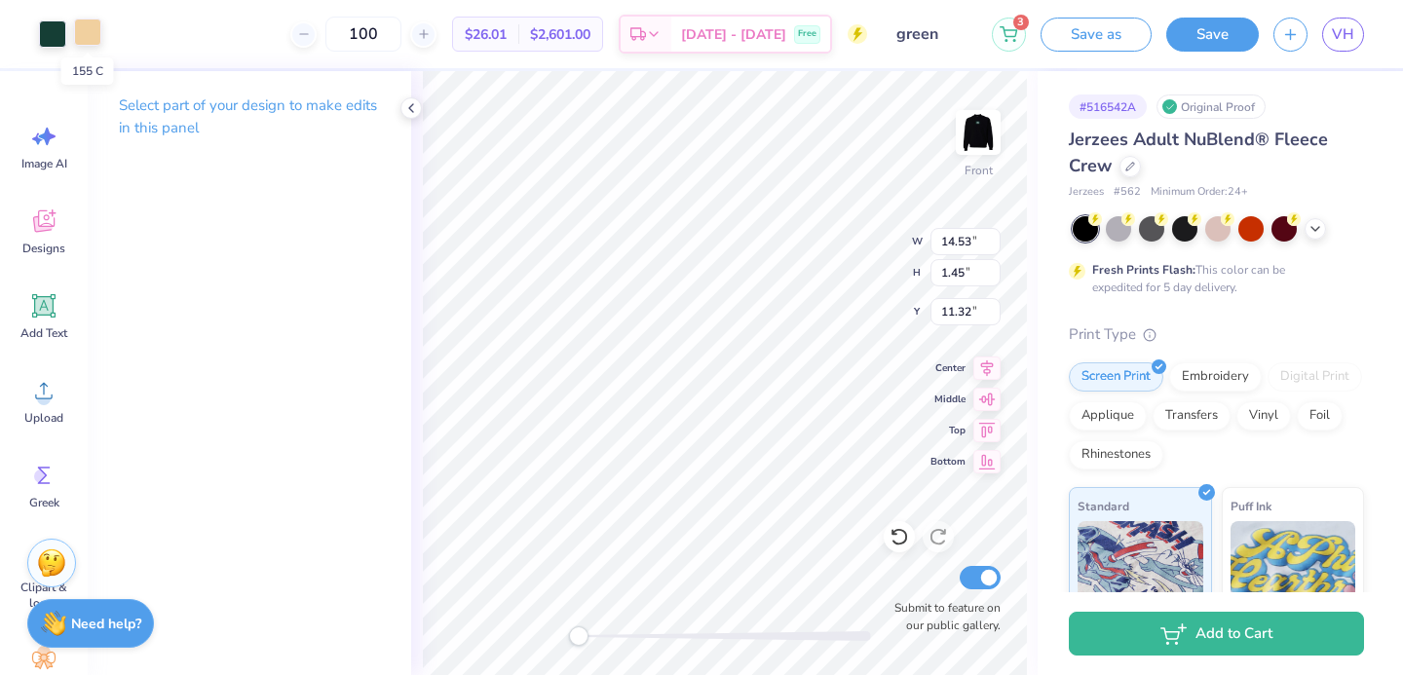
click at [80, 32] on div at bounding box center [87, 32] width 27 height 27
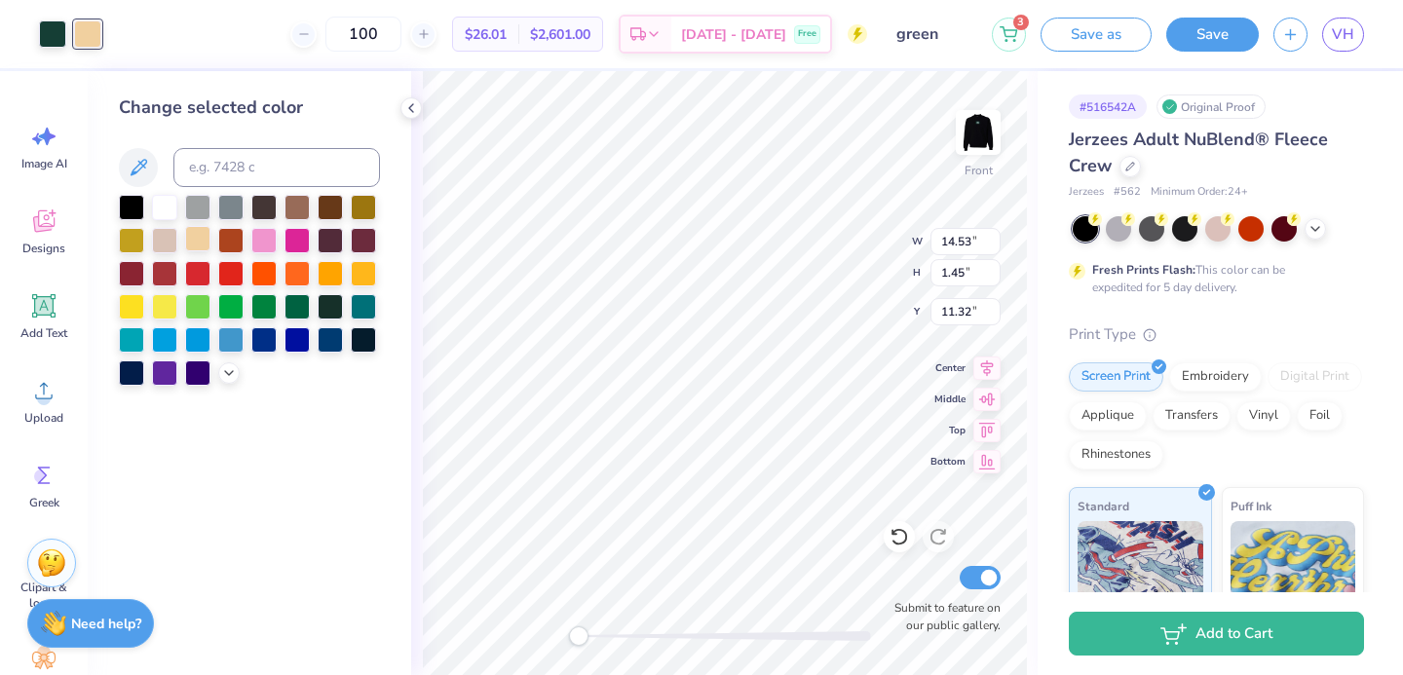
click at [196, 242] on div at bounding box center [197, 238] width 25 height 25
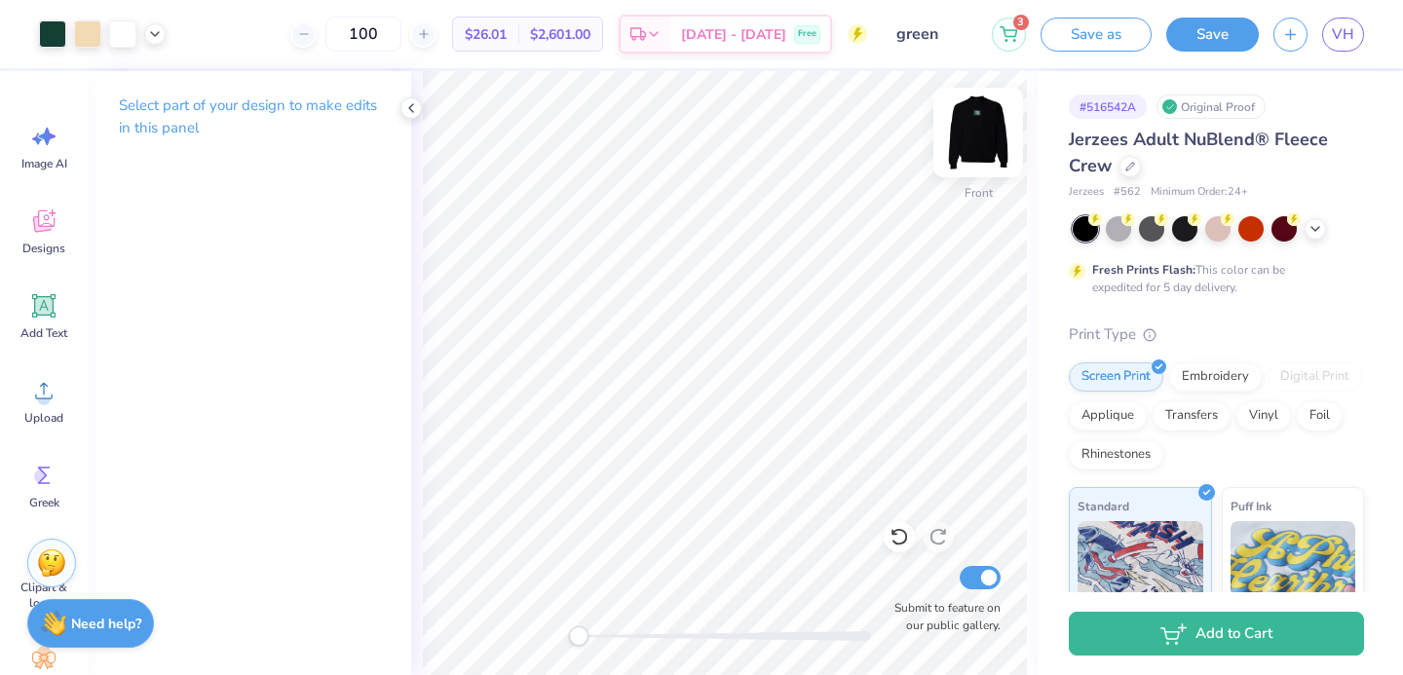
click at [978, 131] on img at bounding box center [978, 133] width 78 height 78
click at [968, 139] on img at bounding box center [978, 133] width 78 height 78
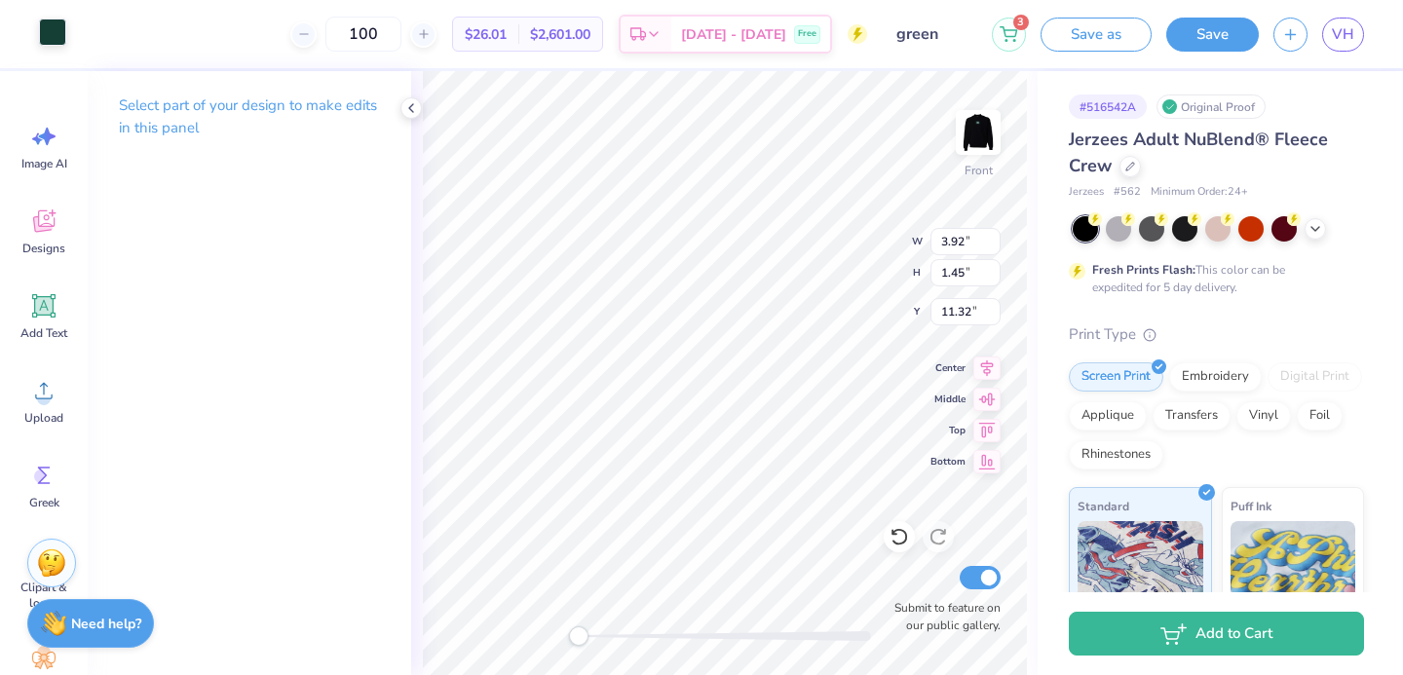
click at [49, 31] on div at bounding box center [52, 32] width 27 height 27
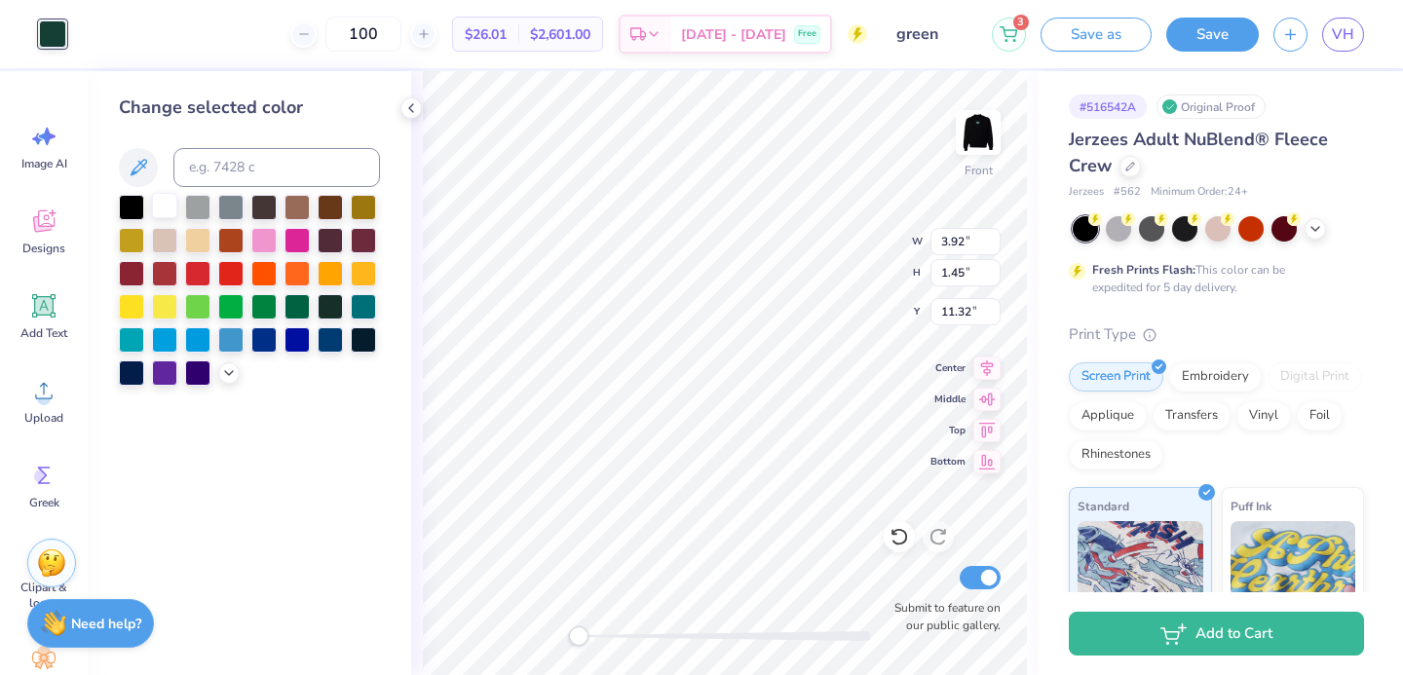
click at [163, 202] on div at bounding box center [164, 205] width 25 height 25
type input "0.97"
type input "1.34"
type input "11.37"
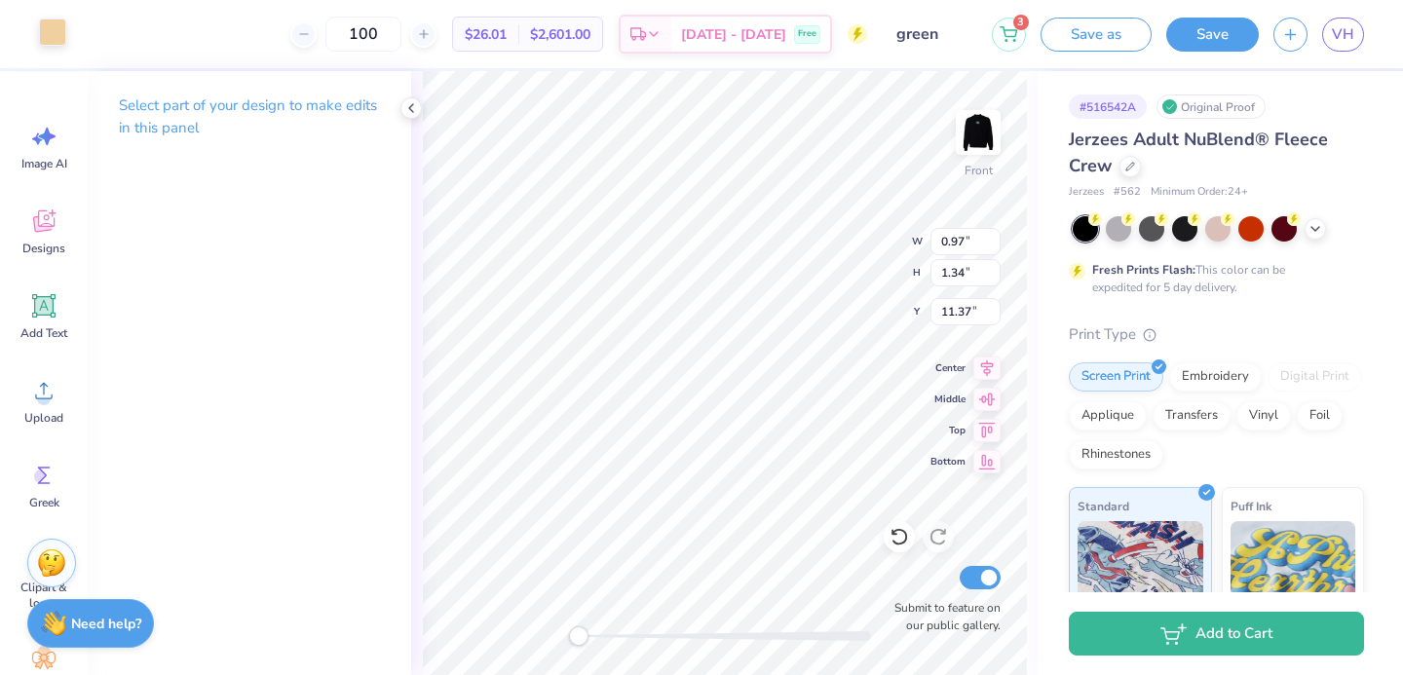
click at [47, 29] on div at bounding box center [52, 32] width 27 height 27
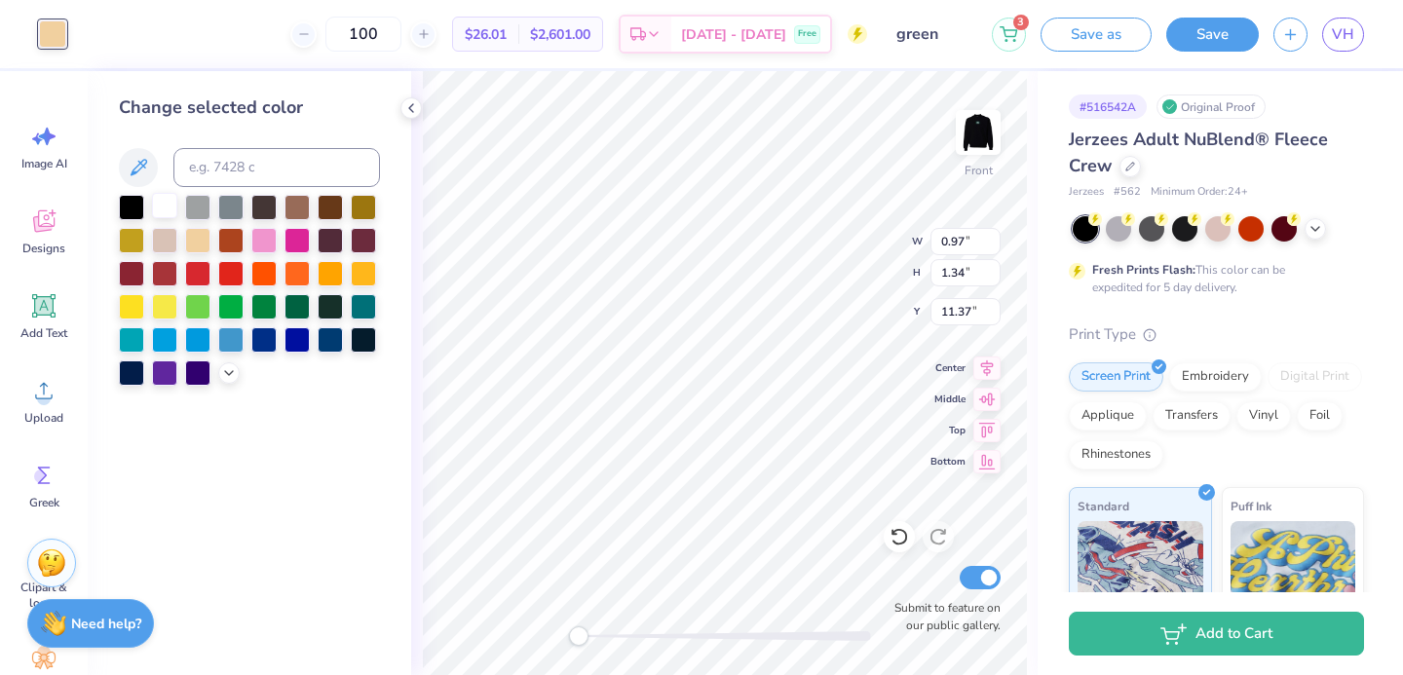
click at [168, 194] on div at bounding box center [164, 205] width 25 height 25
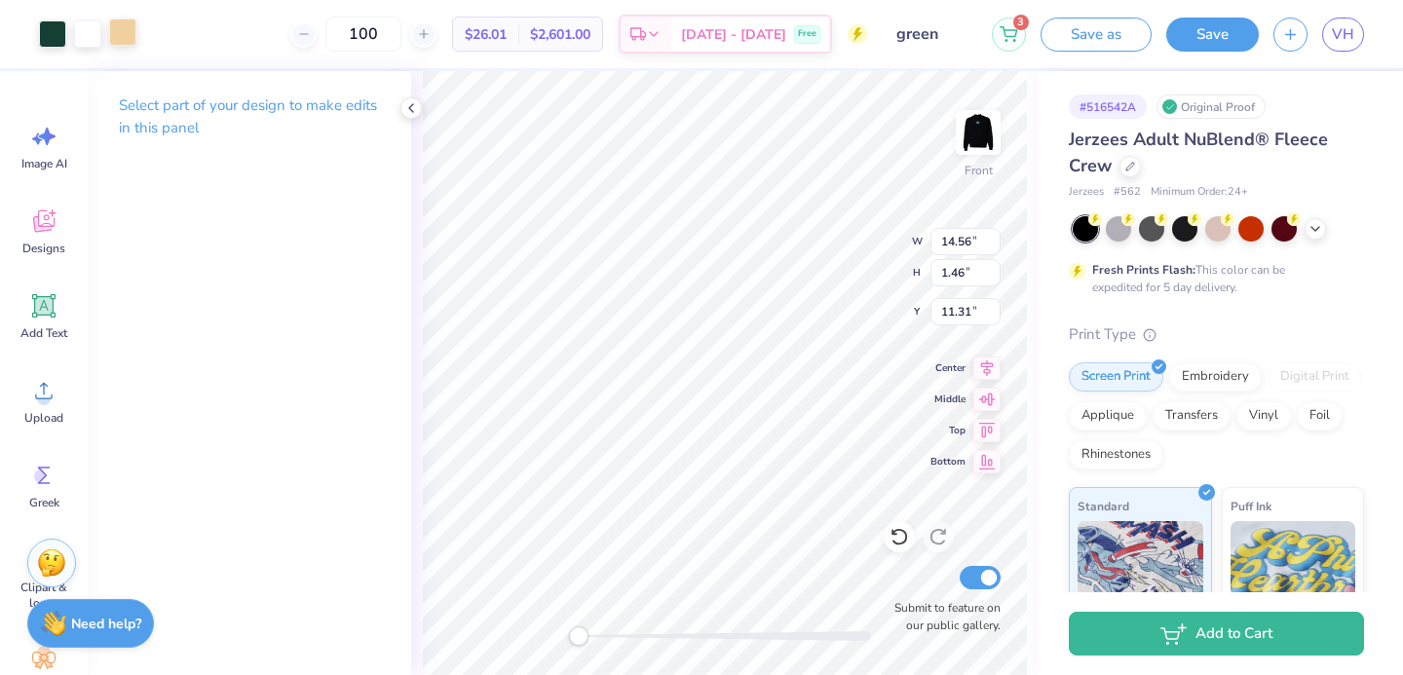
click at [122, 31] on div at bounding box center [122, 32] width 27 height 27
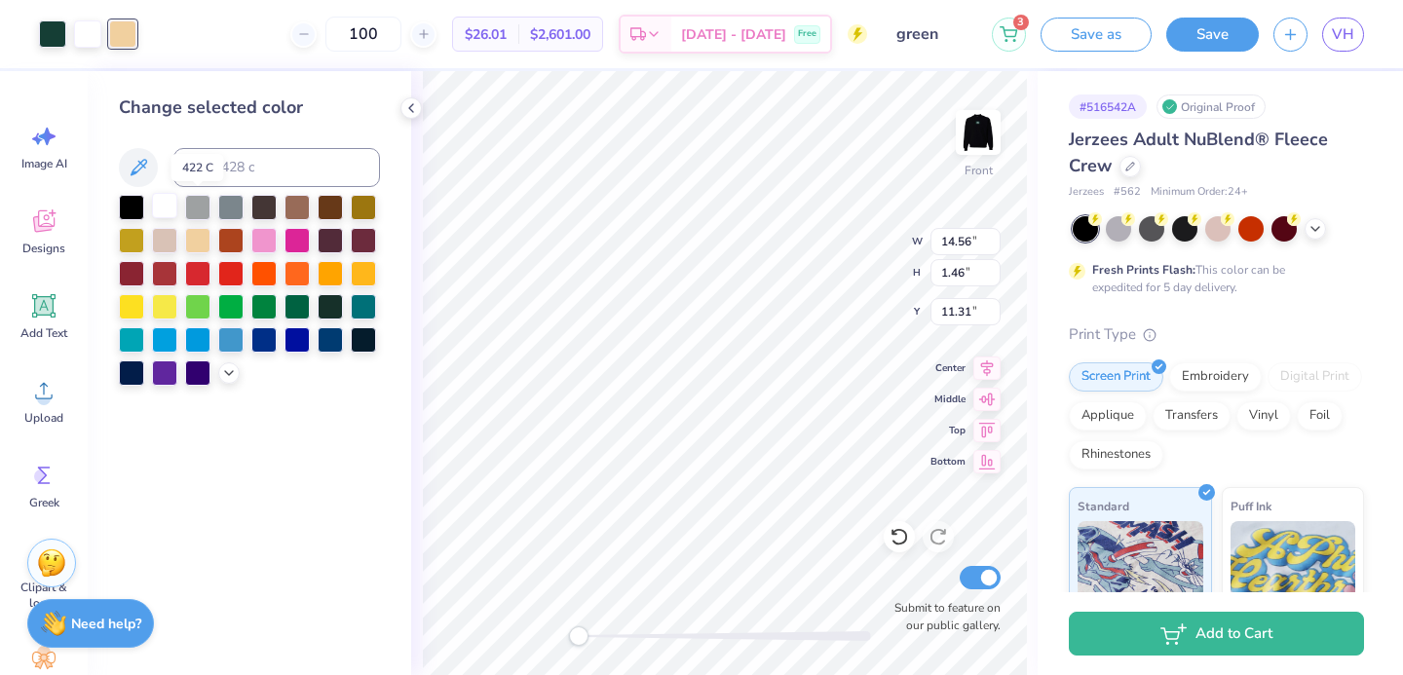
click at [176, 213] on div at bounding box center [164, 205] width 25 height 25
click at [168, 214] on div at bounding box center [164, 205] width 25 height 25
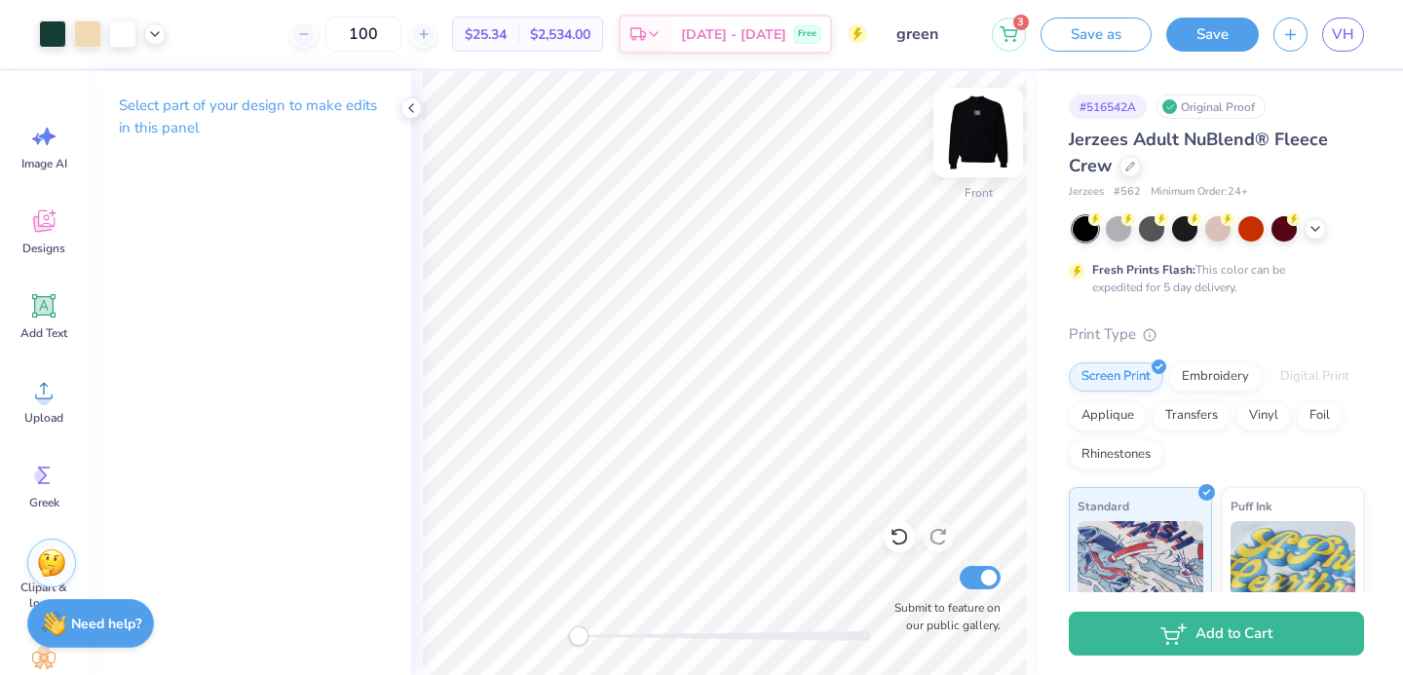
click at [967, 128] on img at bounding box center [978, 133] width 78 height 78
click at [968, 128] on img at bounding box center [978, 132] width 39 height 39
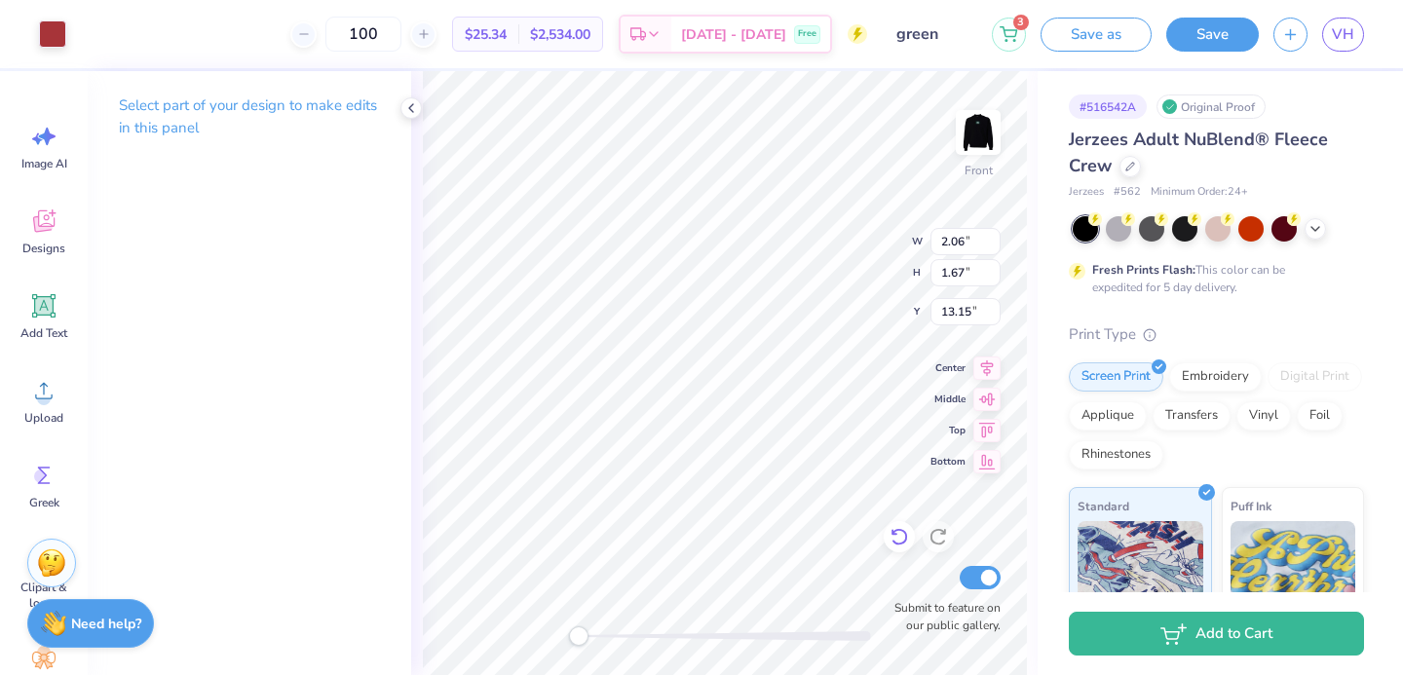
click at [897, 532] on icon at bounding box center [899, 536] width 19 height 19
click at [1090, 331] on div "Art colors 100 $25.34 Per Item $2,534.00 Total Est. Delivery Sep 21 - 24 Free D…" at bounding box center [701, 337] width 1403 height 675
click at [905, 551] on div at bounding box center [899, 536] width 31 height 31
click at [905, 527] on icon at bounding box center [899, 536] width 19 height 19
click at [904, 527] on icon at bounding box center [899, 536] width 19 height 19
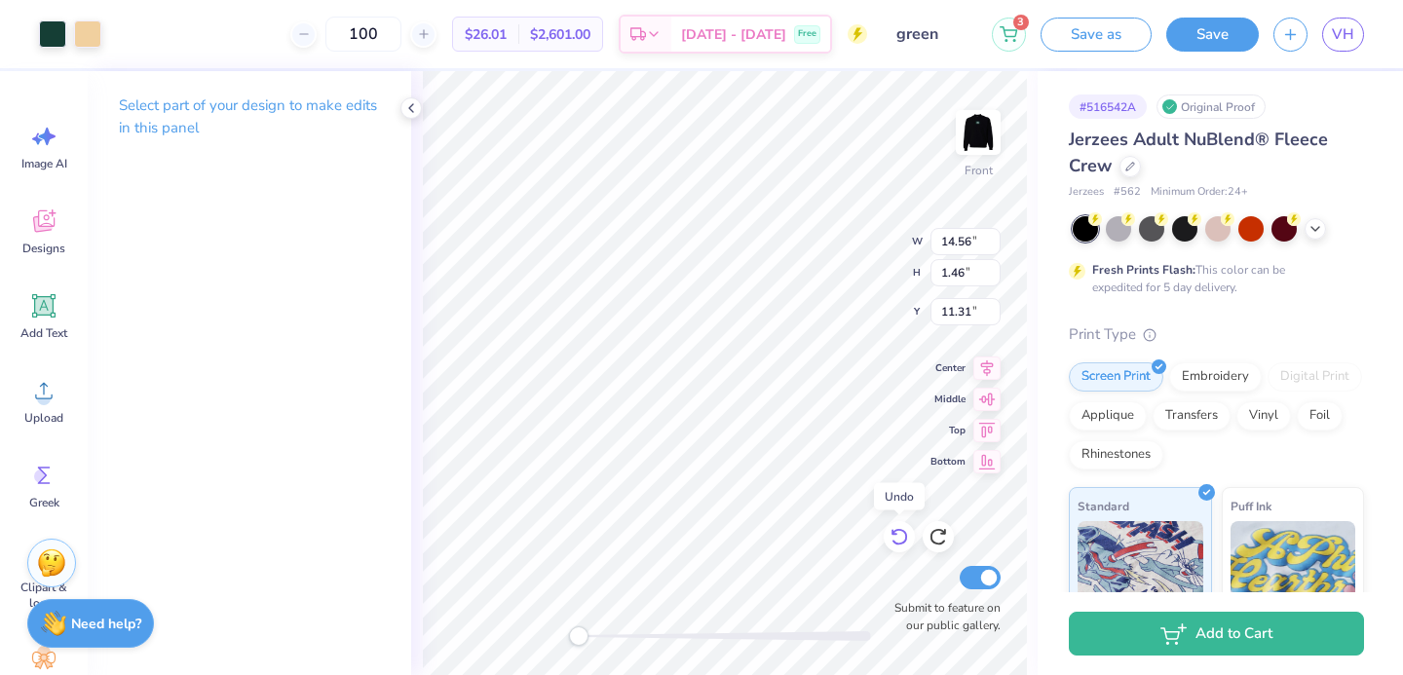
click at [904, 527] on icon at bounding box center [899, 536] width 19 height 19
type input "14.53"
type input "1.45"
type input "11.32"
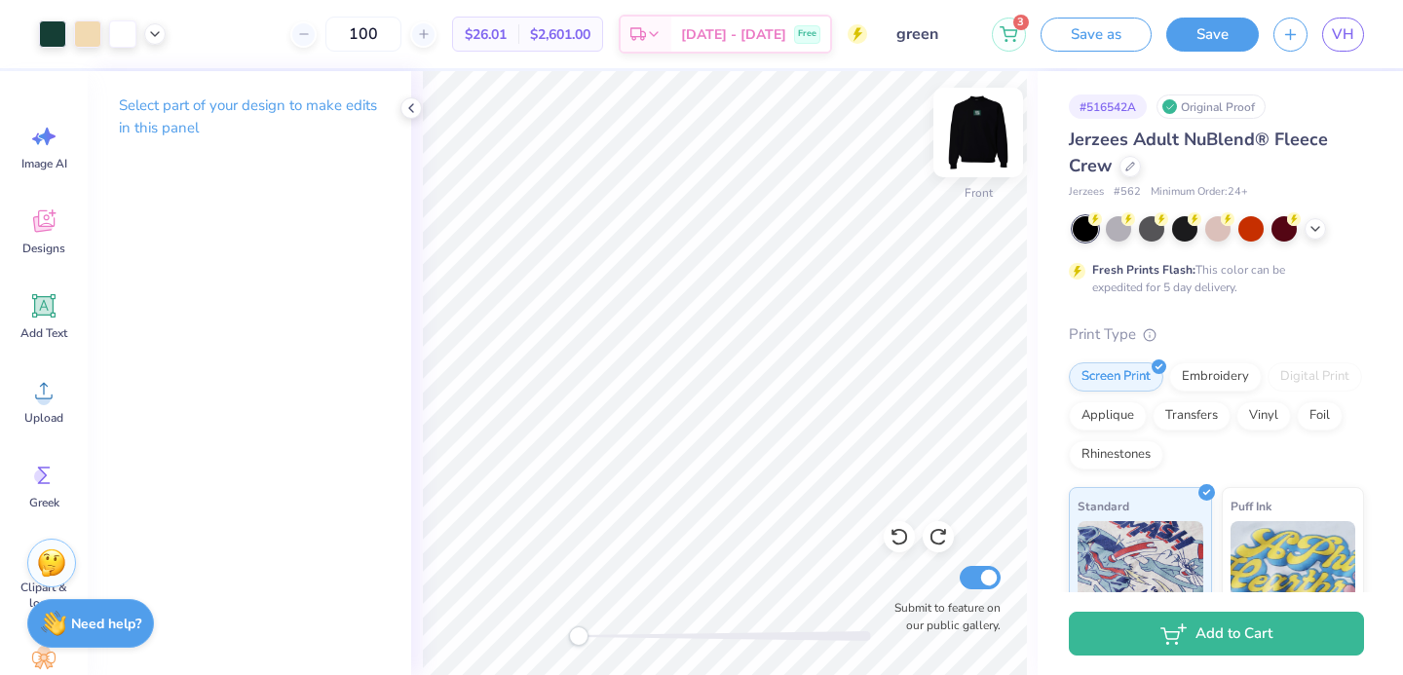
click at [969, 142] on img at bounding box center [978, 133] width 78 height 78
click at [986, 134] on img at bounding box center [978, 133] width 78 height 78
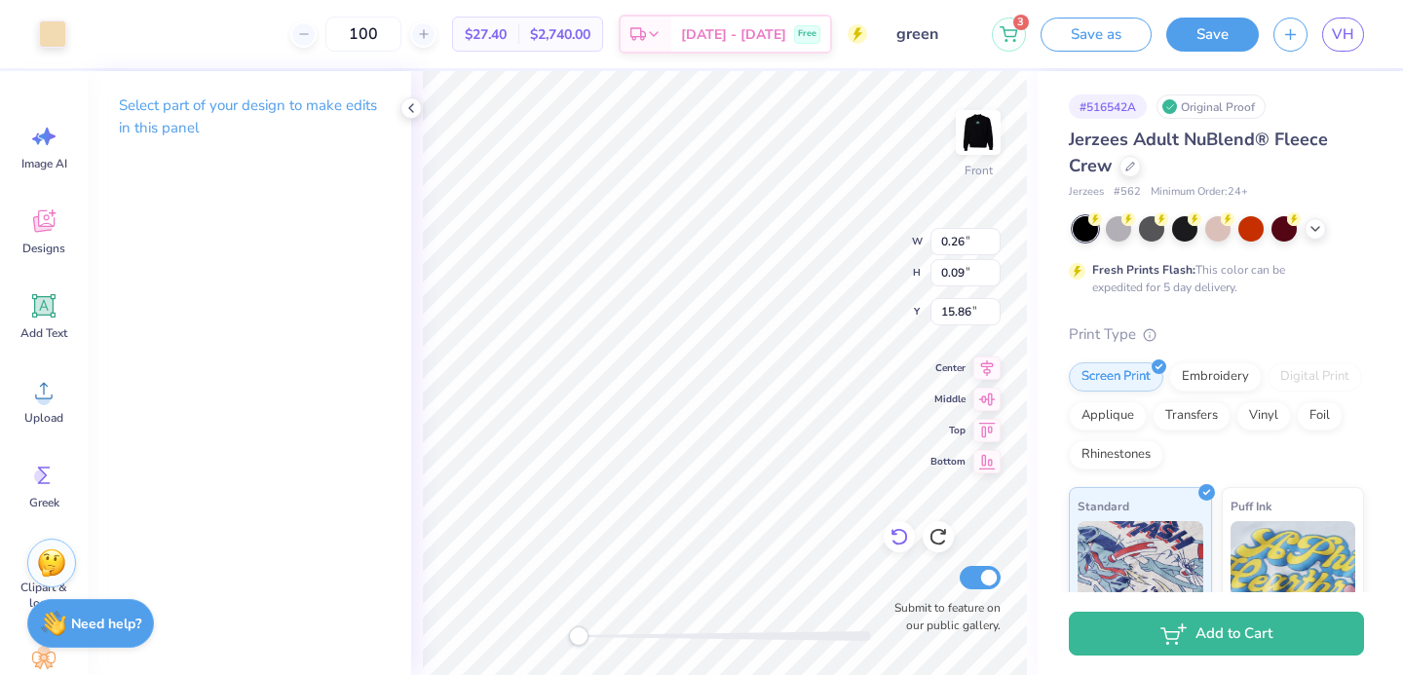
click at [904, 539] on icon at bounding box center [899, 536] width 19 height 19
click at [928, 546] on div at bounding box center [938, 536] width 31 height 31
click at [949, 544] on div at bounding box center [938, 536] width 31 height 31
click at [945, 544] on icon at bounding box center [938, 536] width 19 height 19
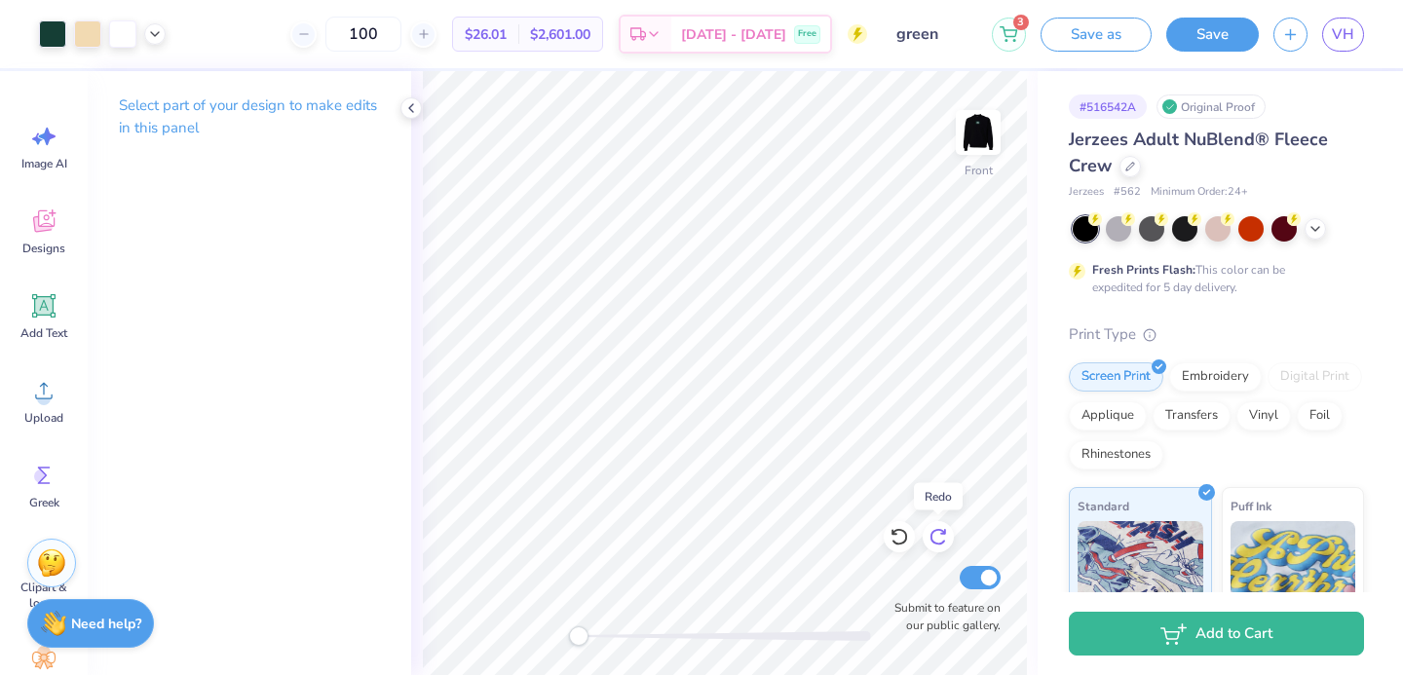
click at [945, 544] on icon at bounding box center [938, 536] width 19 height 19
click at [75, 25] on div at bounding box center [87, 32] width 27 height 27
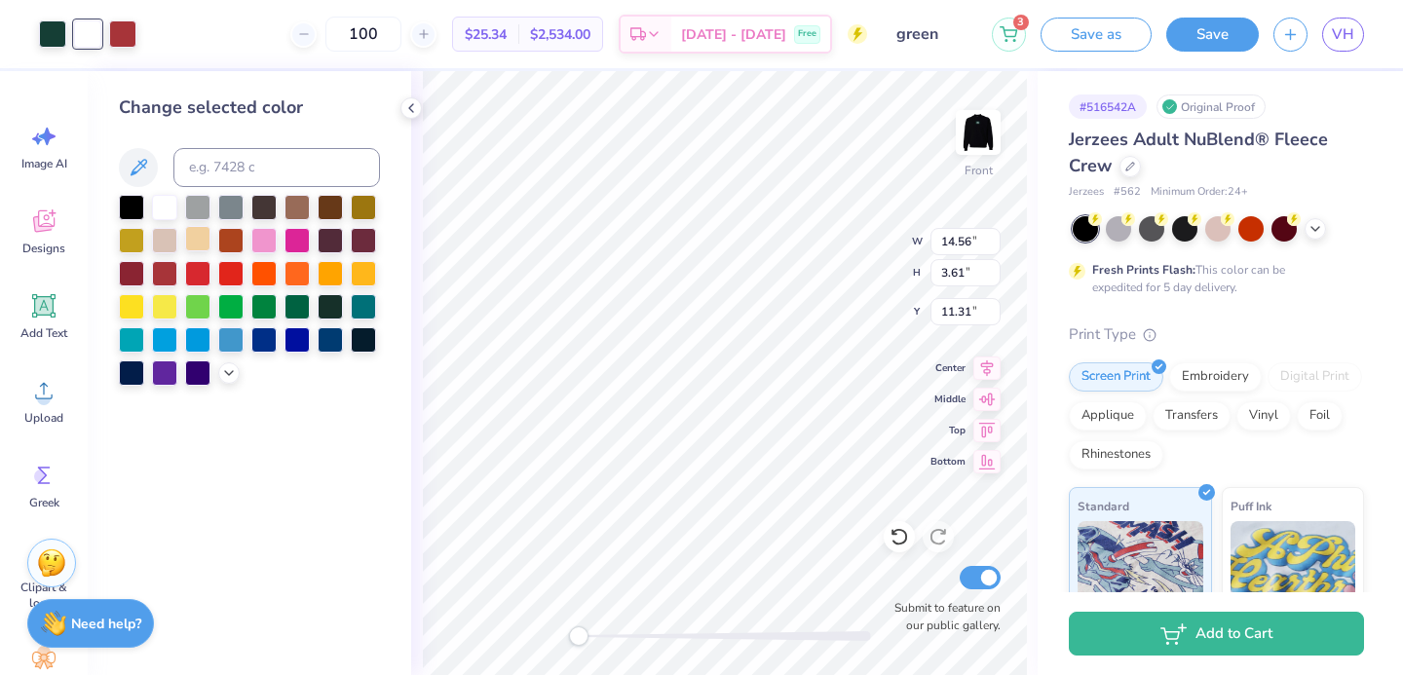
click at [196, 241] on div at bounding box center [197, 238] width 25 height 25
click at [175, 242] on div at bounding box center [164, 238] width 25 height 25
click at [191, 243] on div at bounding box center [197, 238] width 25 height 25
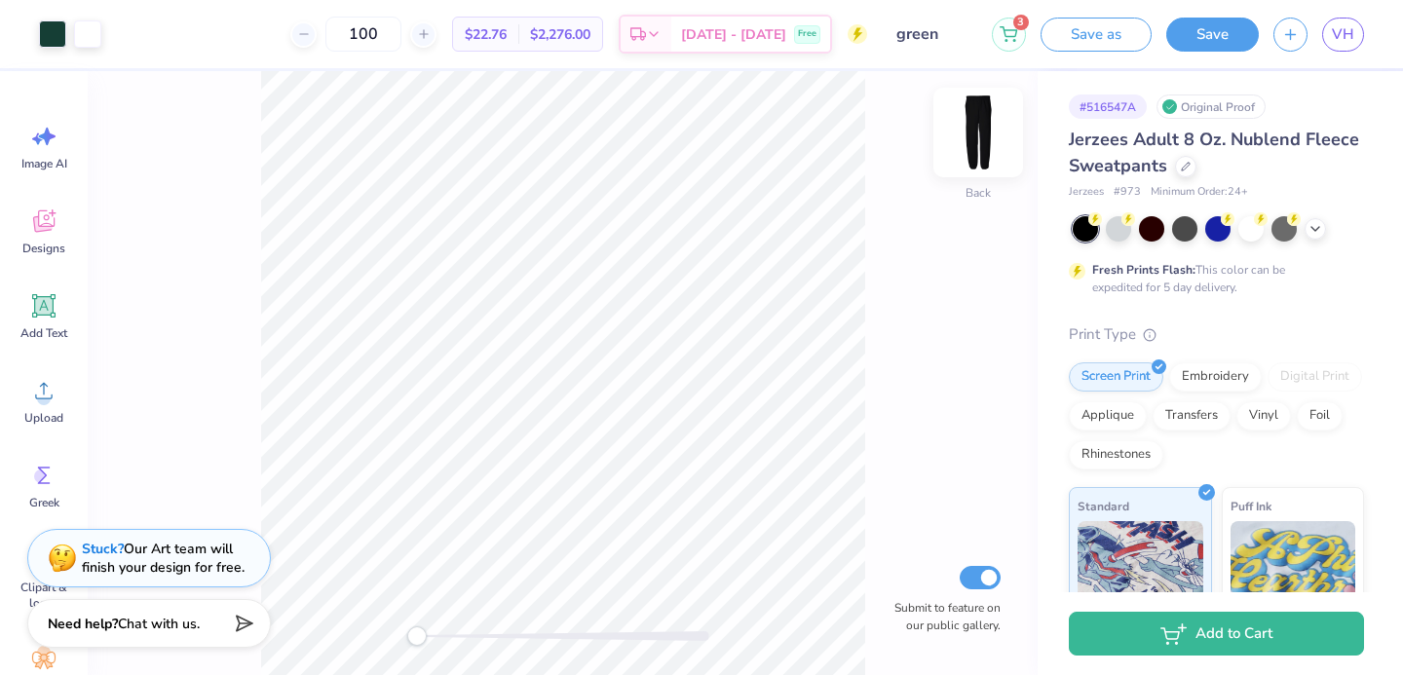
click at [963, 132] on img at bounding box center [978, 133] width 78 height 78
click at [973, 129] on img at bounding box center [978, 133] width 78 height 78
click at [968, 131] on img at bounding box center [978, 133] width 78 height 78
click at [976, 120] on img at bounding box center [978, 133] width 78 height 78
click at [976, 121] on img at bounding box center [978, 132] width 39 height 39
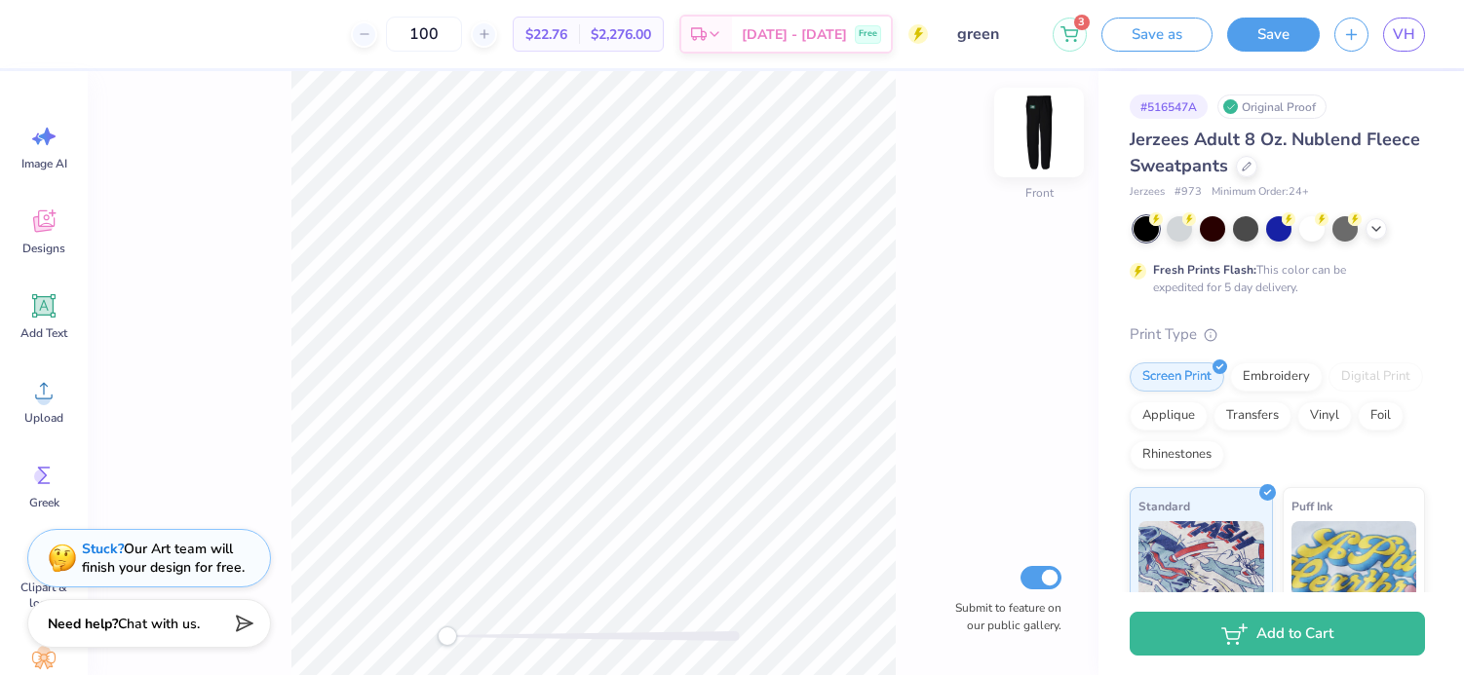
click at [1028, 140] on img at bounding box center [1039, 133] width 78 height 78
click at [1263, 43] on button "Save" at bounding box center [1273, 32] width 93 height 34
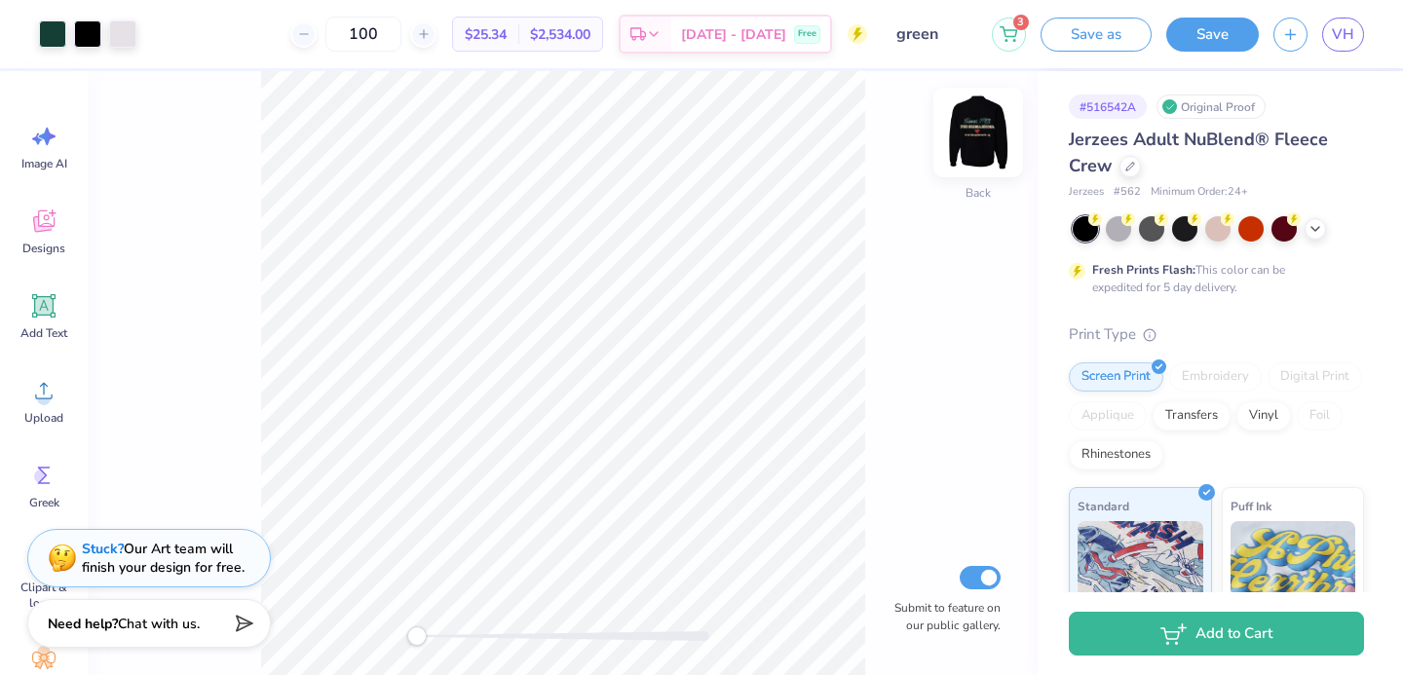
click at [963, 135] on img at bounding box center [978, 133] width 78 height 78
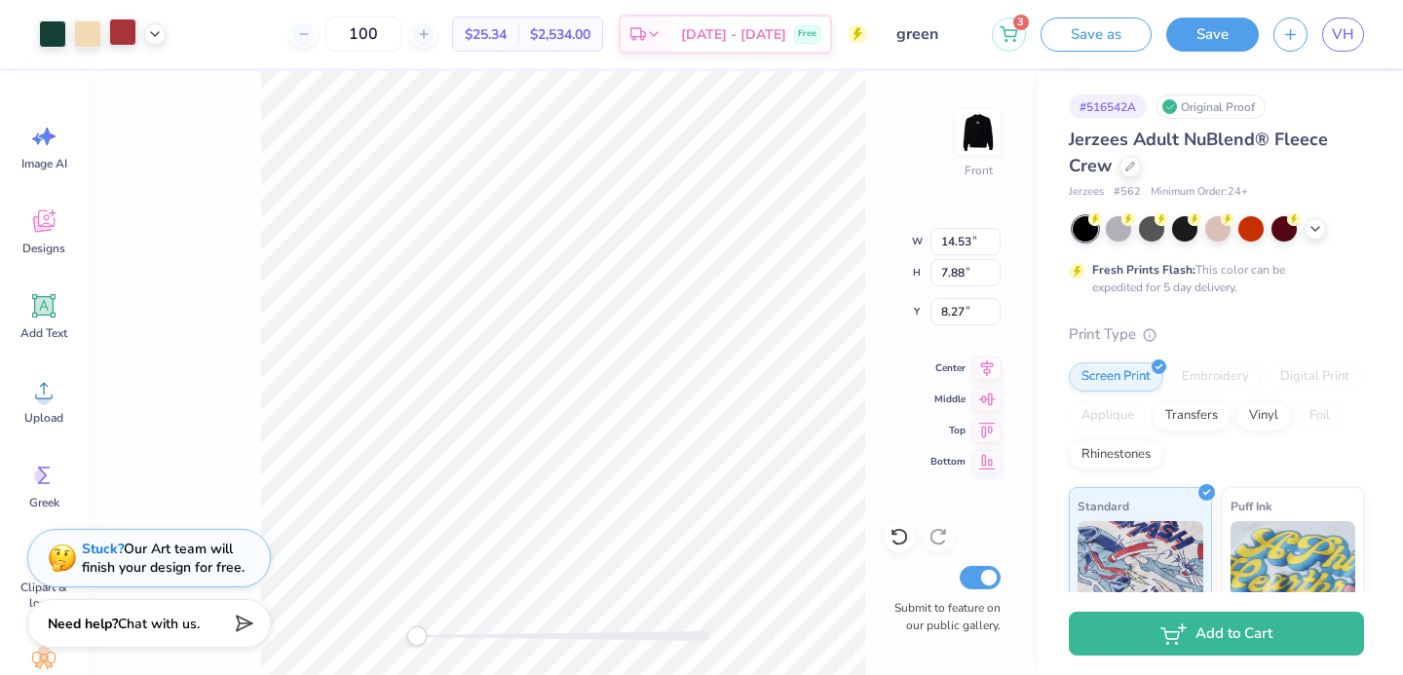
click at [118, 22] on div at bounding box center [122, 32] width 27 height 27
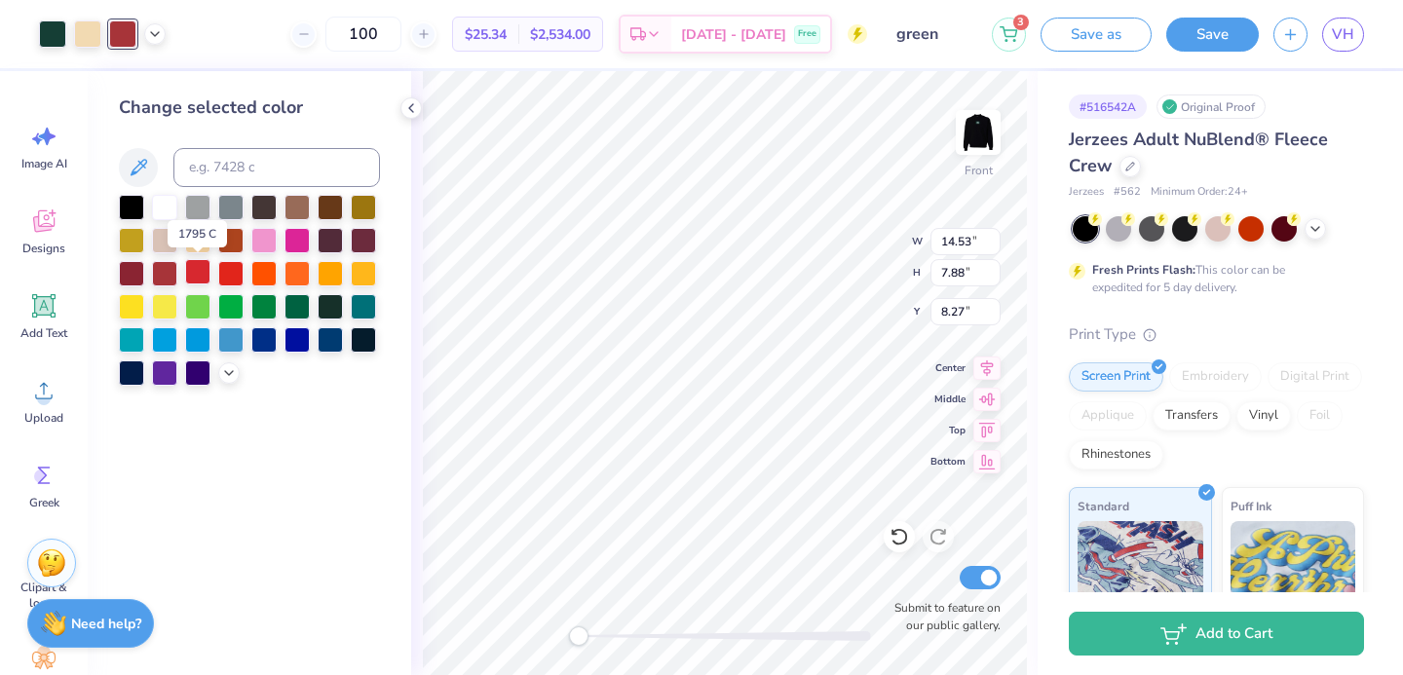
click at [199, 277] on div at bounding box center [197, 271] width 25 height 25
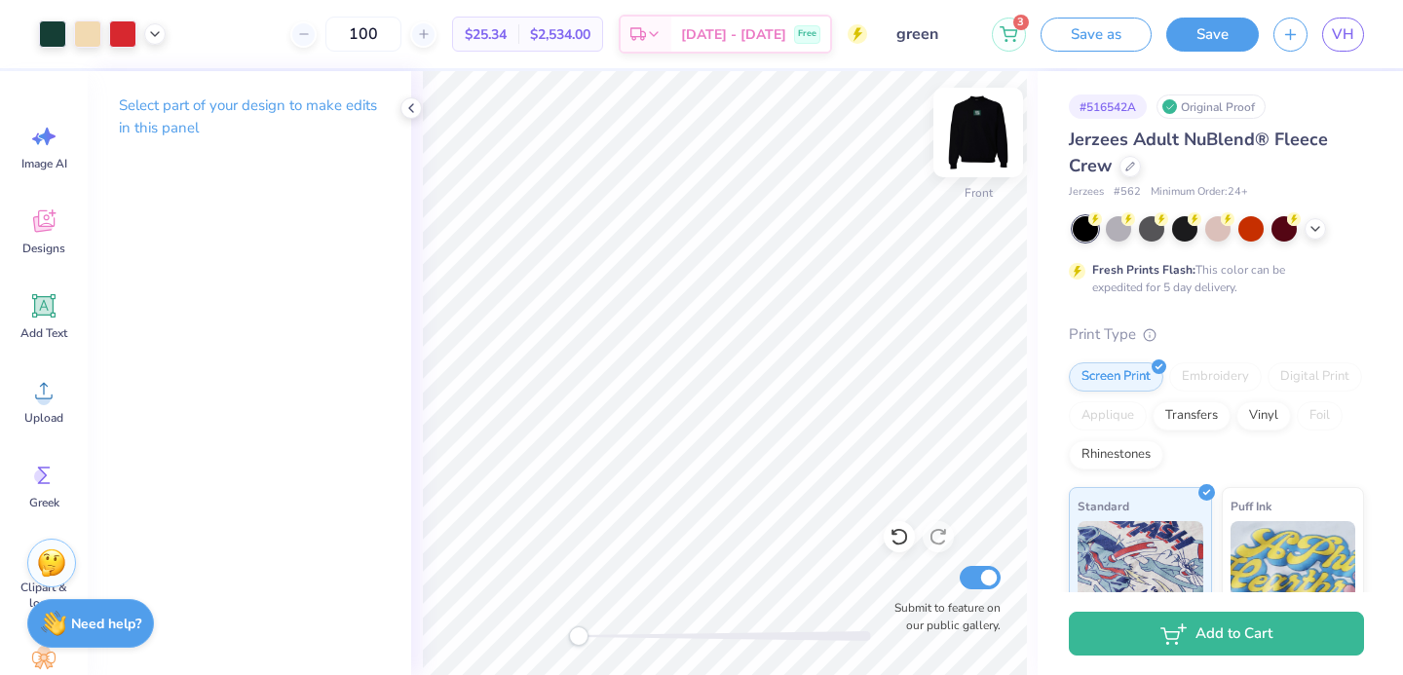
click at [962, 147] on img at bounding box center [978, 133] width 78 height 78
click at [963, 147] on img at bounding box center [978, 132] width 39 height 39
click at [964, 134] on img at bounding box center [978, 133] width 78 height 78
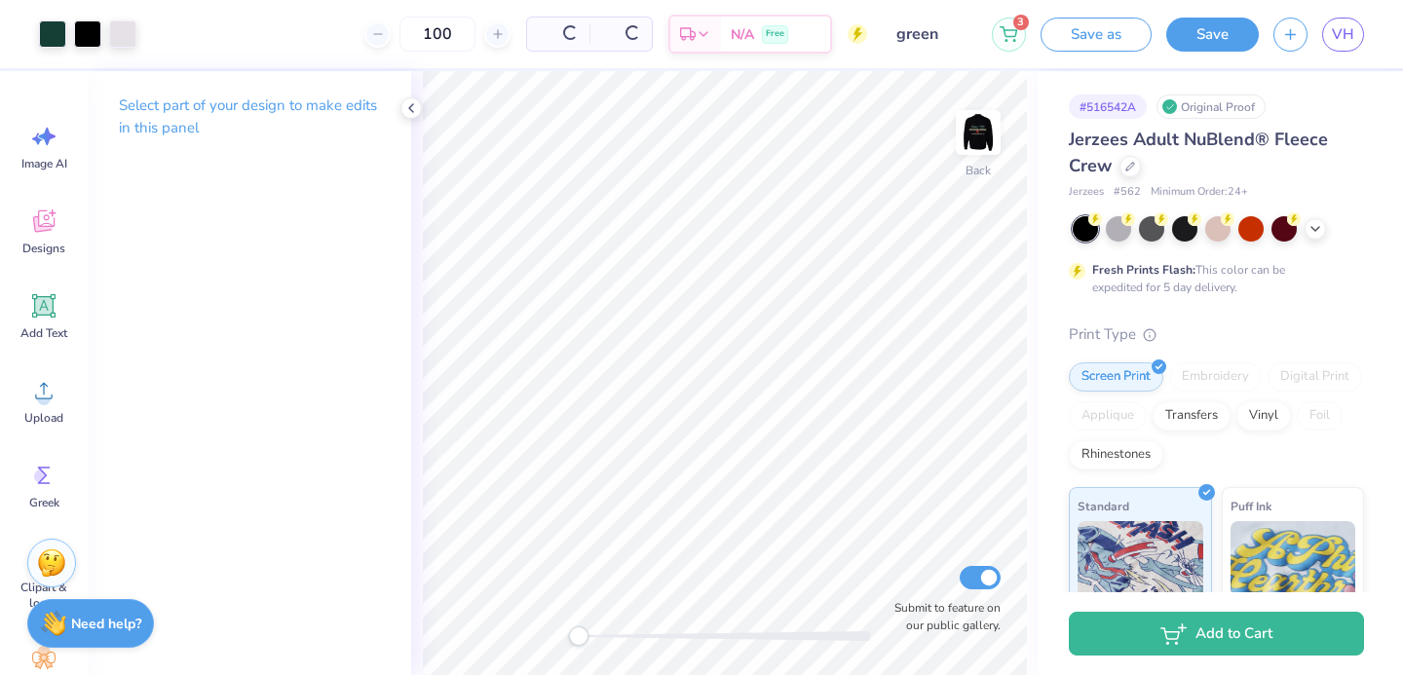
click at [965, 135] on img at bounding box center [978, 132] width 39 height 39
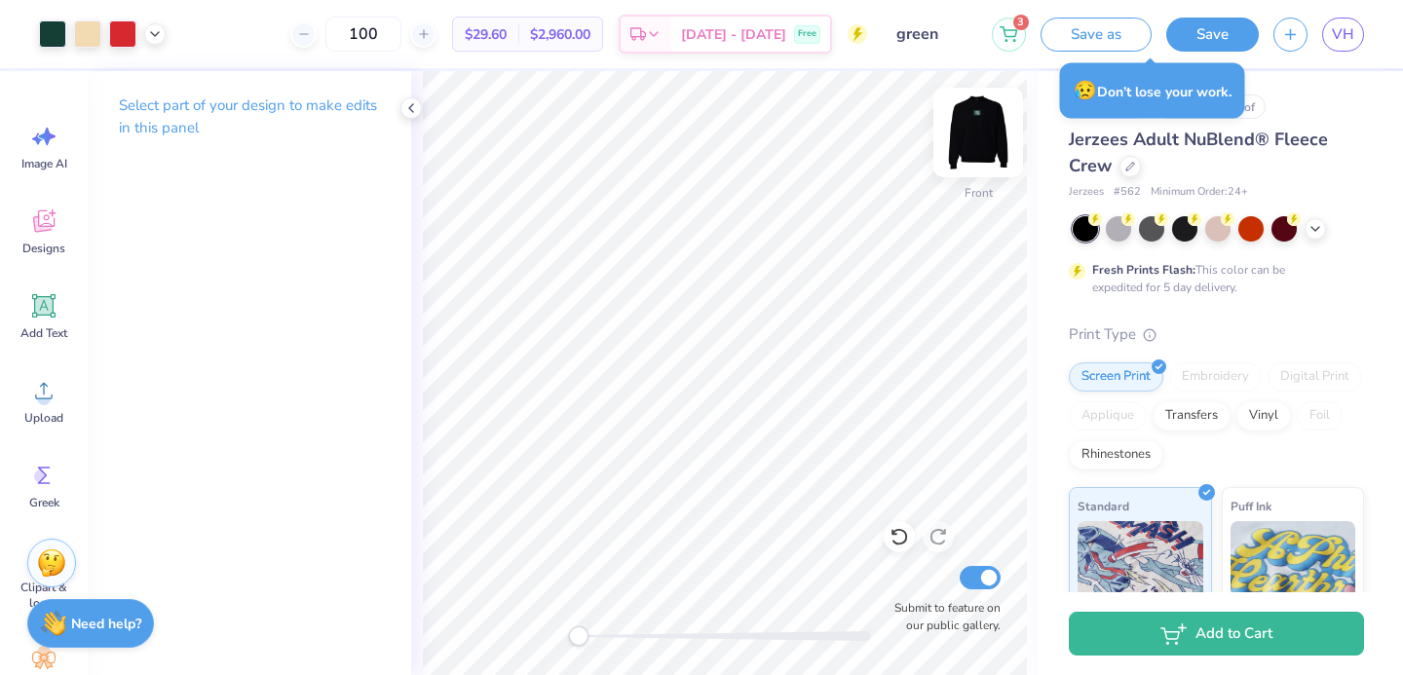
click at [980, 146] on img at bounding box center [978, 133] width 78 height 78
click at [979, 146] on img at bounding box center [978, 132] width 39 height 39
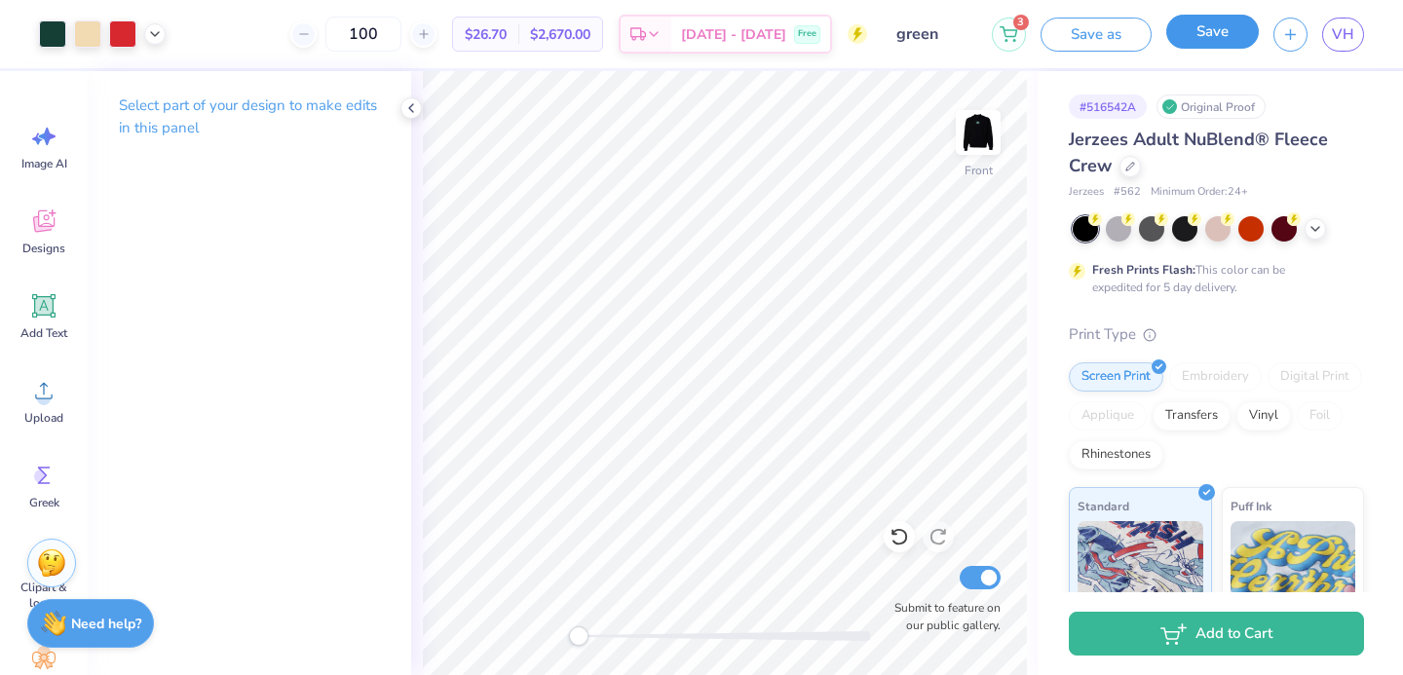
click at [1221, 32] on button "Save" at bounding box center [1213, 32] width 93 height 34
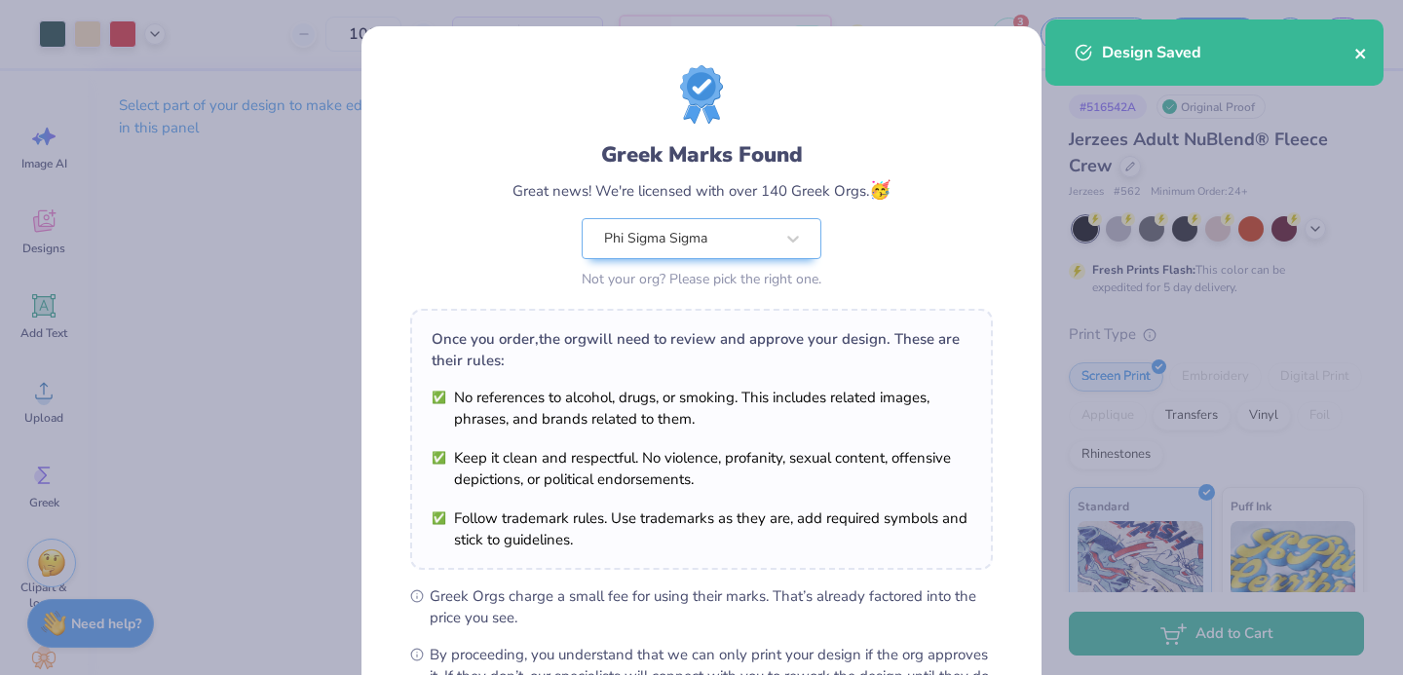
click at [1357, 55] on icon "close" at bounding box center [1362, 54] width 14 height 16
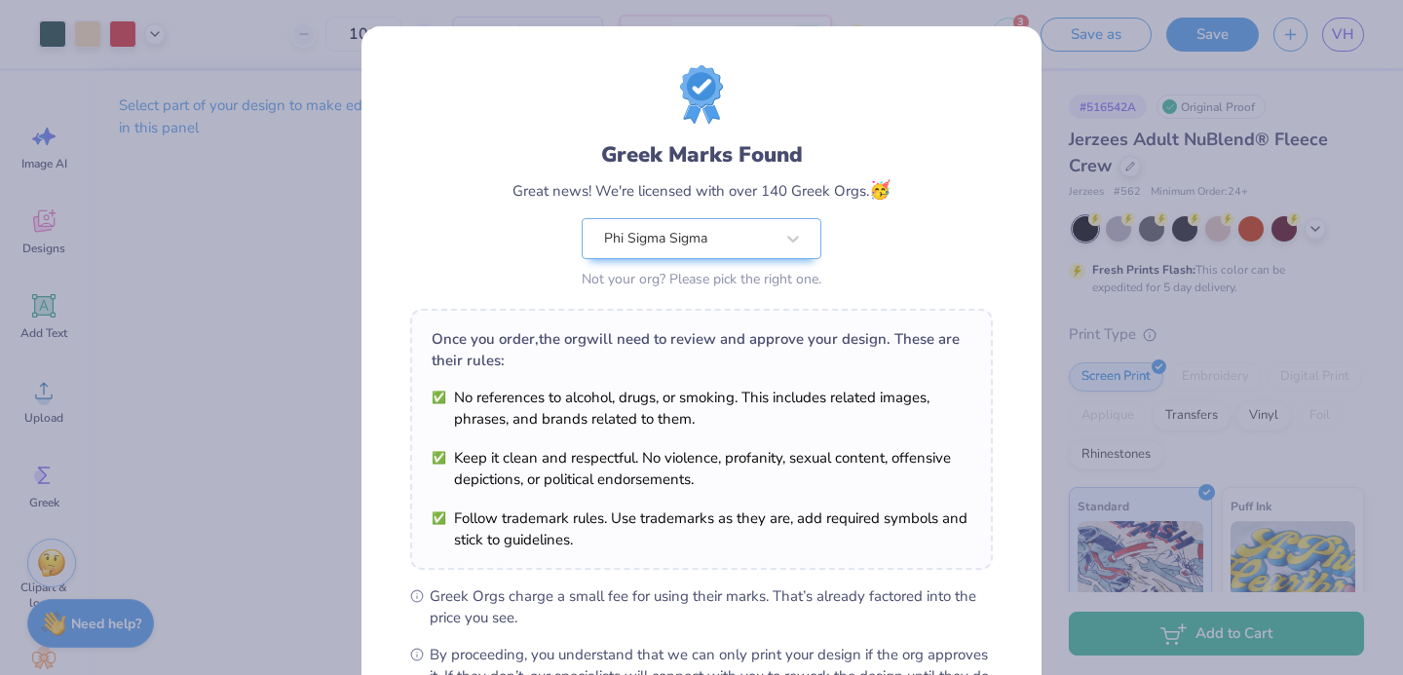
scroll to position [237, 0]
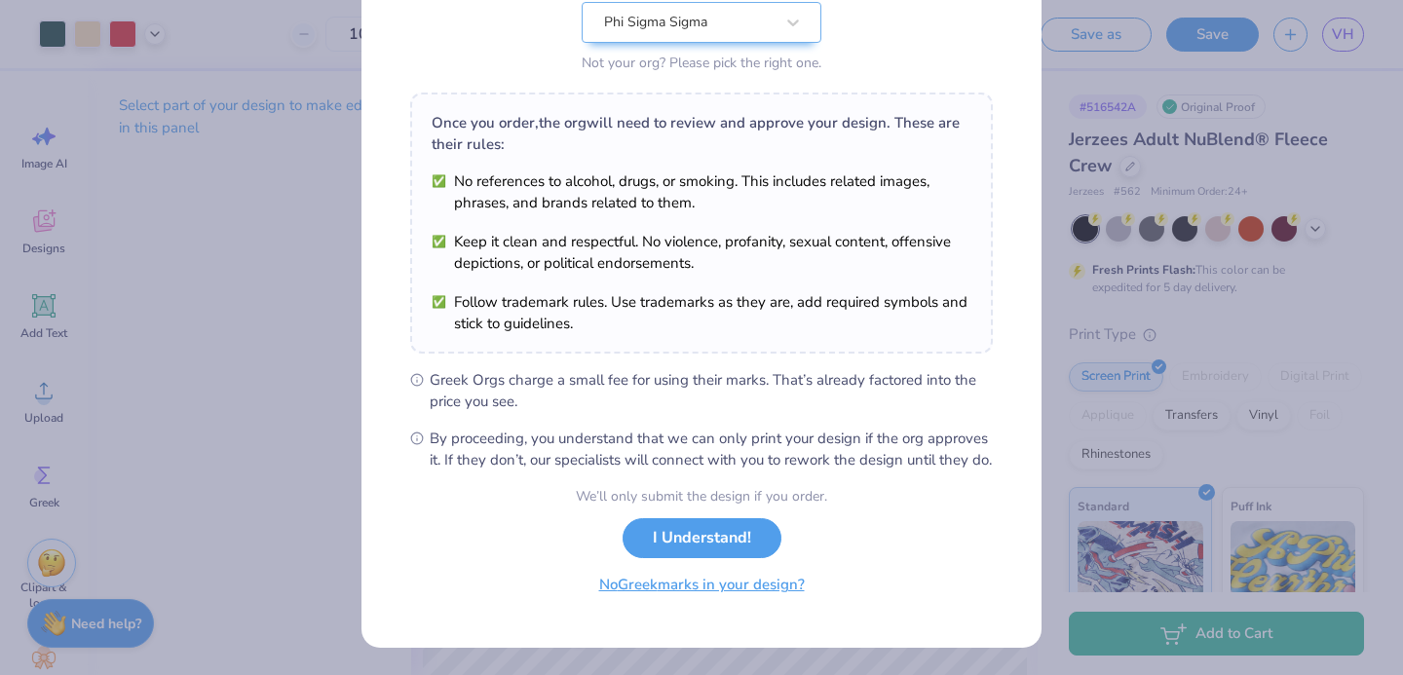
click at [656, 591] on button "No Greek marks in your design?" at bounding box center [702, 585] width 239 height 40
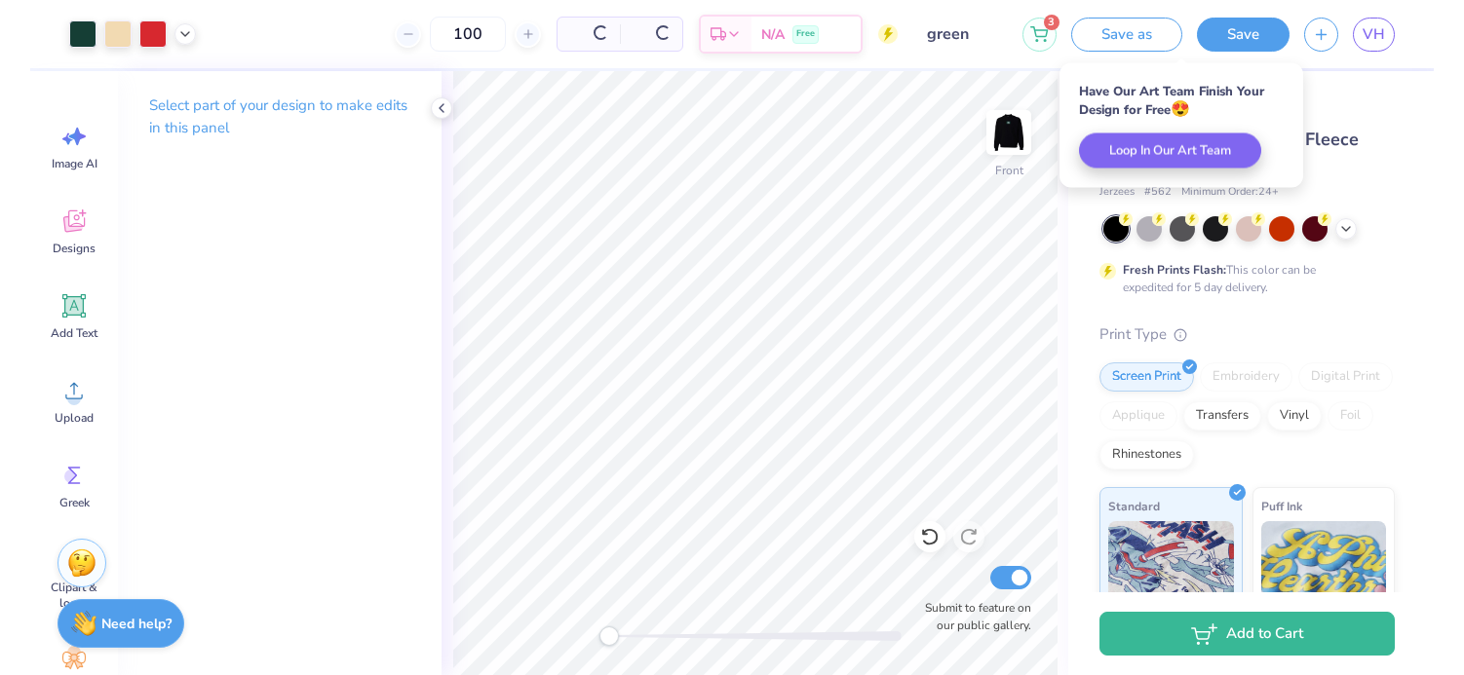
scroll to position [0, 0]
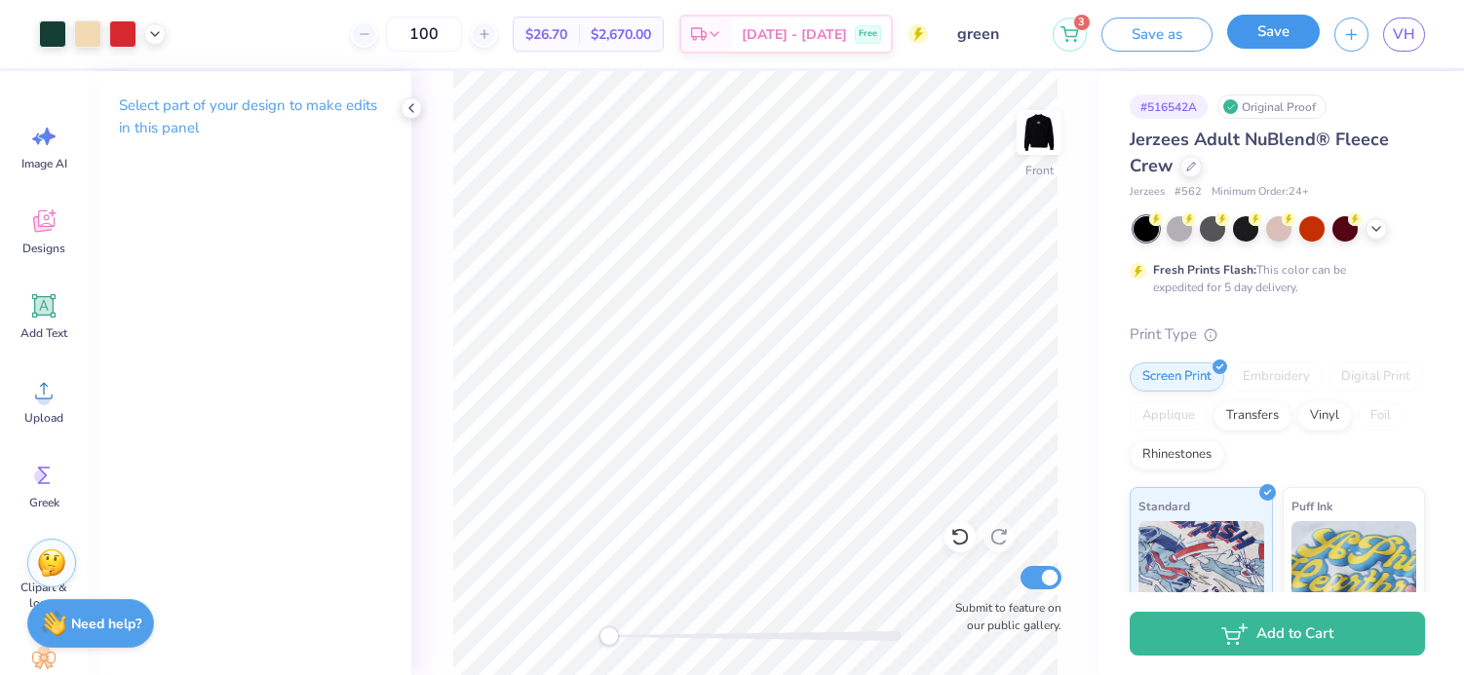
click at [1273, 42] on button "Save" at bounding box center [1273, 32] width 93 height 34
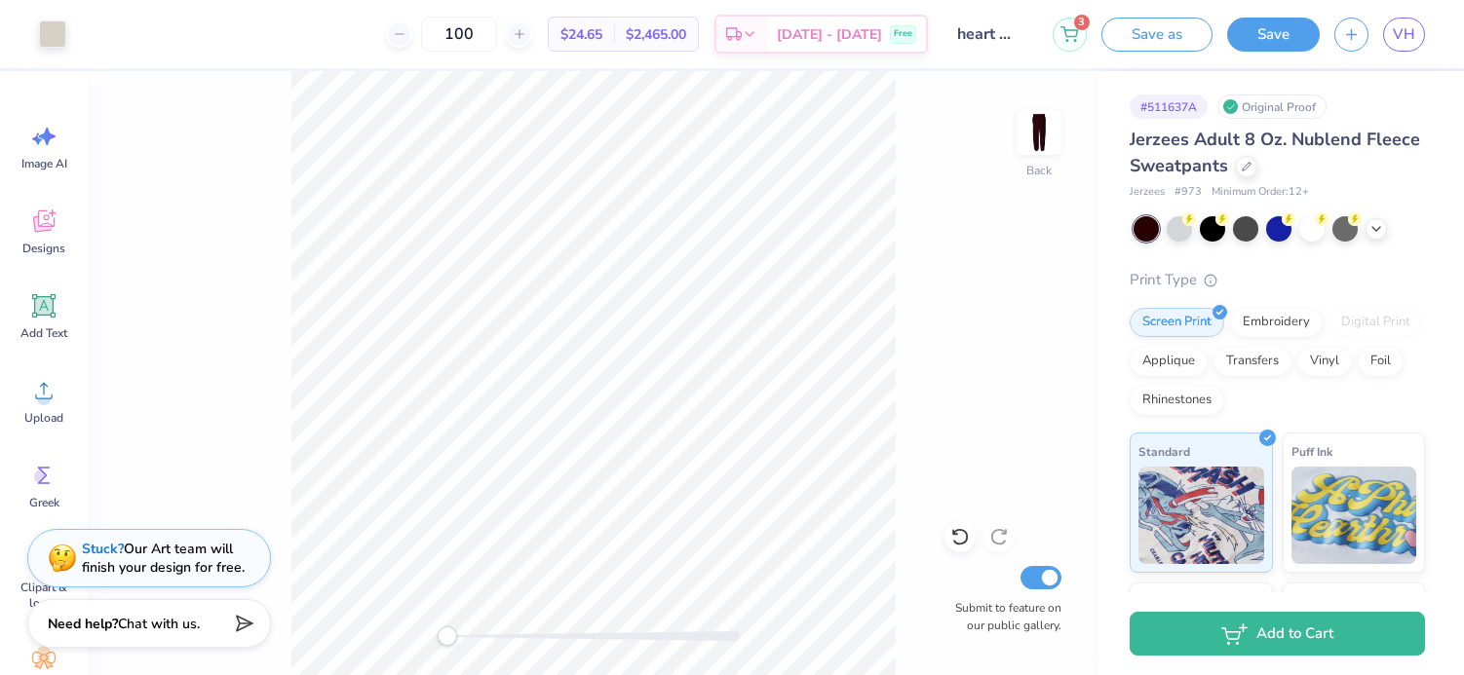
click at [1271, 36] on button "Save" at bounding box center [1273, 35] width 93 height 34
click at [1280, 43] on button "Save" at bounding box center [1273, 32] width 93 height 34
drag, startPoint x: 1456, startPoint y: 104, endPoint x: 1392, endPoint y: 104, distance: 64.3
click at [1391, 104] on div "# 511637A Original Proof Jerzees Adult 8 Oz. Nublend Fleece Sweatpants Jerzees …" at bounding box center [1280, 472] width 365 height 802
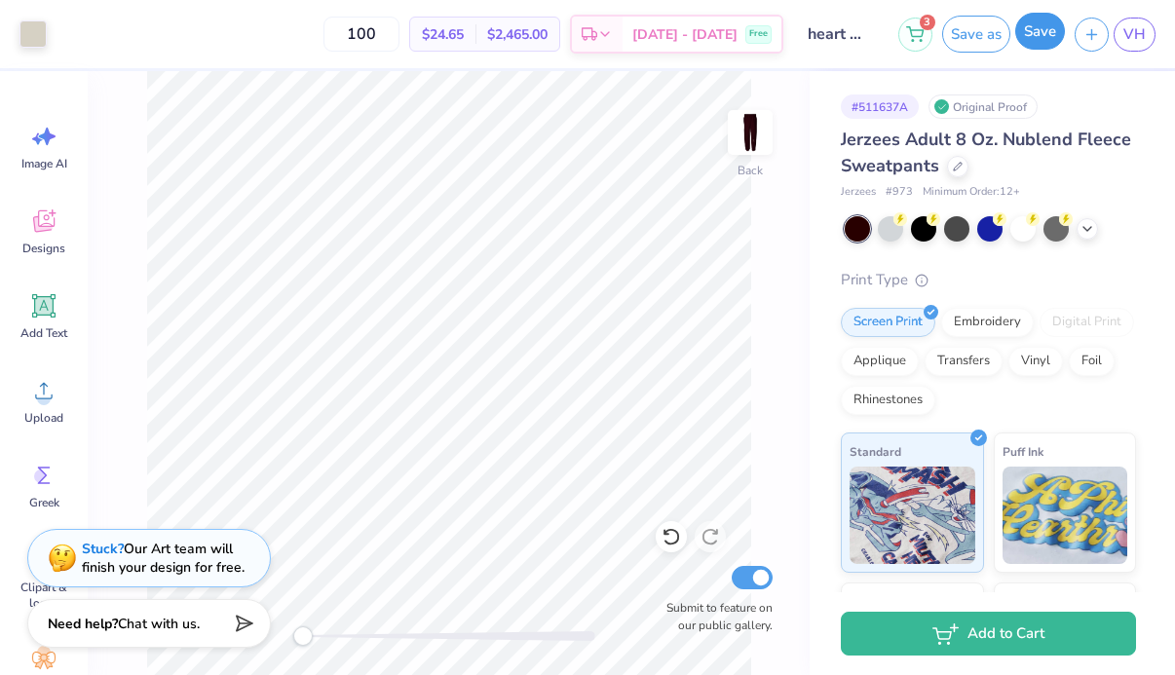
click at [1030, 37] on button "Save" at bounding box center [1040, 31] width 50 height 37
